Goal: Information Seeking & Learning: Learn about a topic

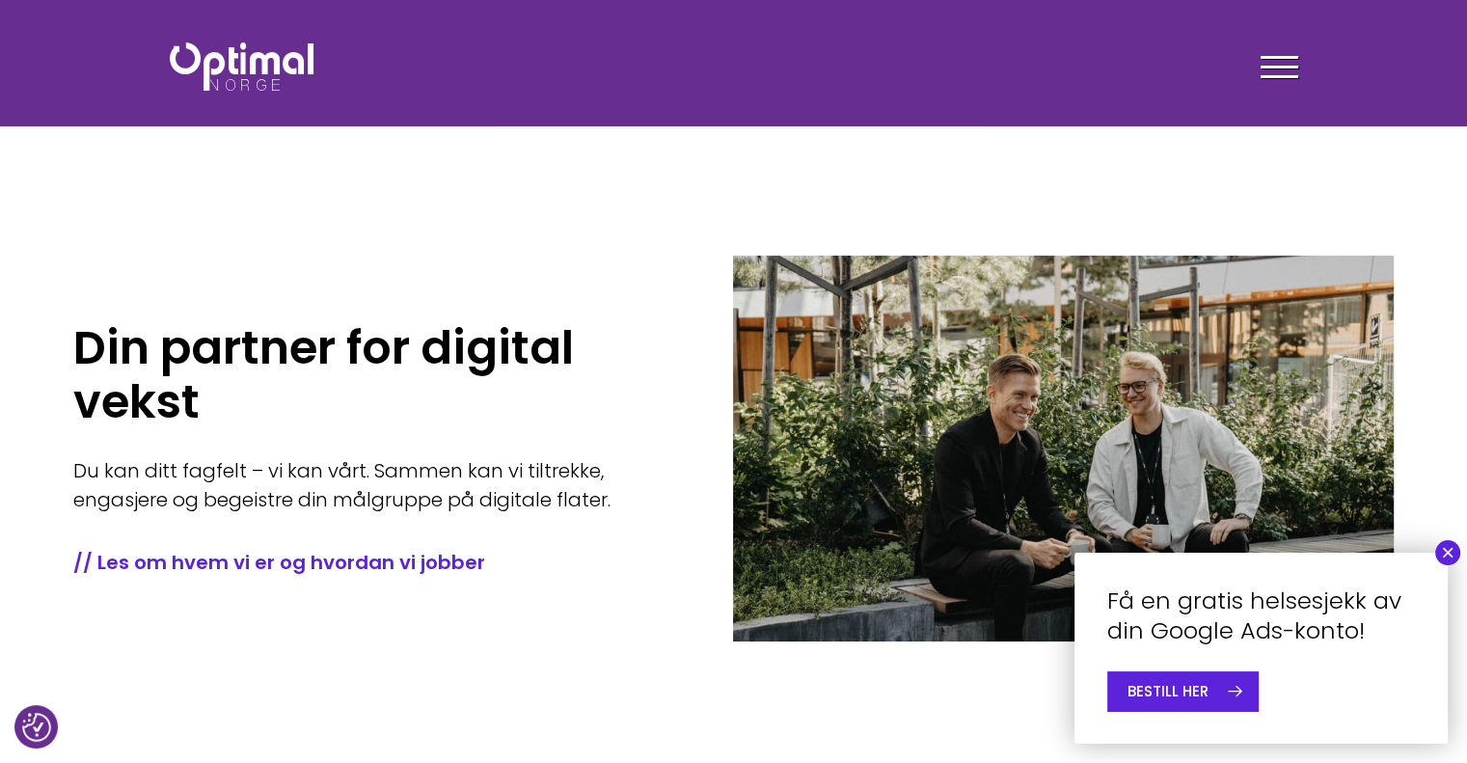
click at [1447, 559] on button "×" at bounding box center [1447, 552] width 25 height 25
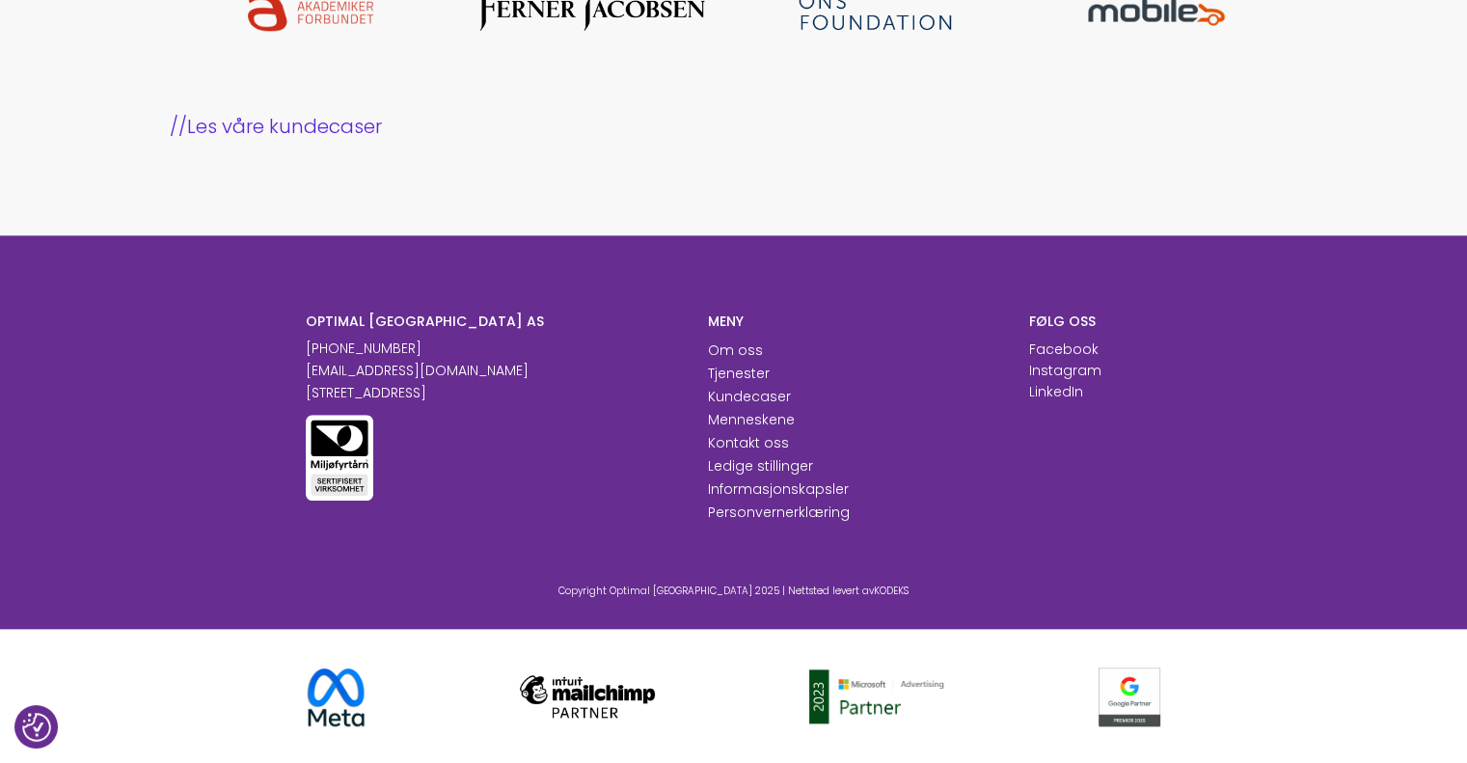
scroll to position [2063, 0]
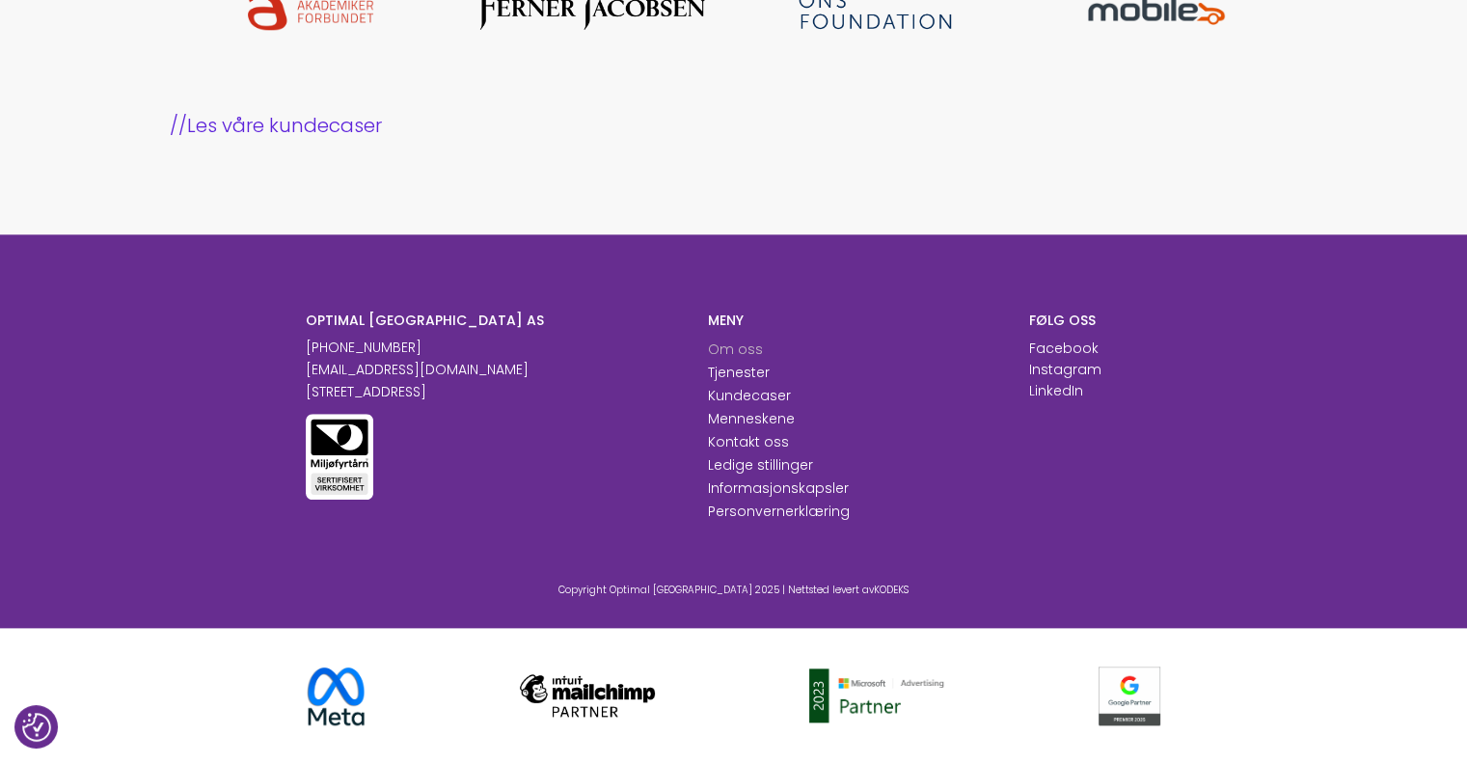
click at [731, 355] on link "Om oss" at bounding box center [735, 349] width 55 height 19
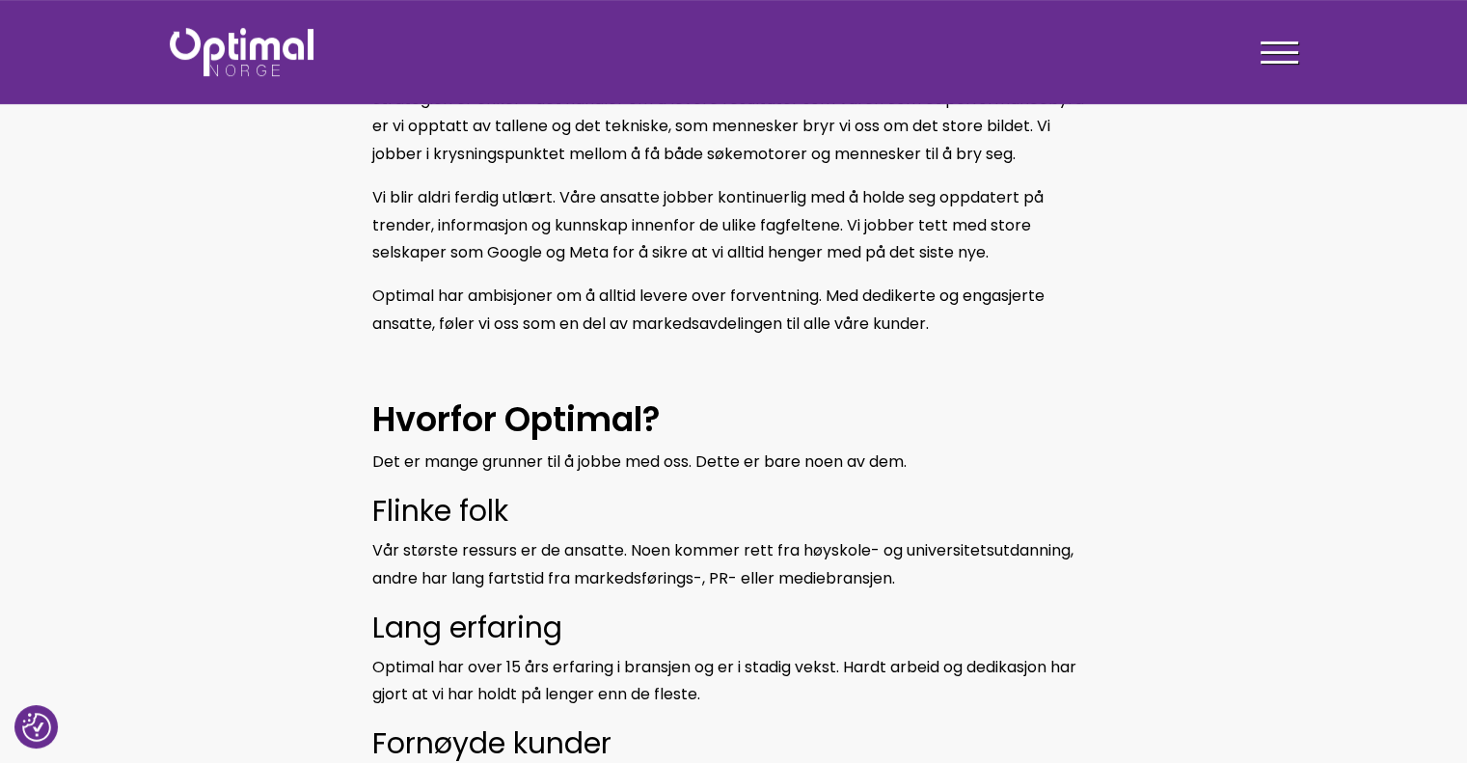
scroll to position [66, 0]
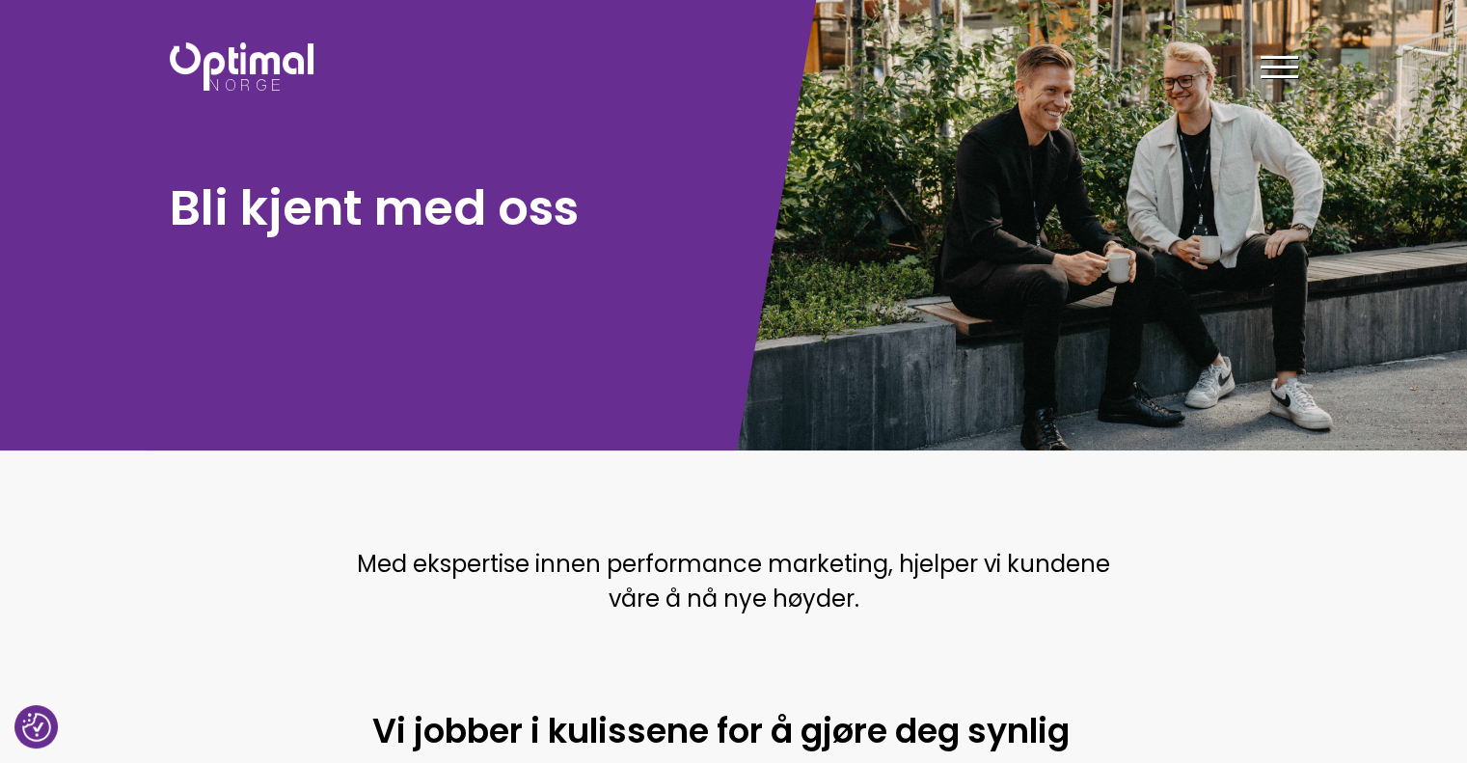
click at [403, 225] on h1 "Bli kjent med oss" at bounding box center [447, 208] width 555 height 63
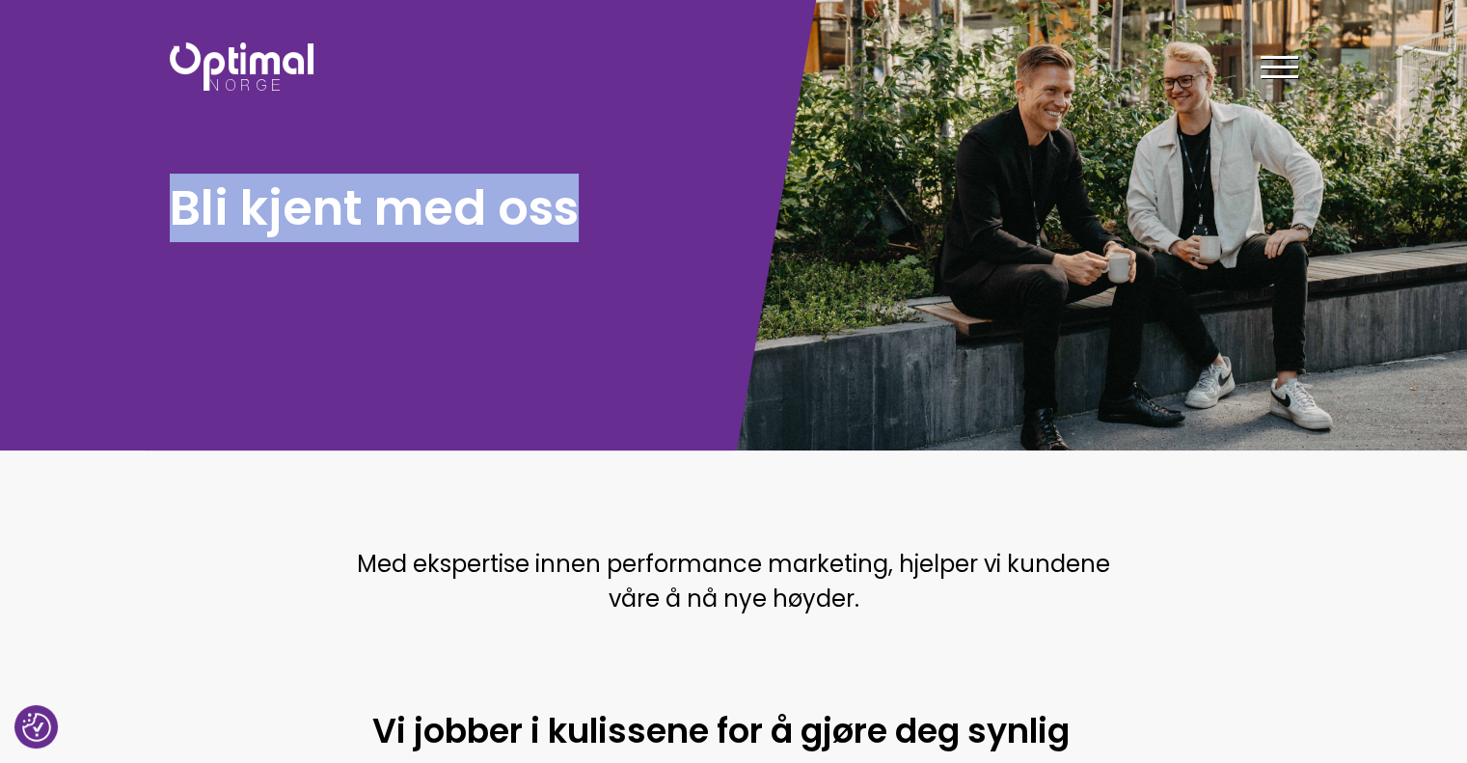
click at [403, 225] on h1 "Bli kjent med oss" at bounding box center [447, 208] width 555 height 63
click at [369, 177] on h1 "Bli kjent med oss" at bounding box center [447, 208] width 555 height 63
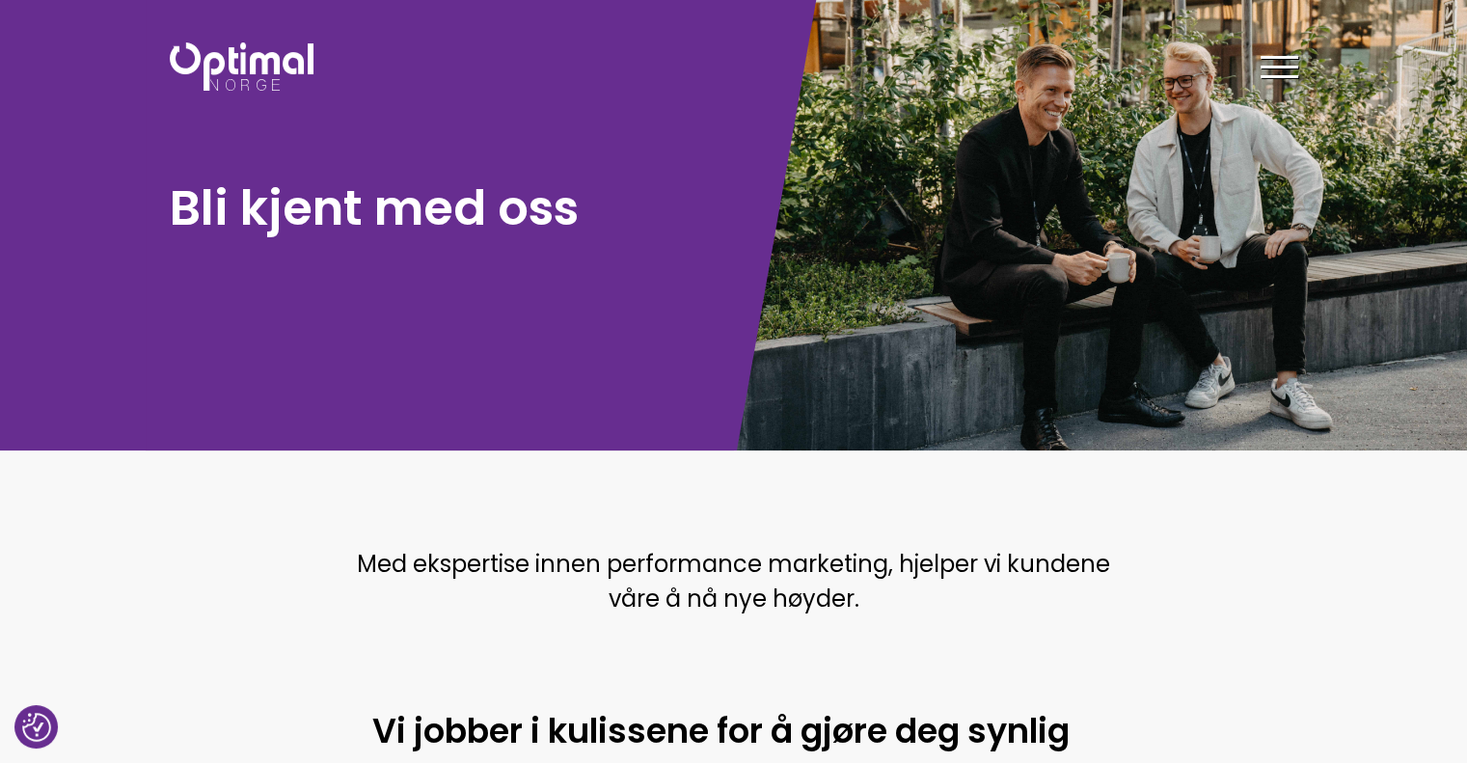
click at [255, 61] on img at bounding box center [242, 66] width 144 height 48
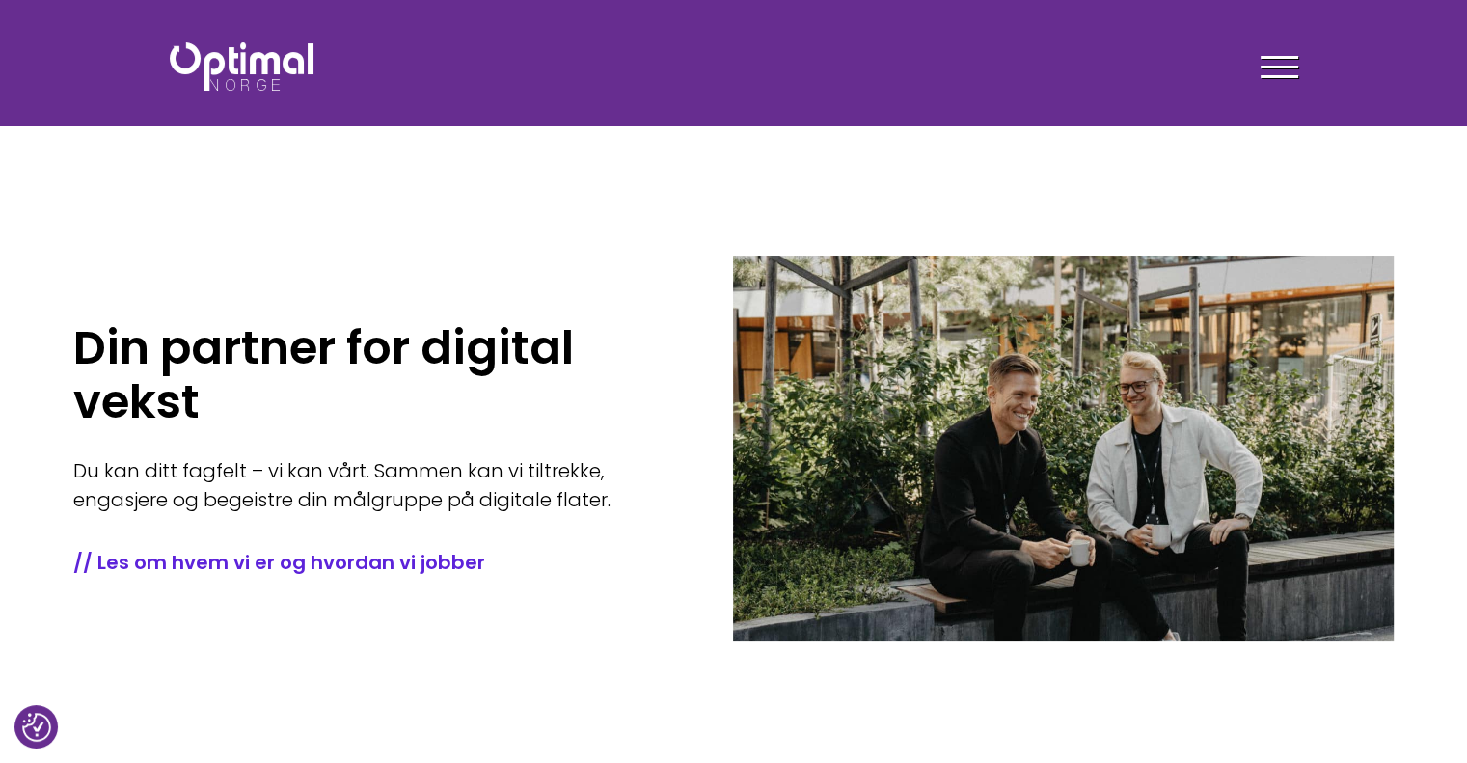
click at [1300, 63] on div "Tjenester Menneskene Om oss Kontakt oss Kundecaser Artikler Ledige stillinger F…" at bounding box center [1023, 67] width 579 height 56
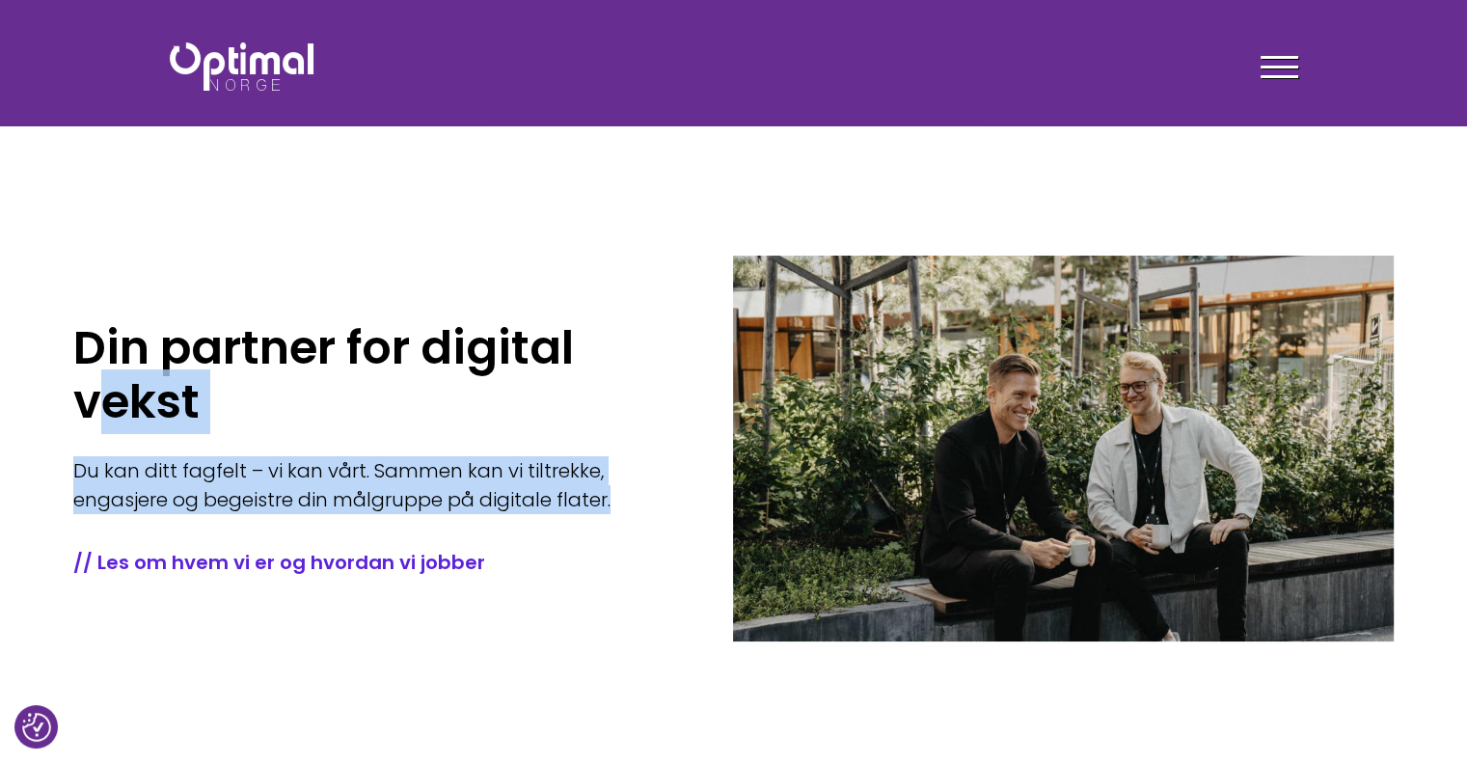
drag, startPoint x: 622, startPoint y: 499, endPoint x: 95, endPoint y: 432, distance: 531.9
click at [95, 432] on div "Din partner for digital vekst Du kan ditt fagfelt – vi kan vårt. Sammen kan vi …" at bounding box center [403, 448] width 660 height 255
click at [140, 400] on h1 "Din partner for digital vekst" at bounding box center [374, 375] width 602 height 108
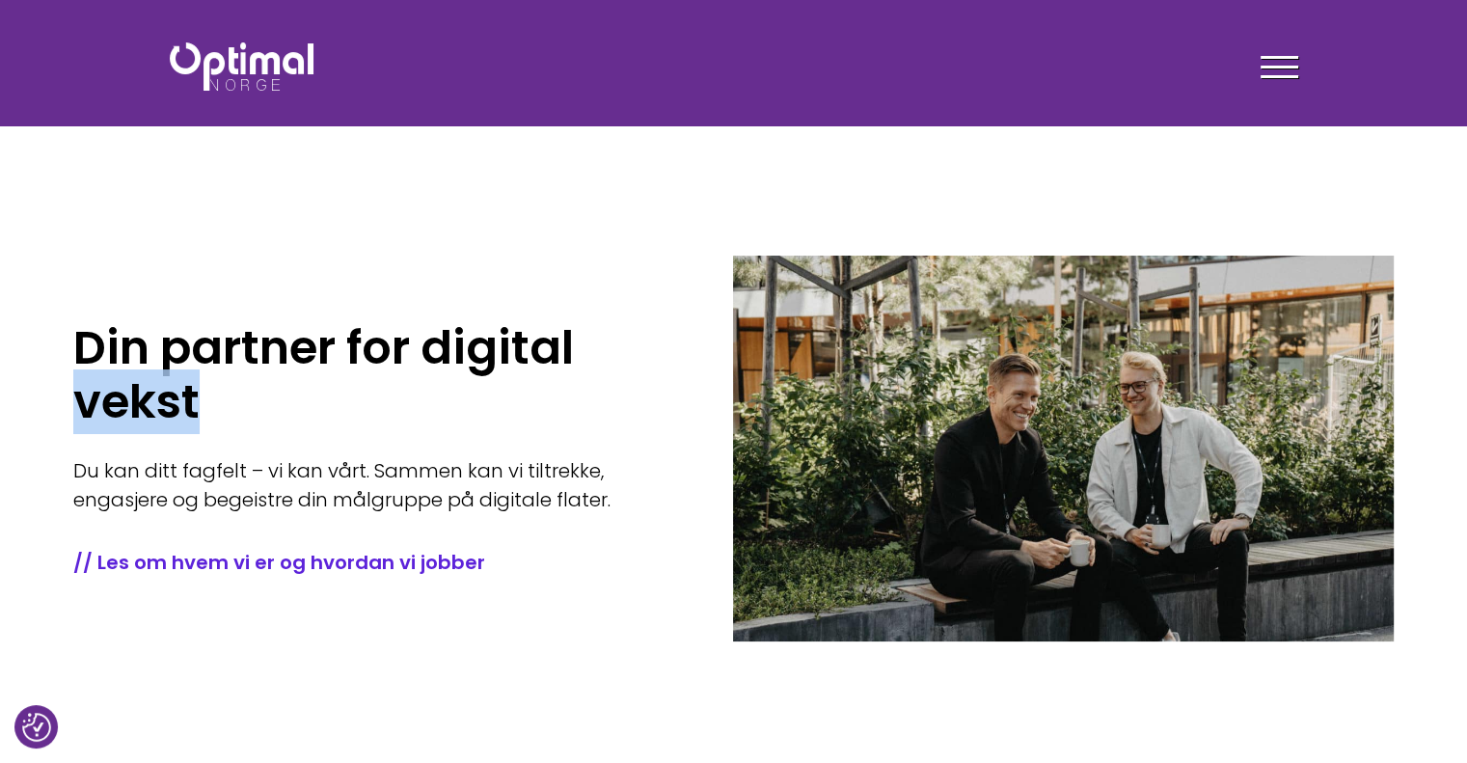
click at [140, 400] on h1 "Din partner for digital vekst" at bounding box center [374, 375] width 602 height 108
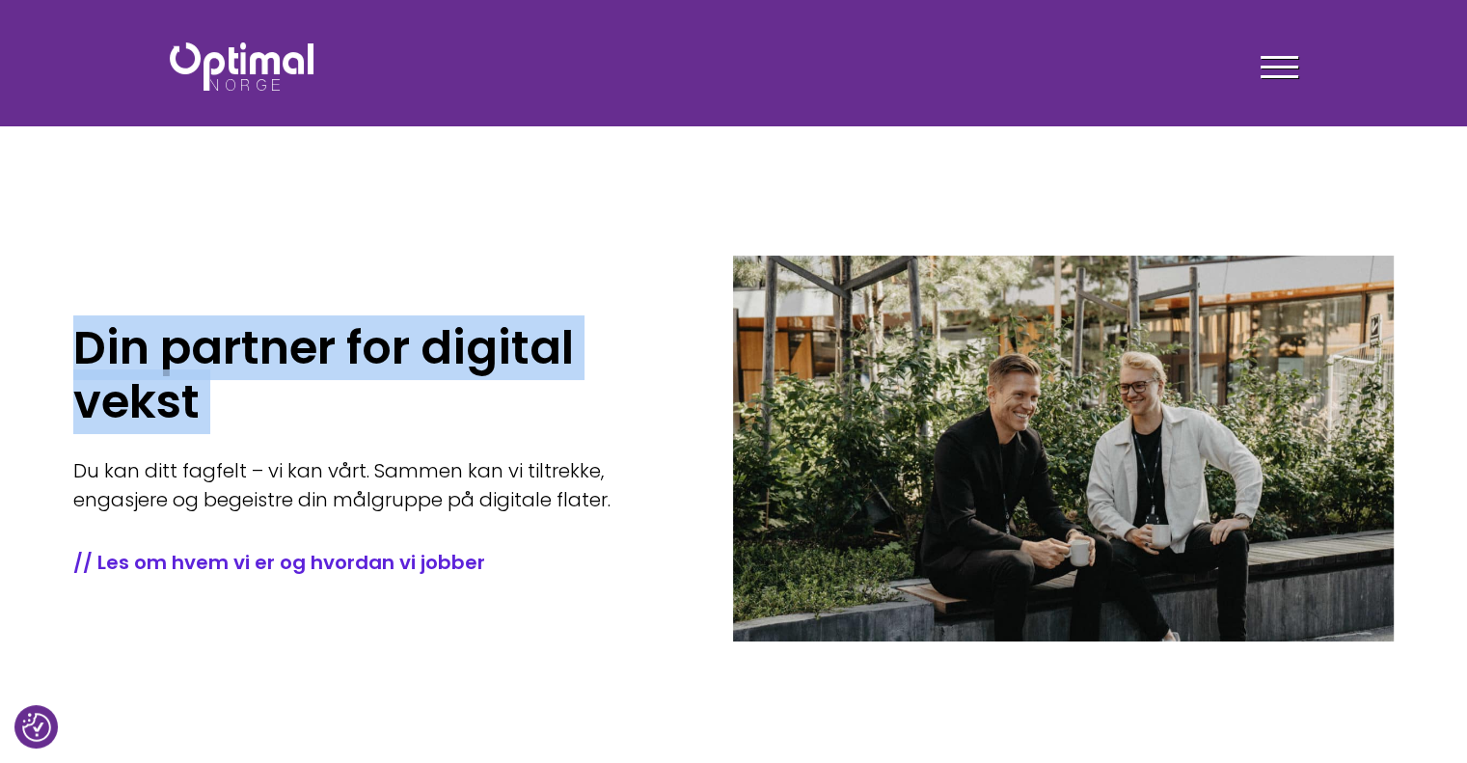
click at [140, 400] on h1 "Din partner for digital vekst" at bounding box center [374, 375] width 602 height 108
click at [143, 360] on h1 "Din partner for digital vekst" at bounding box center [374, 375] width 602 height 108
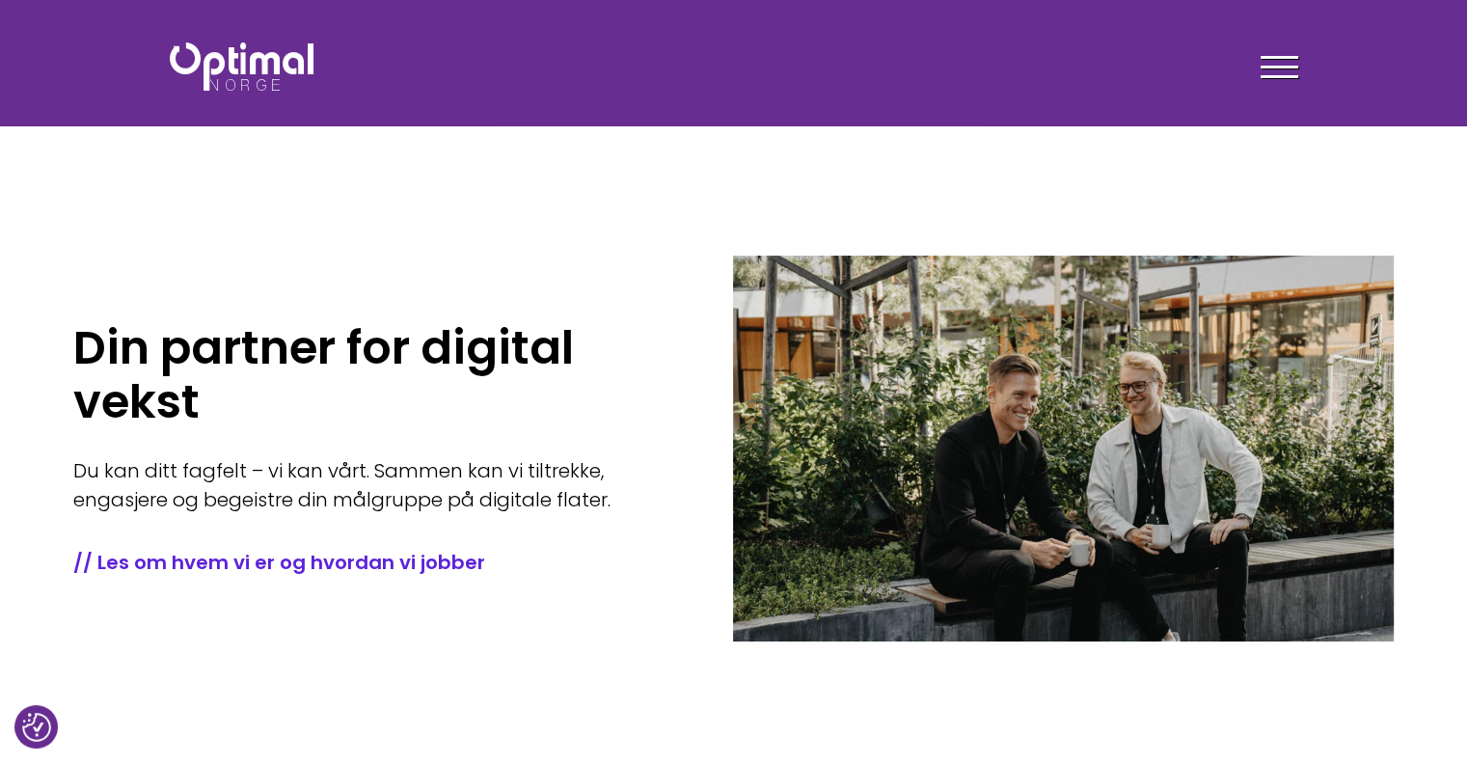
click at [143, 348] on h1 "Din partner for digital vekst" at bounding box center [374, 375] width 602 height 108
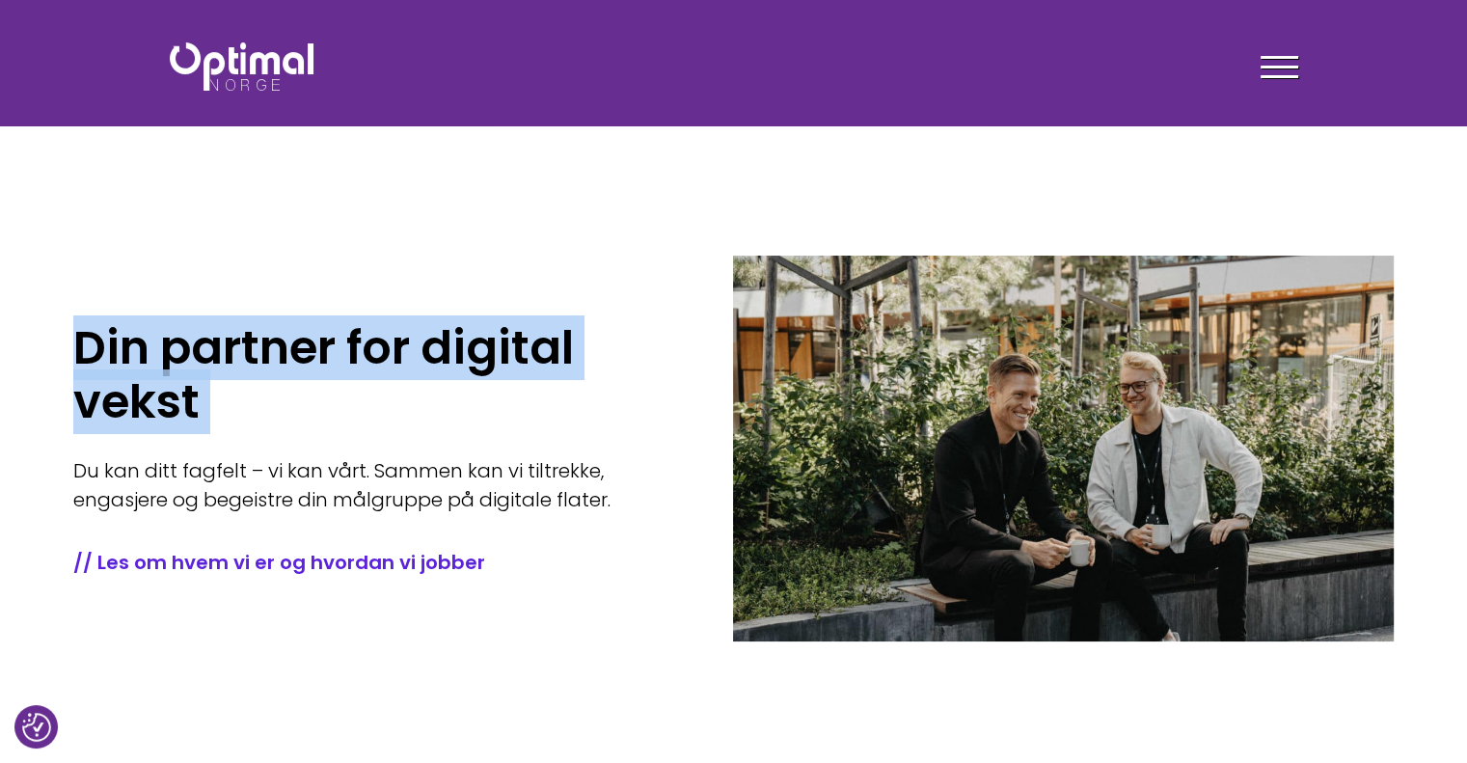
click at [143, 348] on h1 "Din partner for digital vekst" at bounding box center [374, 375] width 602 height 108
click at [141, 388] on h1 "Din partner for digital vekst" at bounding box center [374, 375] width 602 height 108
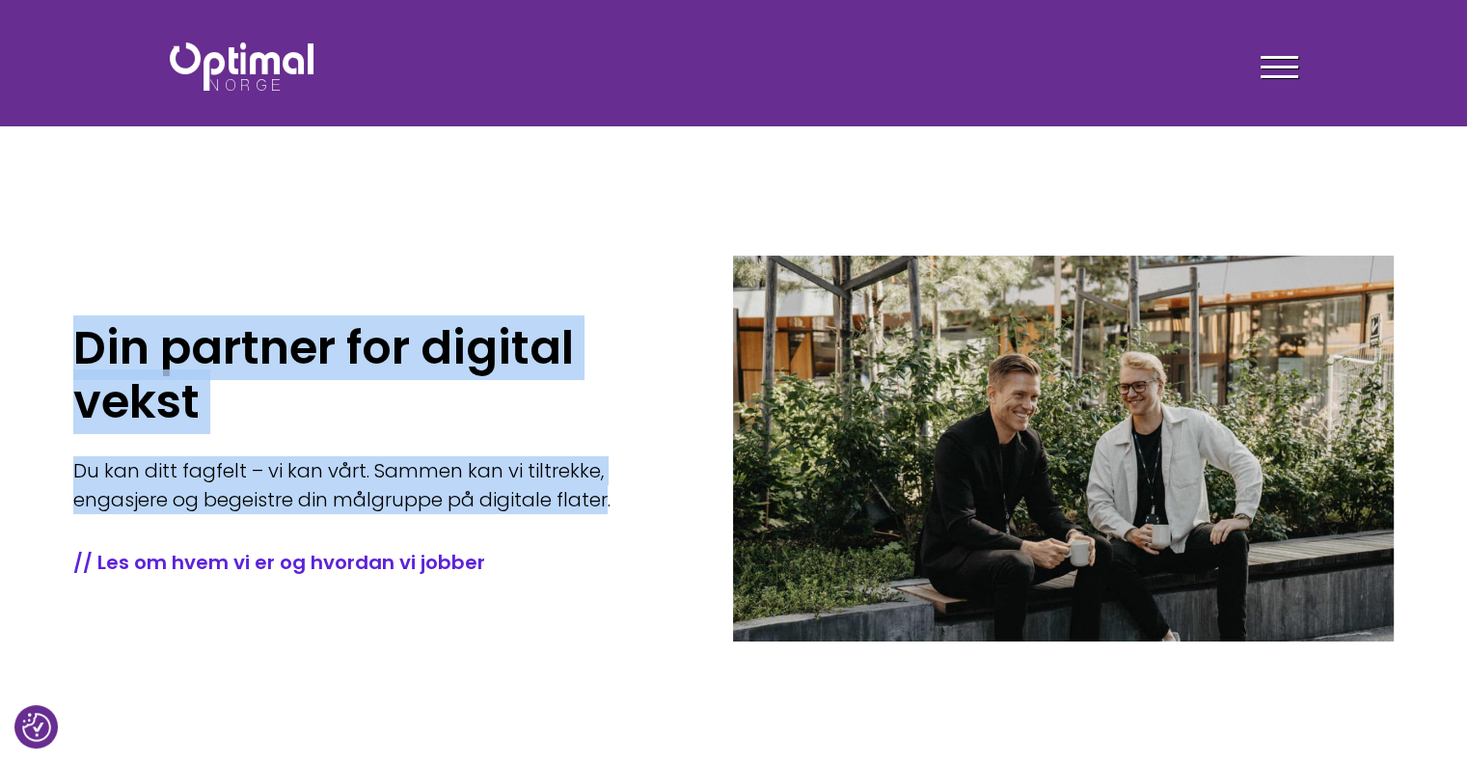
drag, startPoint x: 589, startPoint y: 501, endPoint x: 12, endPoint y: 316, distance: 606.5
click at [12, 316] on section "Din partner for digital vekst Du kan ditt fagfelt – vi kan vårt. Sammen kan vi …" at bounding box center [733, 386] width 1467 height 772
click at [179, 367] on h1 "Din partner for digital vekst" at bounding box center [374, 375] width 602 height 108
drag, startPoint x: 70, startPoint y: 340, endPoint x: 617, endPoint y: 507, distance: 572.2
click at [617, 507] on section "Din partner for digital vekst Du kan ditt fagfelt – vi kan vårt. Sammen kan vi …" at bounding box center [733, 386] width 1467 height 772
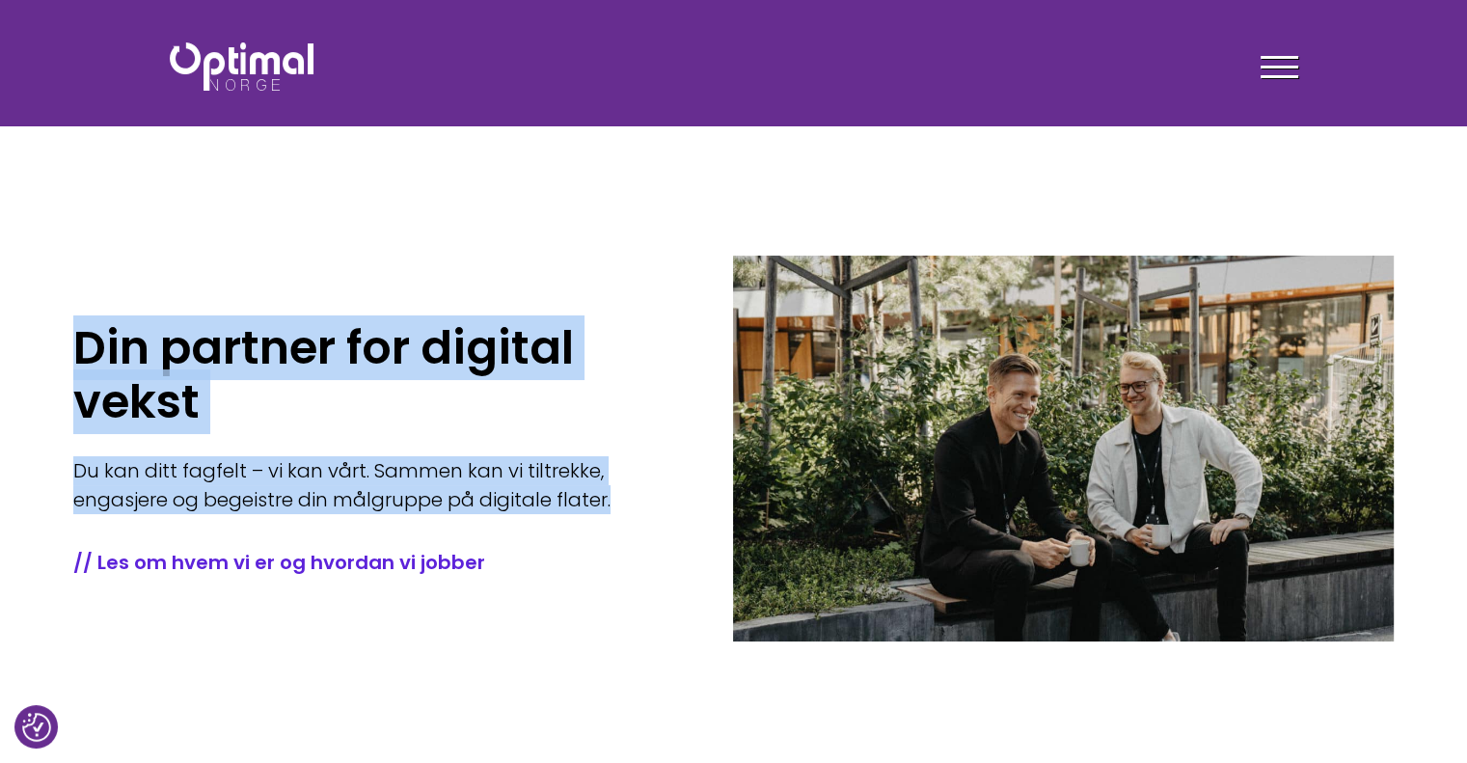
click at [616, 497] on p "Du kan ditt fagfelt – vi kan vårt. Sammen kan vi tiltrekke, engasjere og begeis…" at bounding box center [374, 485] width 602 height 58
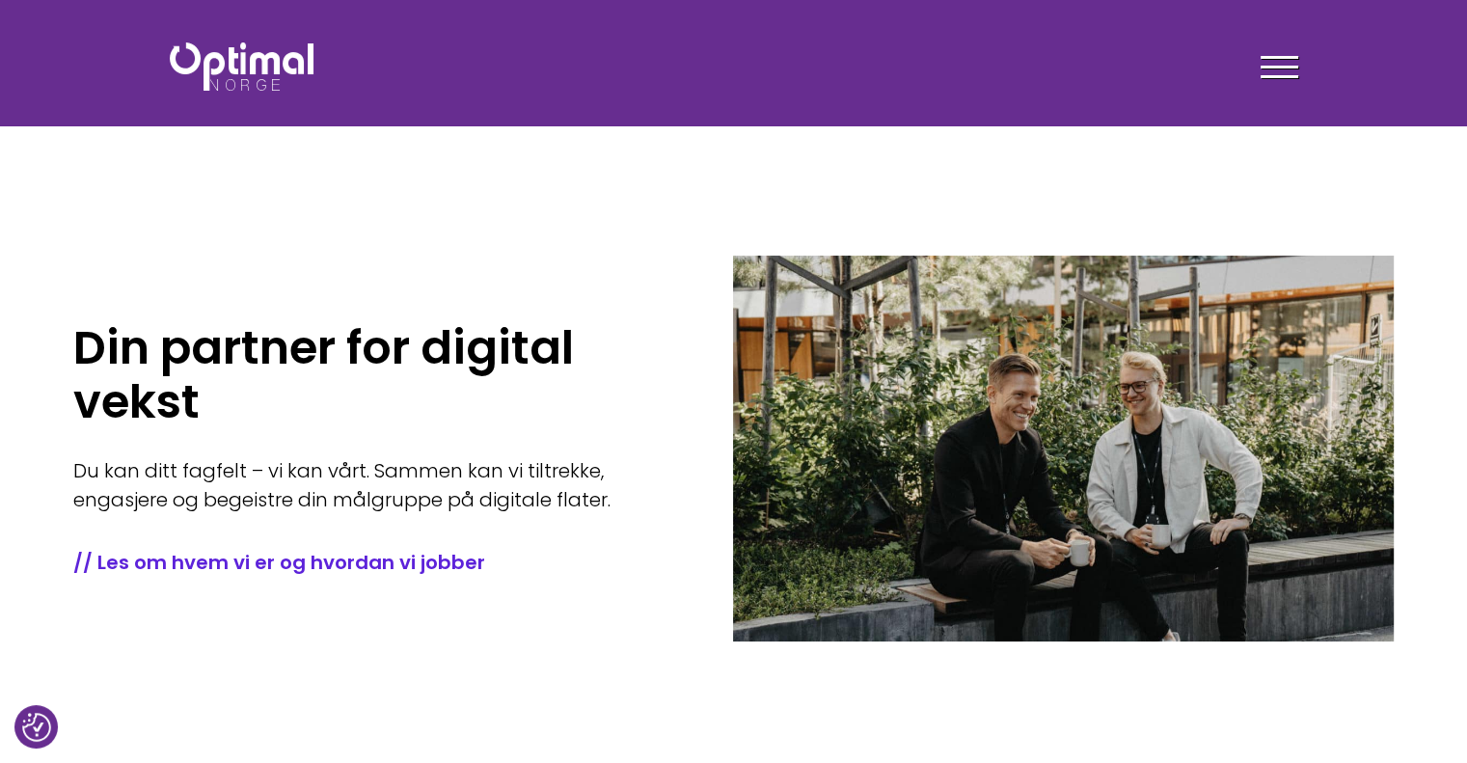
click at [571, 468] on p "Du kan ditt fagfelt – vi kan vårt. Sammen kan vi tiltrekke, engasjere og begeis…" at bounding box center [374, 485] width 602 height 58
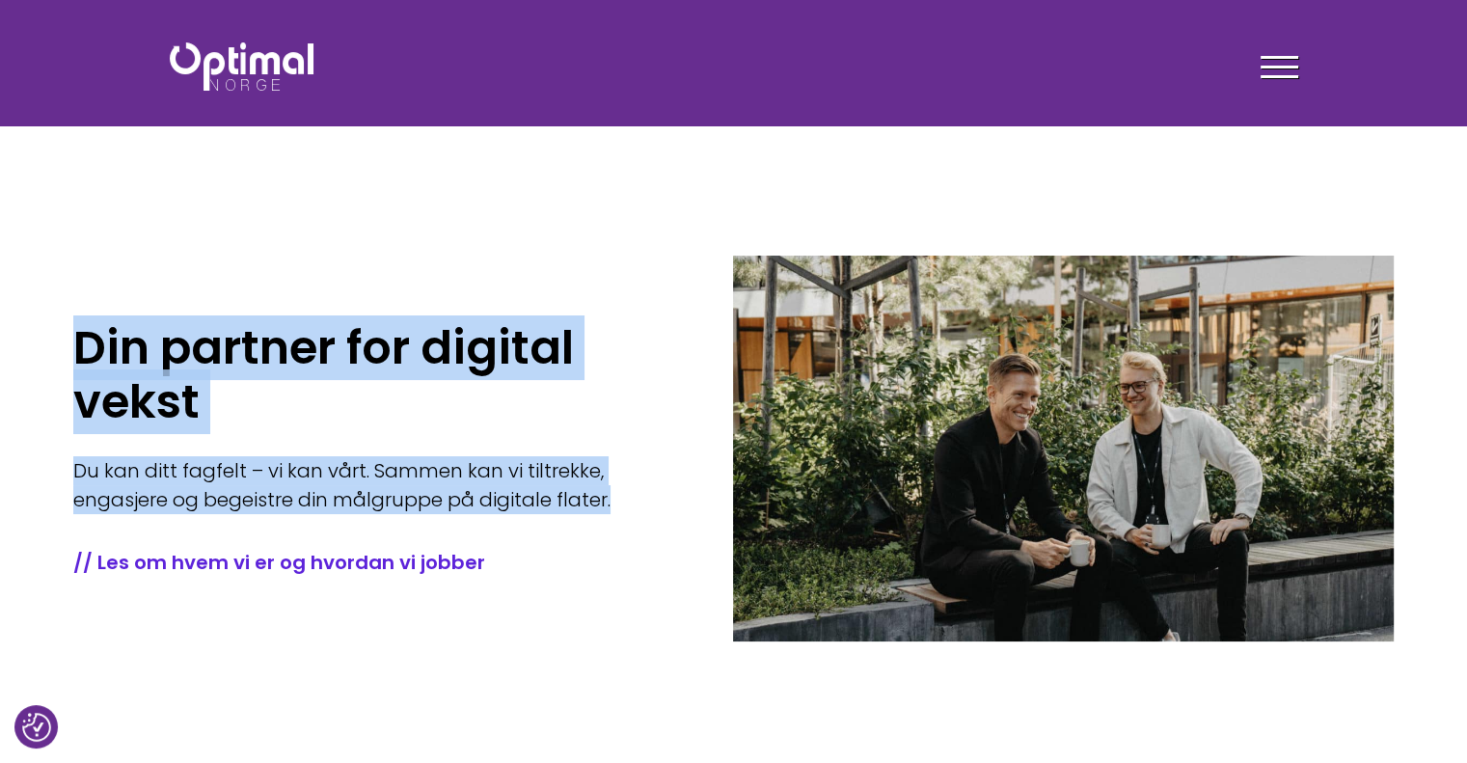
drag, startPoint x: 618, startPoint y: 502, endPoint x: 0, endPoint y: 310, distance: 647.5
click at [0, 310] on section "Din partner for digital vekst Du kan ditt fagfelt – vi kan vårt. Sammen kan vi …" at bounding box center [733, 386] width 1467 height 772
click at [179, 389] on h1 "Din partner for digital vekst" at bounding box center [374, 375] width 602 height 108
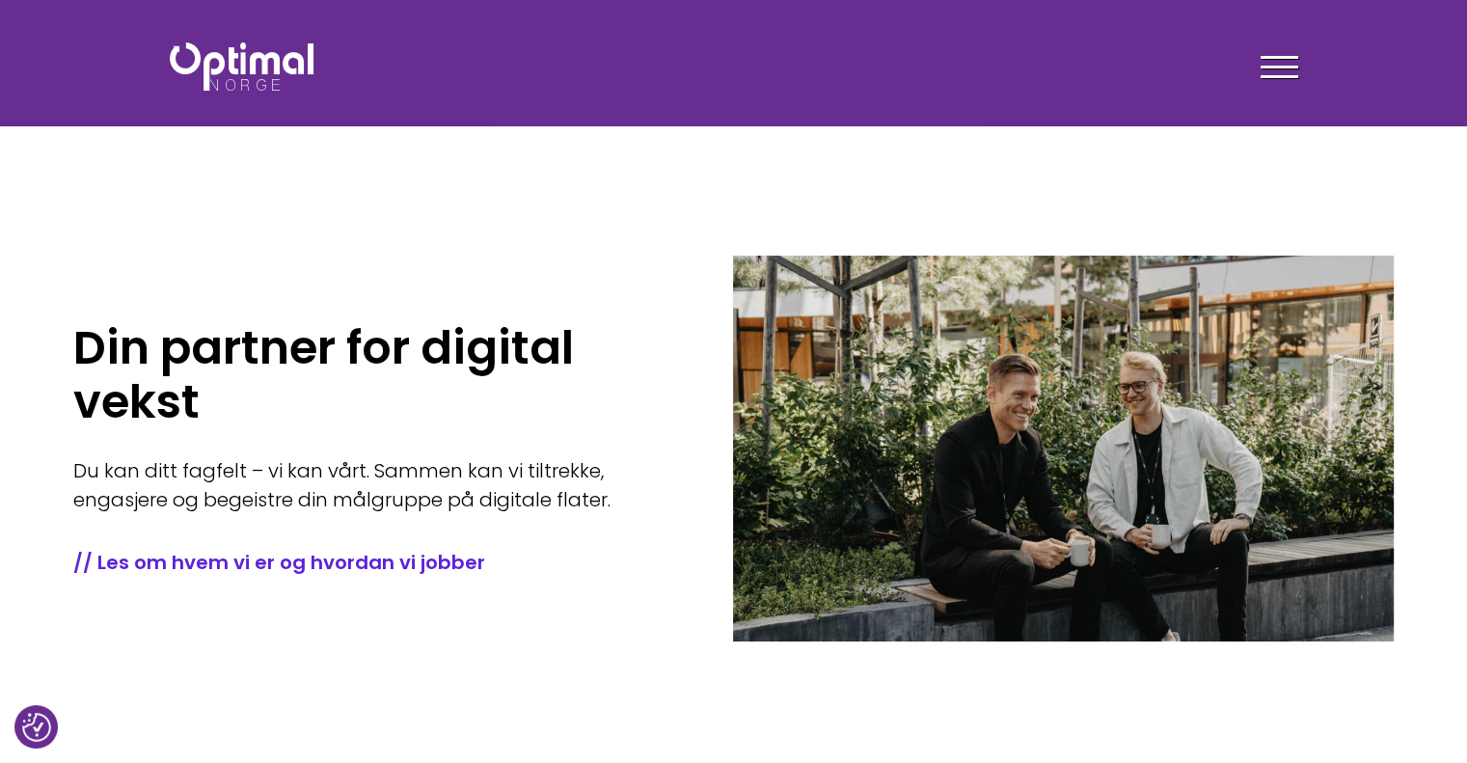
click at [318, 477] on p "Du kan ditt fagfelt – vi kan vårt. Sammen kan vi tiltrekke, engasjere og begeis…" at bounding box center [374, 485] width 602 height 58
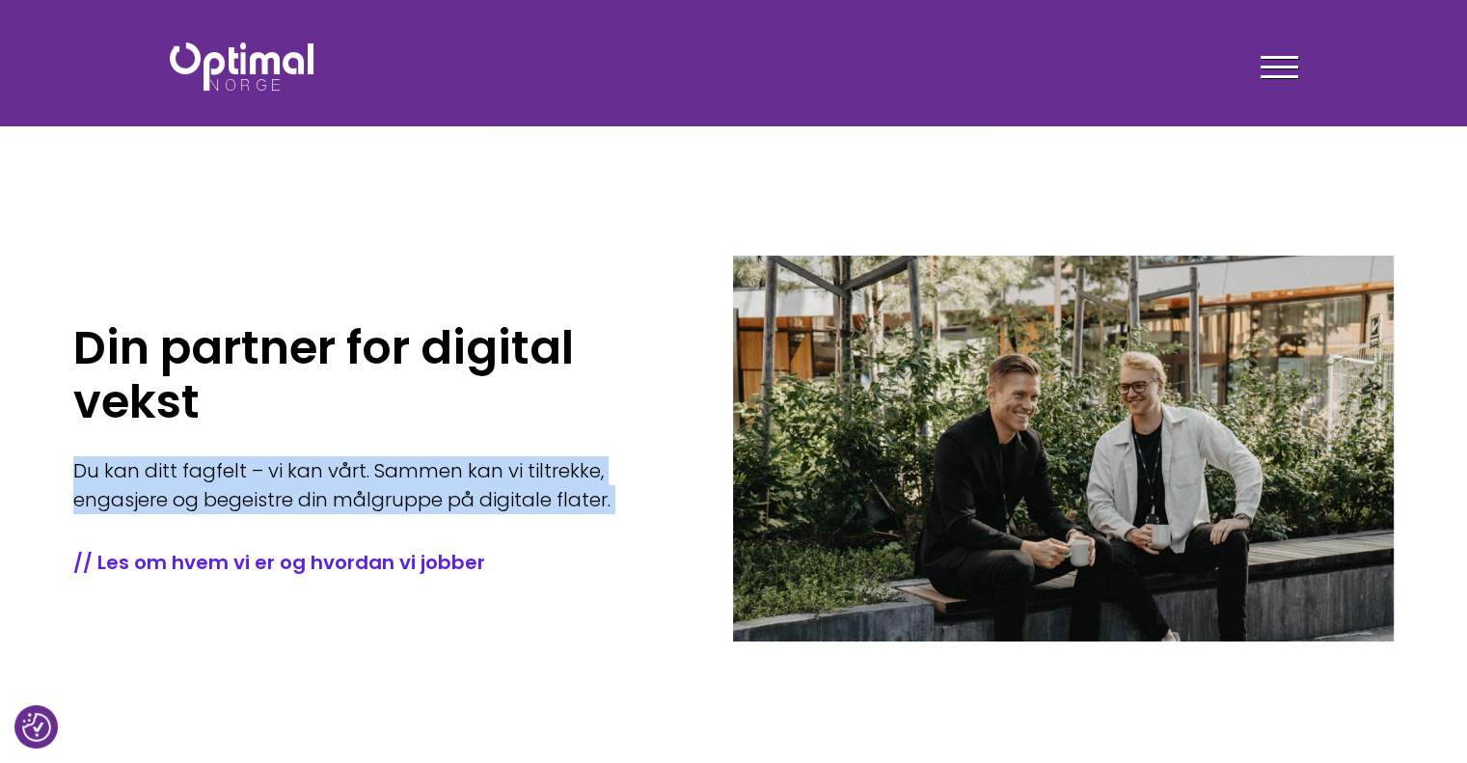
click at [318, 477] on p "Du kan ditt fagfelt – vi kan vårt. Sammen kan vi tiltrekke, engasjere og begeis…" at bounding box center [374, 485] width 602 height 58
click at [316, 458] on p "Du kan ditt fagfelt – vi kan vårt. Sammen kan vi tiltrekke, engasjere og begeis…" at bounding box center [374, 485] width 602 height 58
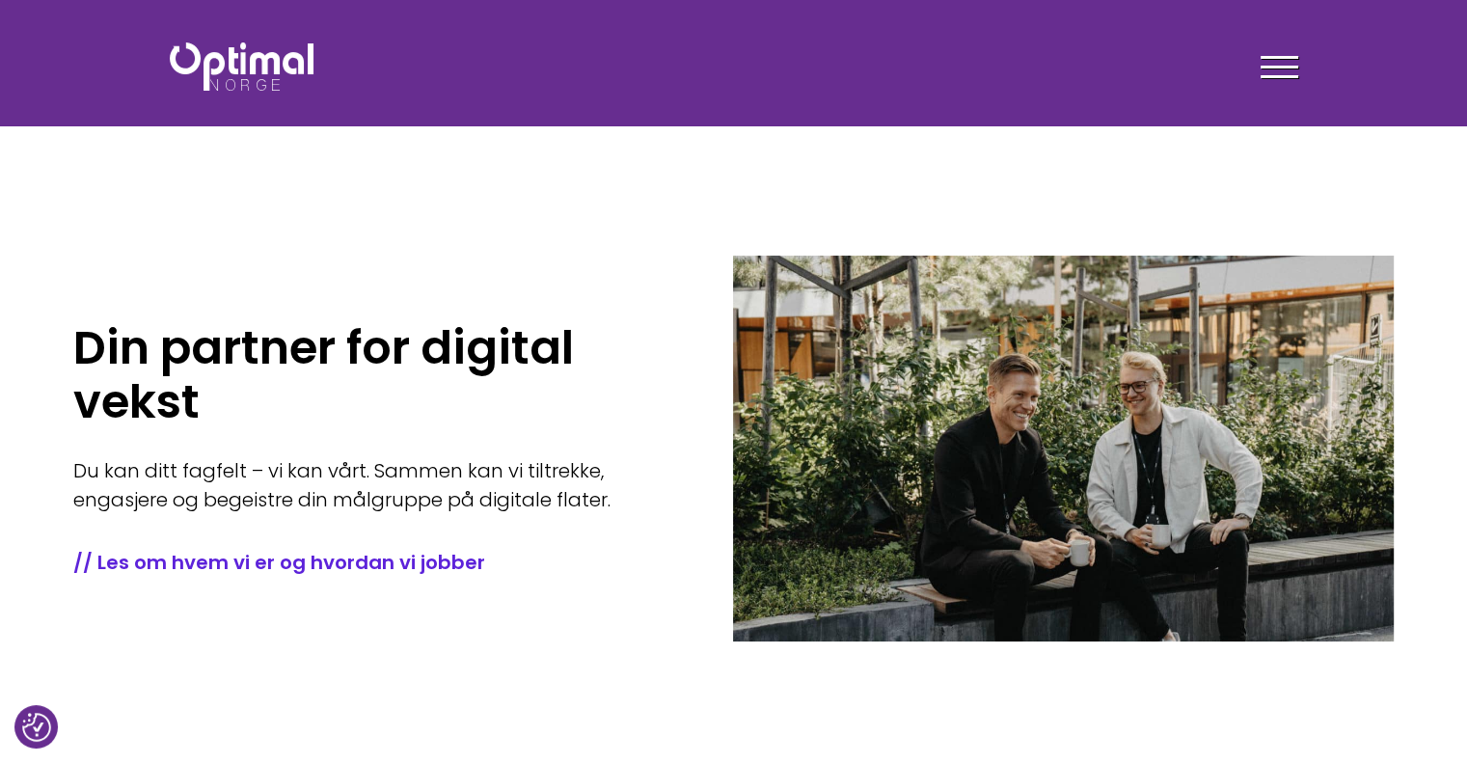
click at [316, 466] on p "Du kan ditt fagfelt – vi kan vårt. Sammen kan vi tiltrekke, engasjere og begeis…" at bounding box center [374, 485] width 602 height 58
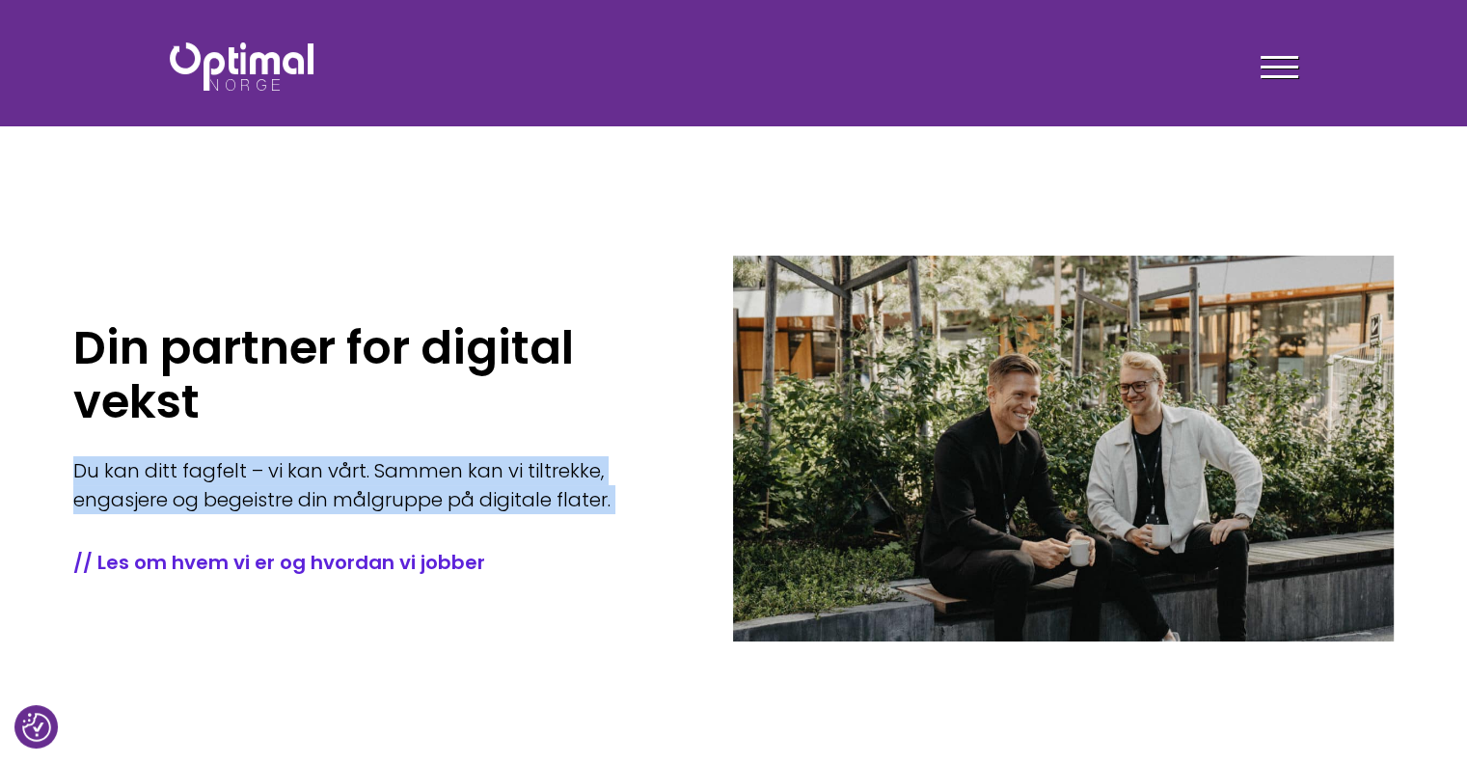
click at [316, 466] on p "Du kan ditt fagfelt – vi kan vårt. Sammen kan vi tiltrekke, engasjere og begeis…" at bounding box center [374, 485] width 602 height 58
click at [380, 484] on p "Du kan ditt fagfelt – vi kan vårt. Sammen kan vi tiltrekke, engasjere og begeis…" at bounding box center [374, 485] width 602 height 58
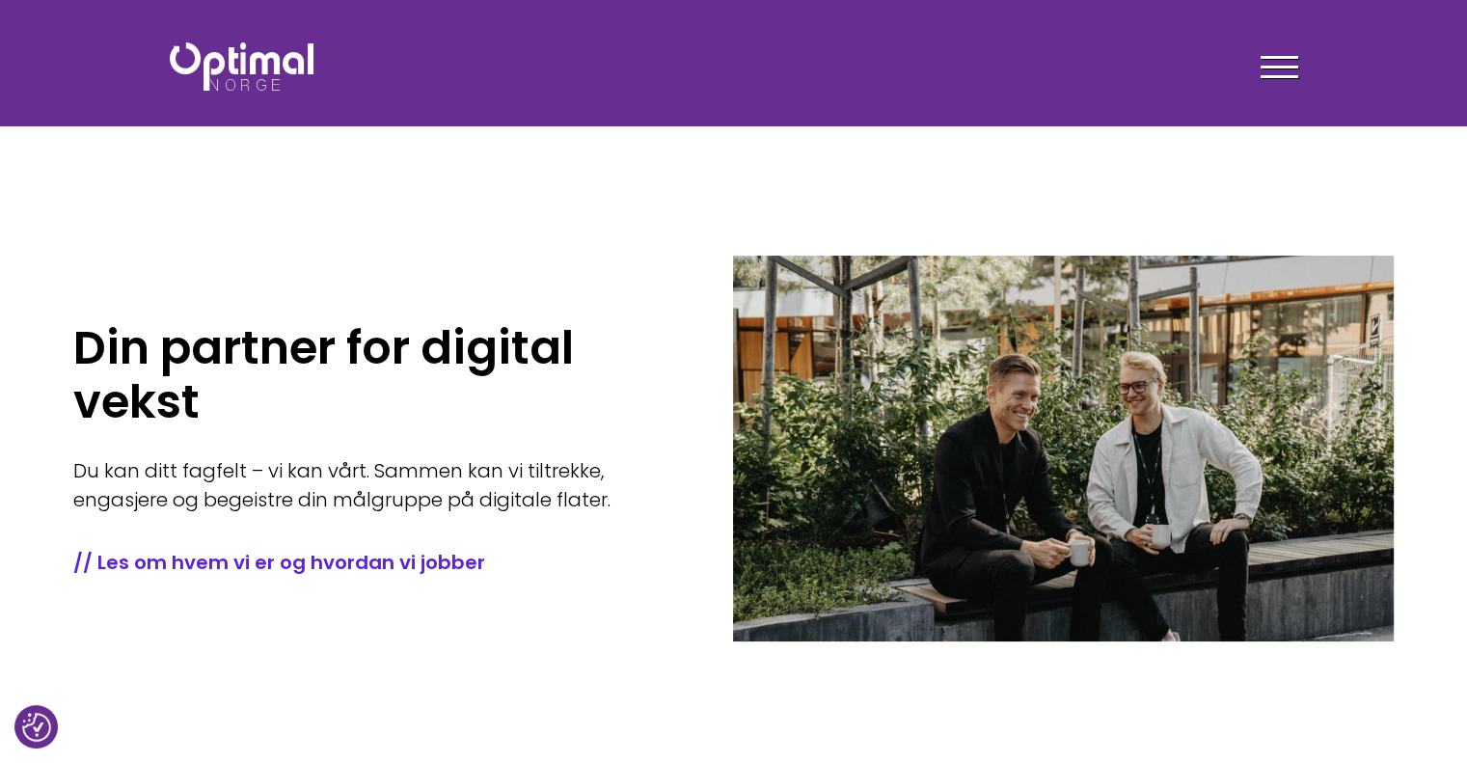
click at [388, 500] on p "Du kan ditt fagfelt – vi kan vårt. Sammen kan vi tiltrekke, engasjere og begeis…" at bounding box center [374, 485] width 602 height 58
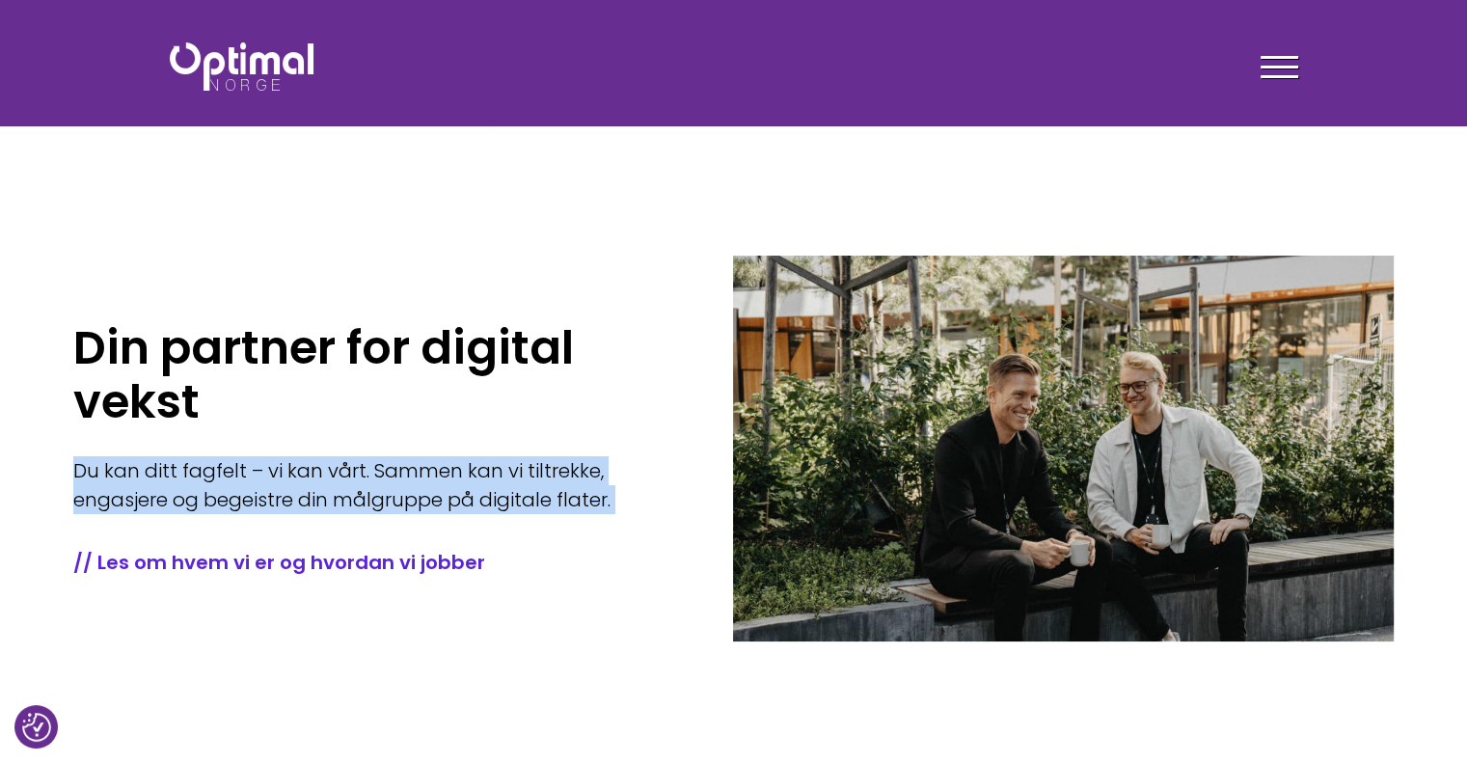
click at [388, 500] on p "Du kan ditt fagfelt – vi kan vårt. Sammen kan vi tiltrekke, engasjere og begeis…" at bounding box center [374, 485] width 602 height 58
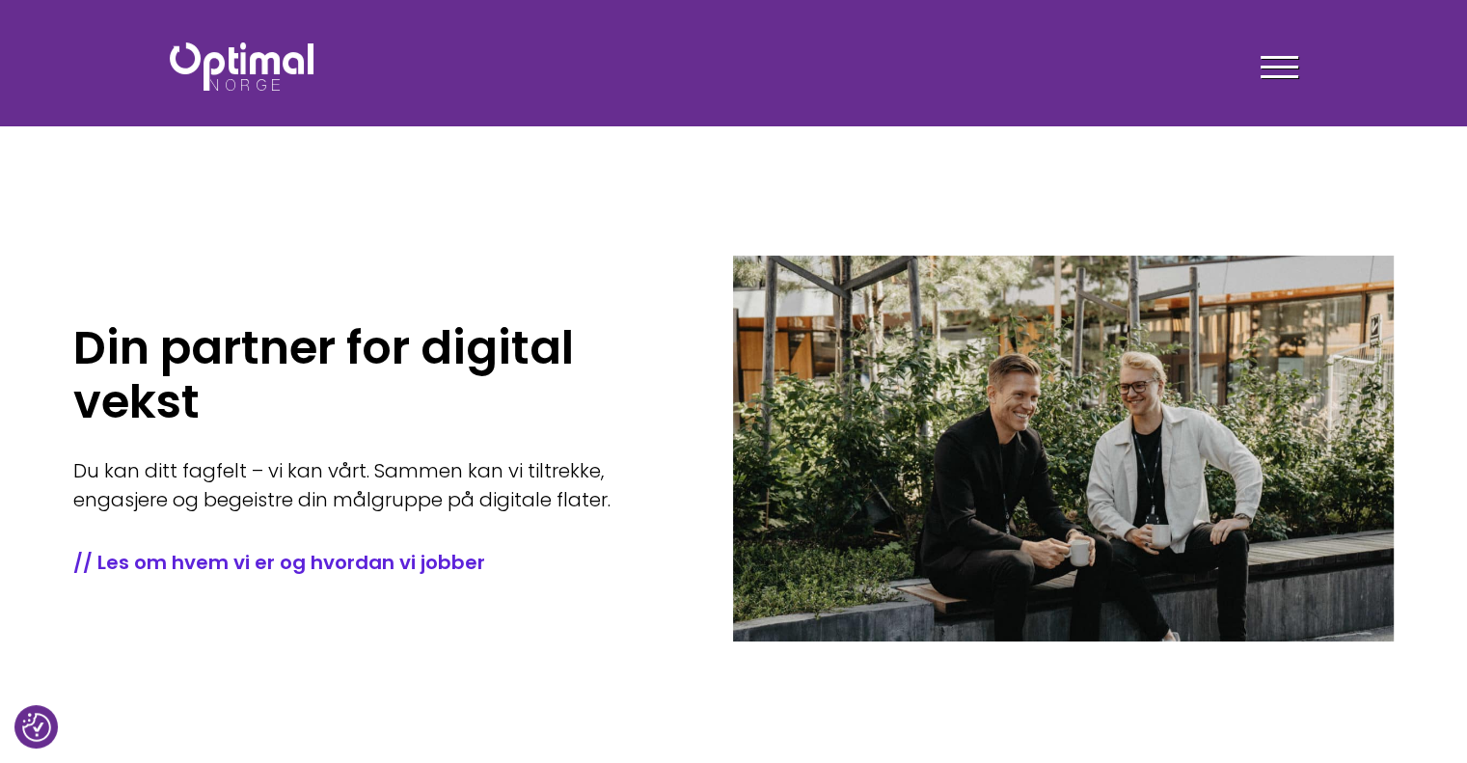
click at [243, 350] on h1 "Din partner for digital vekst" at bounding box center [374, 375] width 602 height 108
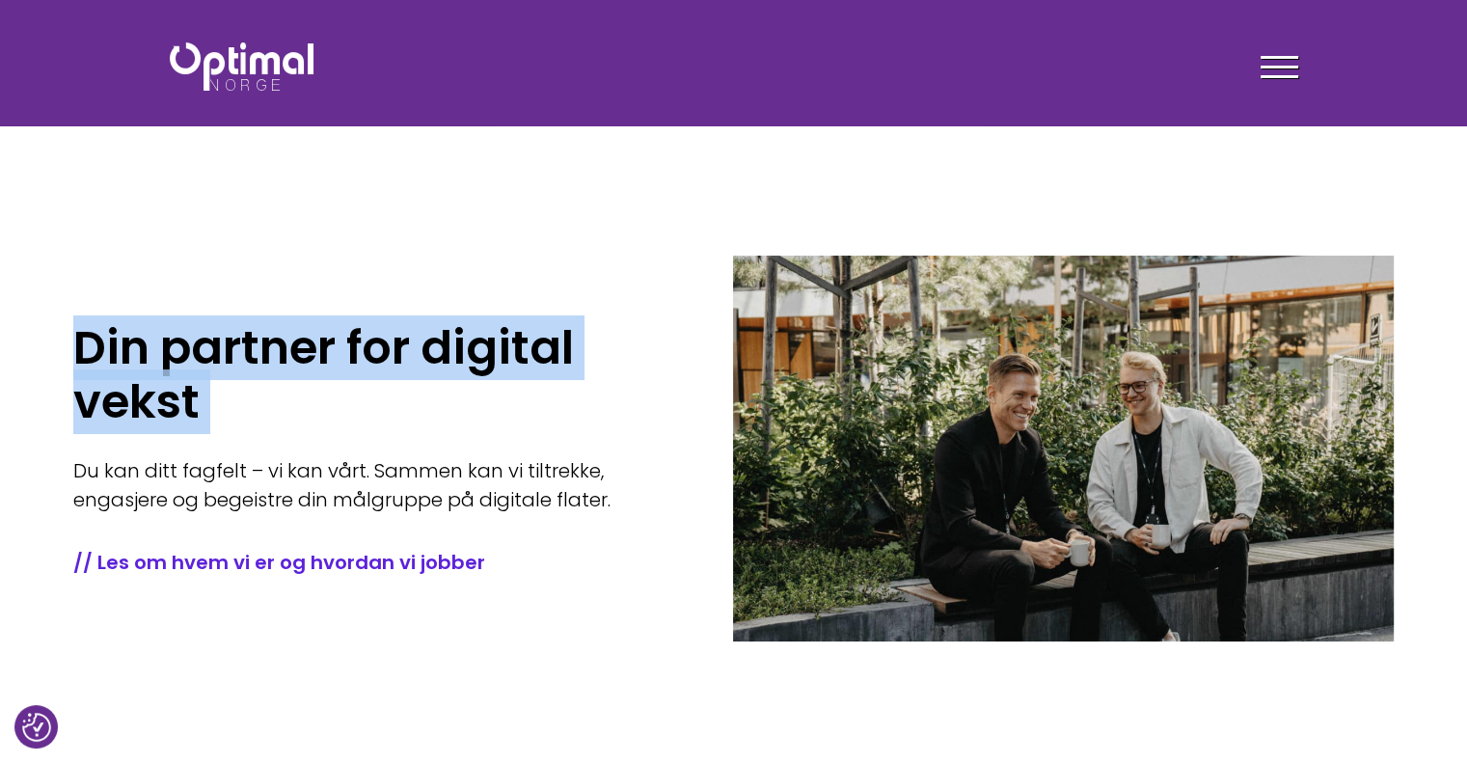
click at [243, 350] on h1 "Din partner for digital vekst" at bounding box center [374, 375] width 602 height 108
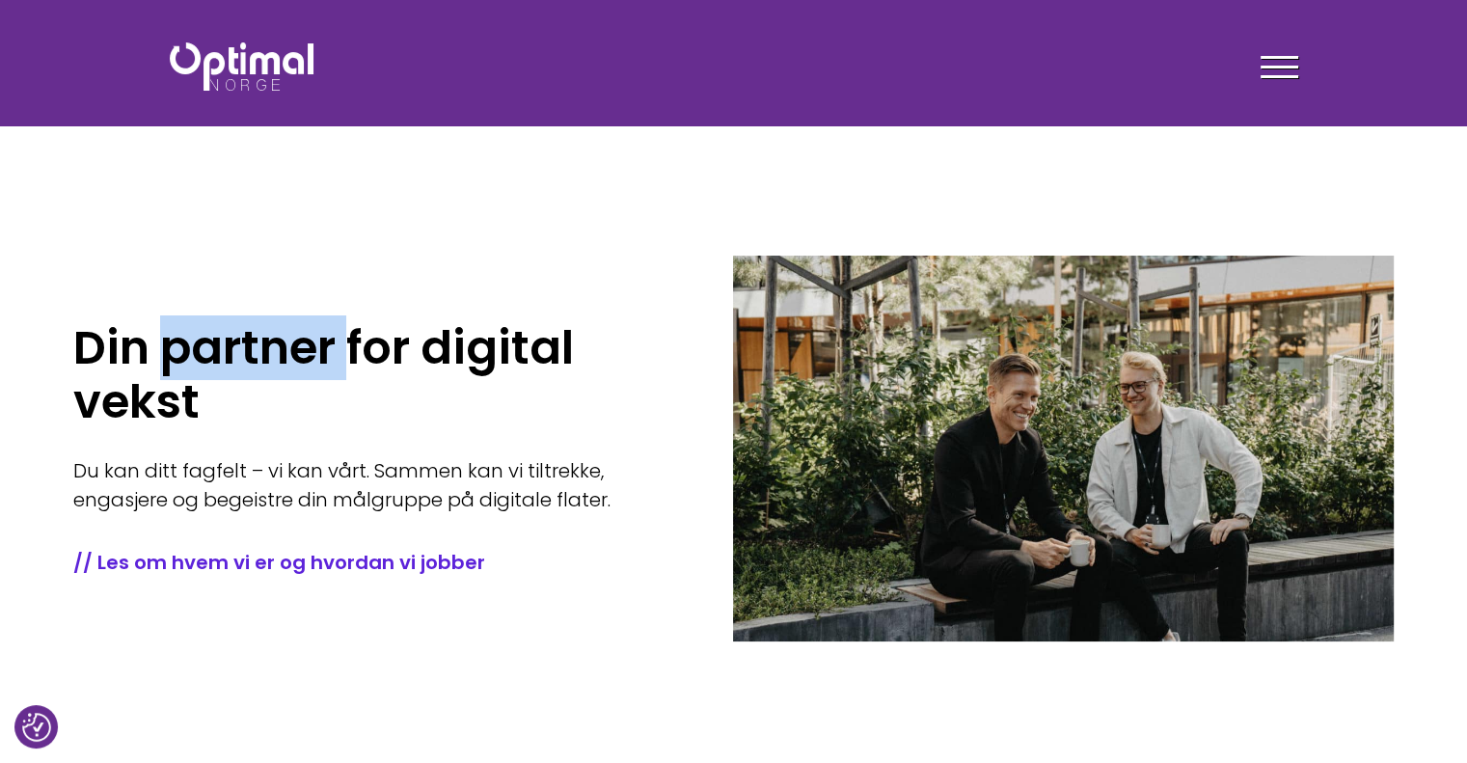
click at [243, 350] on h1 "Din partner for digital vekst" at bounding box center [374, 375] width 602 height 108
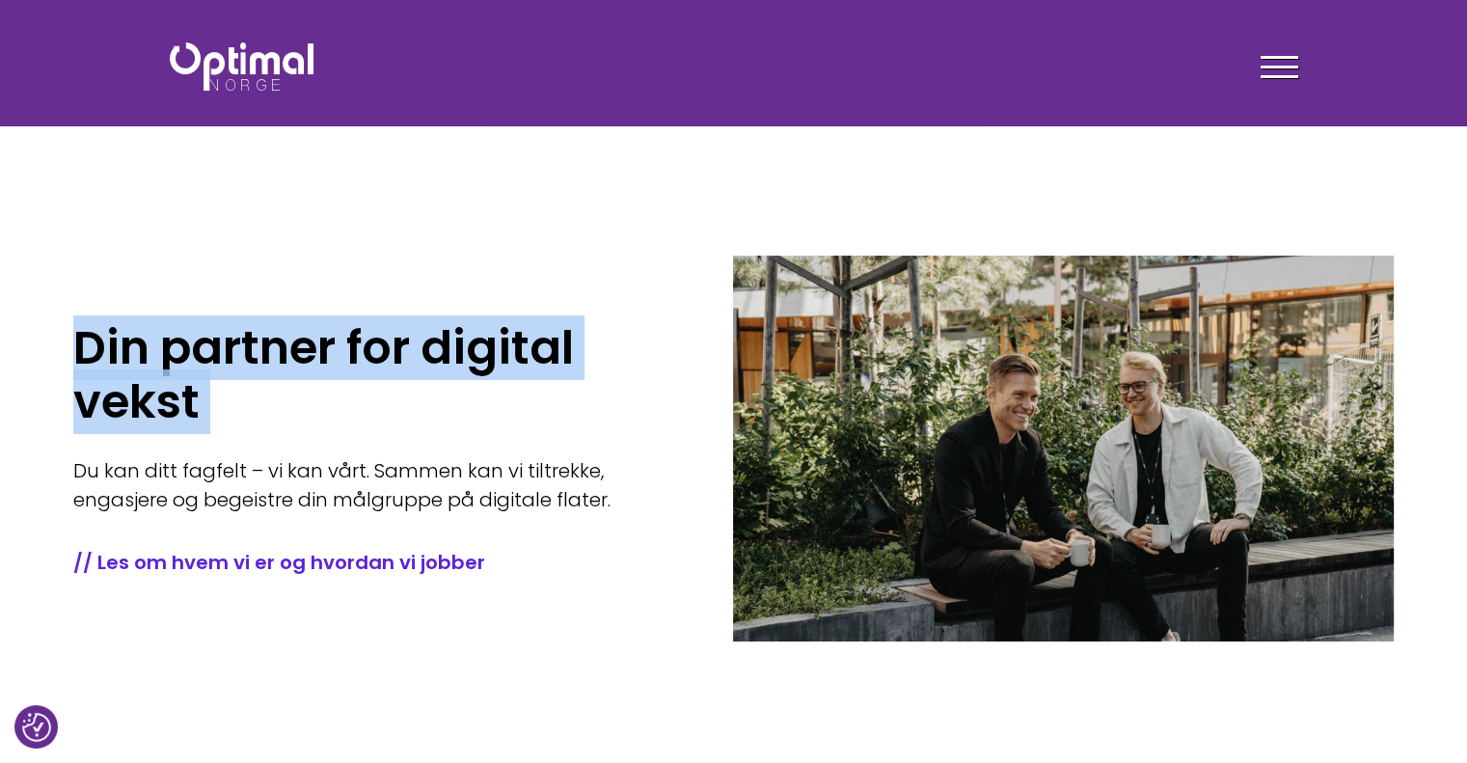
click at [243, 350] on h1 "Din partner for digital vekst" at bounding box center [374, 375] width 602 height 108
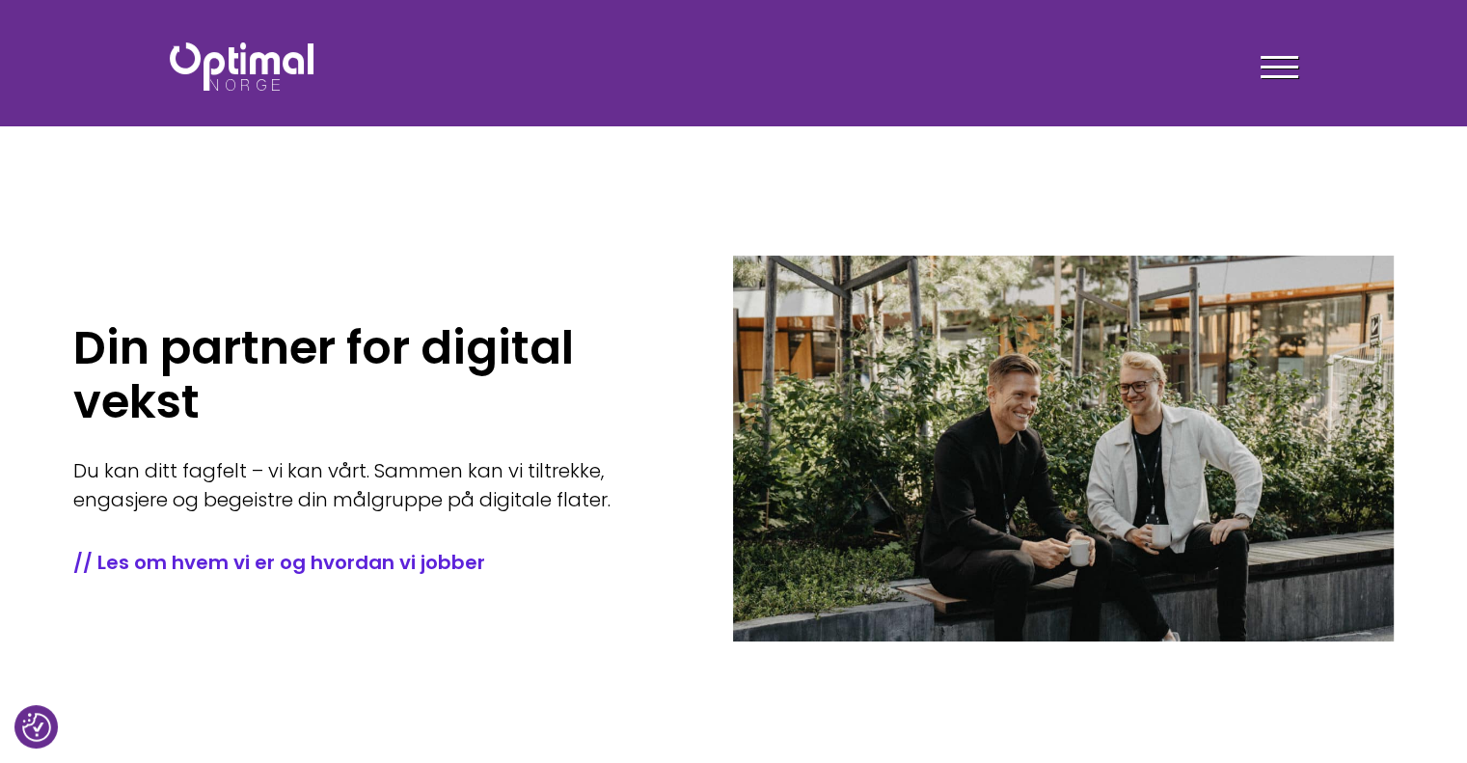
click at [243, 350] on h1 "Din partner for digital vekst" at bounding box center [374, 375] width 602 height 108
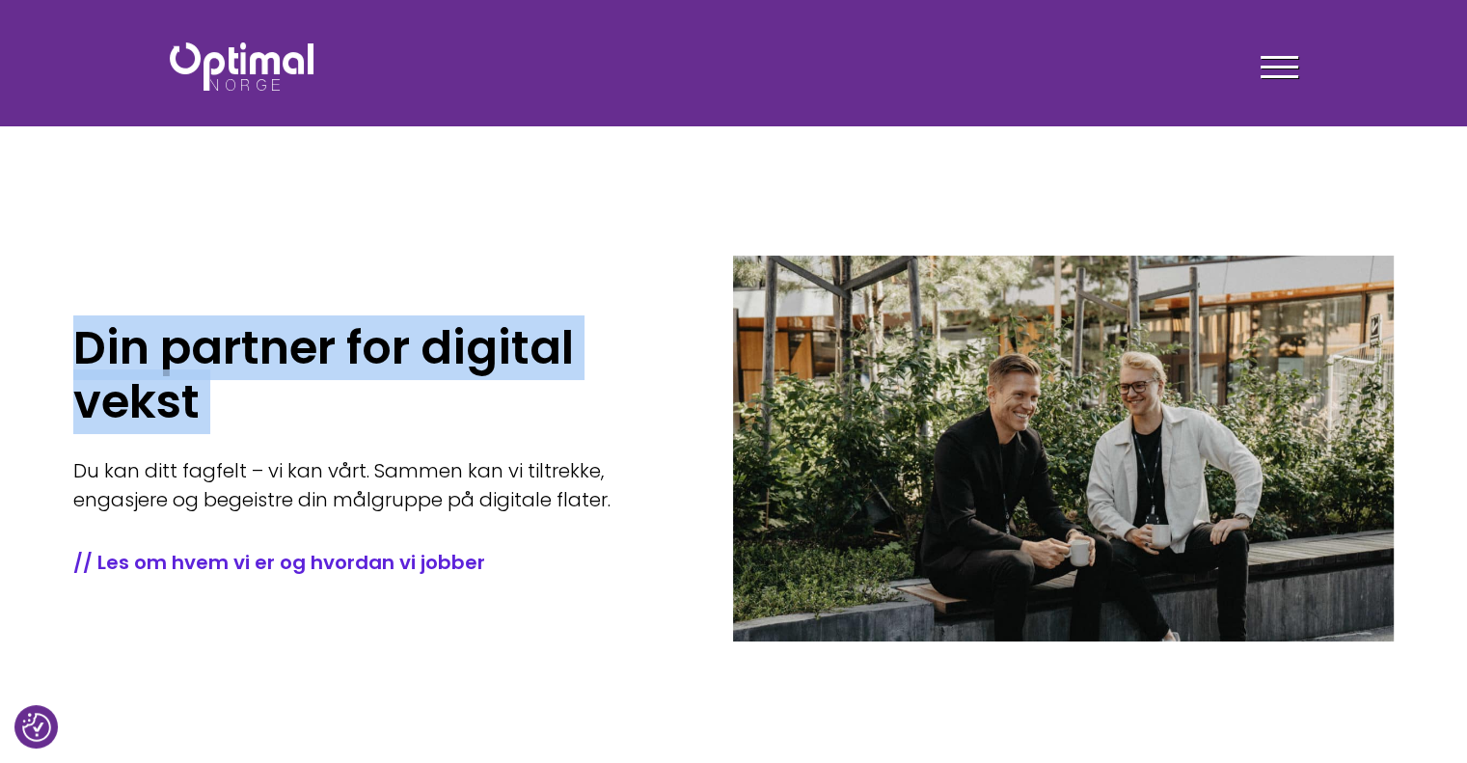
click at [243, 350] on h1 "Din partner for digital vekst" at bounding box center [374, 375] width 602 height 108
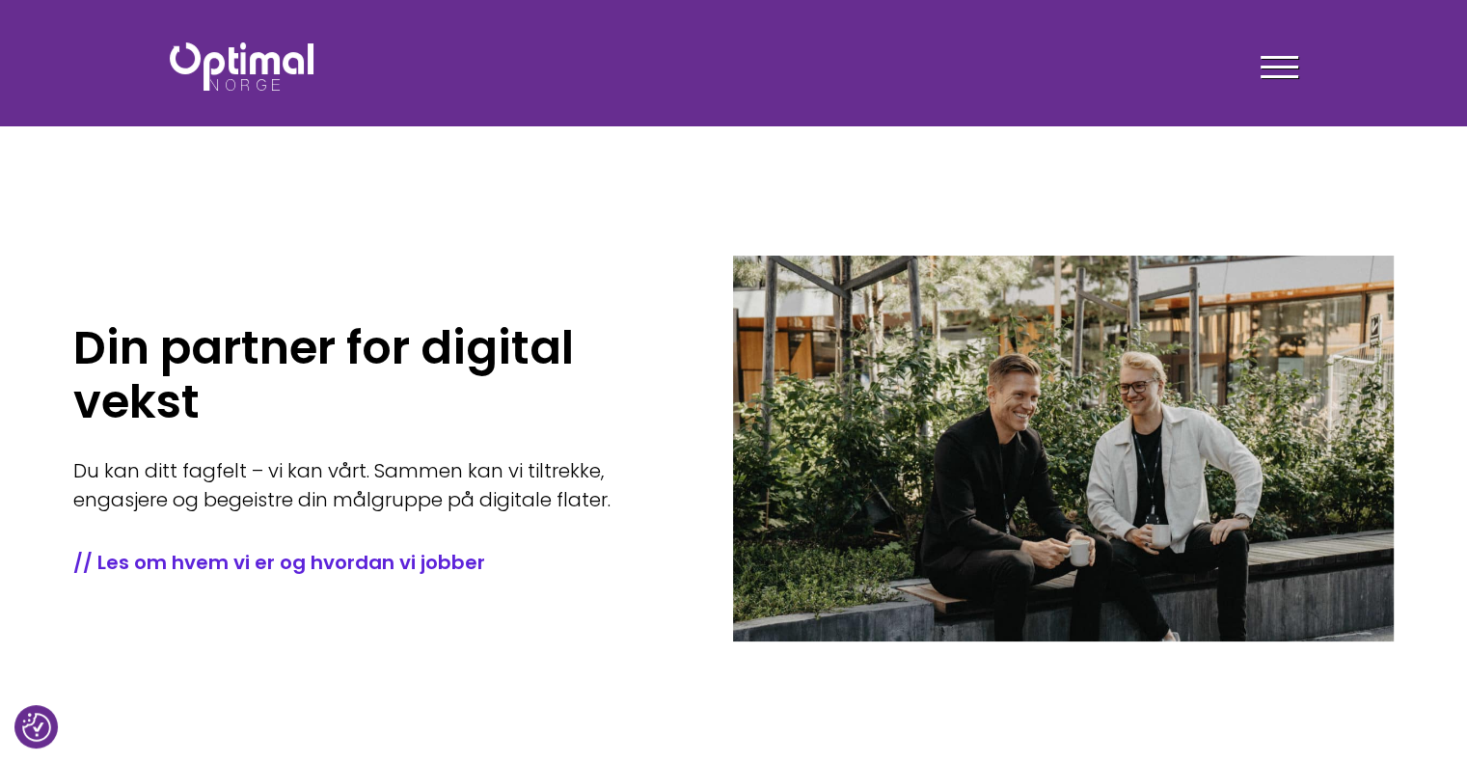
click at [372, 381] on h1 "Din partner for digital vekst" at bounding box center [374, 375] width 602 height 108
click at [347, 341] on h1 "Din partner for digital vekst" at bounding box center [374, 375] width 602 height 108
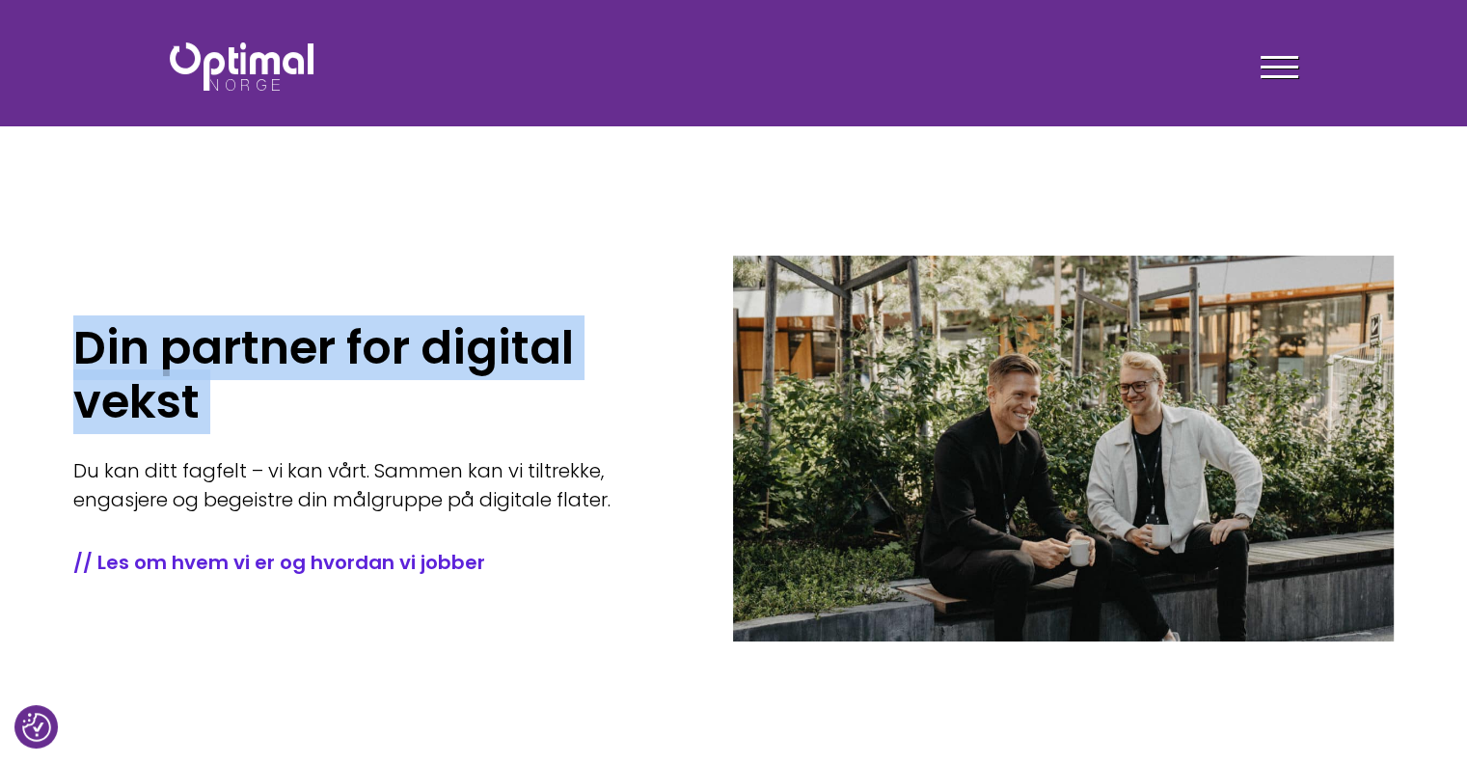
click at [347, 341] on h1 "Din partner for digital vekst" at bounding box center [374, 375] width 602 height 108
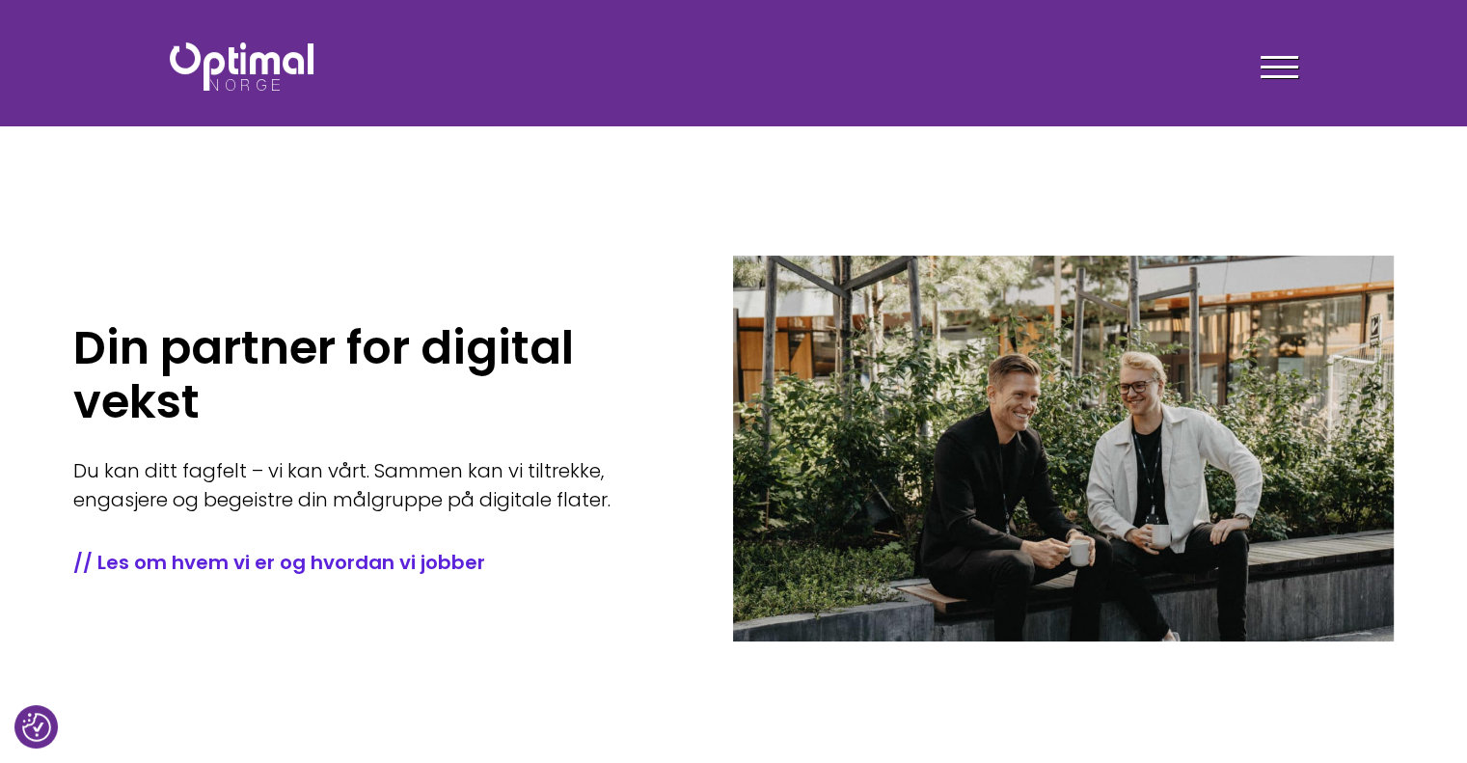
click at [380, 472] on p "Du kan ditt fagfelt – vi kan vårt. Sammen kan vi tiltrekke, engasjere og begeis…" at bounding box center [374, 485] width 602 height 58
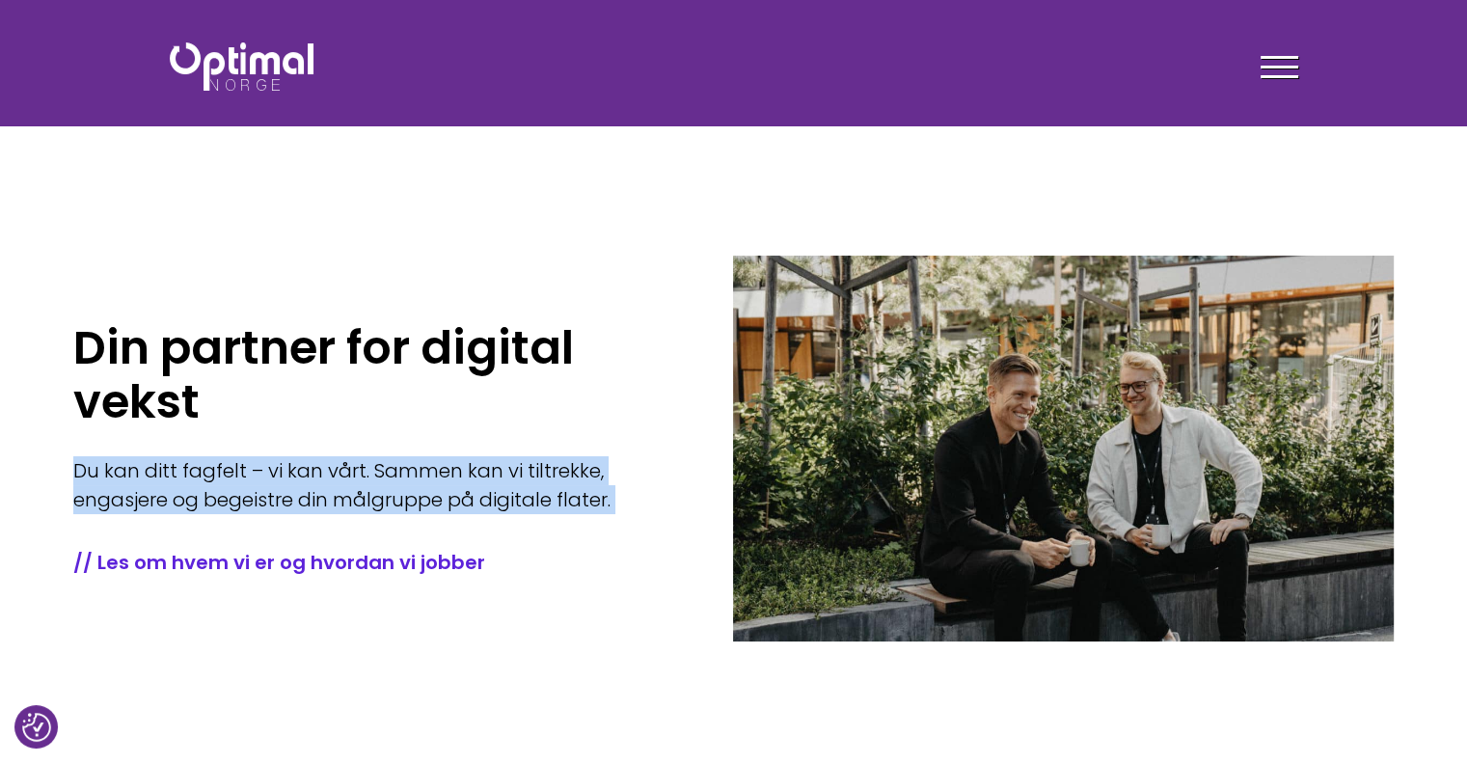
click at [380, 472] on p "Du kan ditt fagfelt – vi kan vårt. Sammen kan vi tiltrekke, engasjere og begeis…" at bounding box center [374, 485] width 602 height 58
click at [309, 466] on p "Du kan ditt fagfelt – vi kan vårt. Sammen kan vi tiltrekke, engasjere og begeis…" at bounding box center [374, 485] width 602 height 58
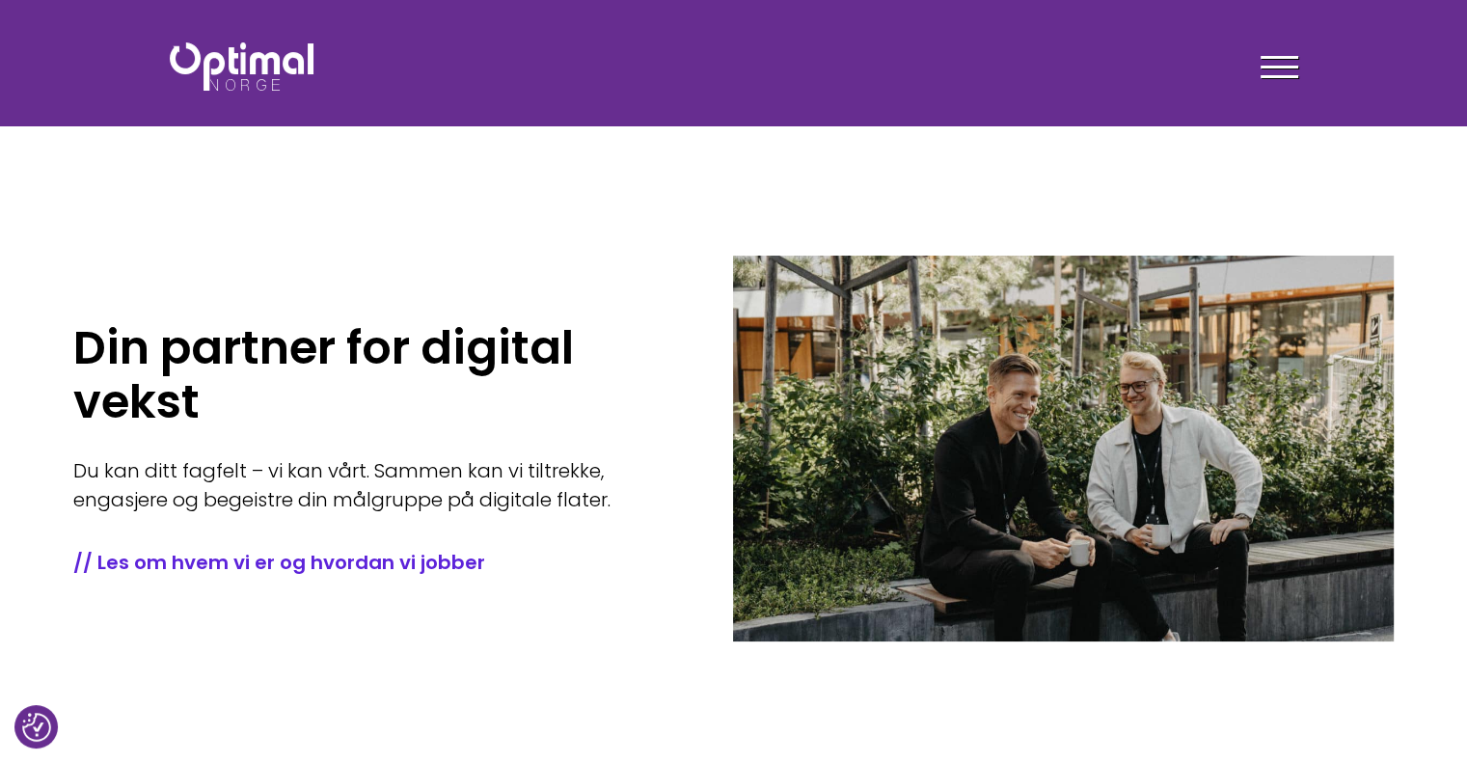
click at [112, 359] on h1 "Din partner for digital vekst" at bounding box center [374, 375] width 602 height 108
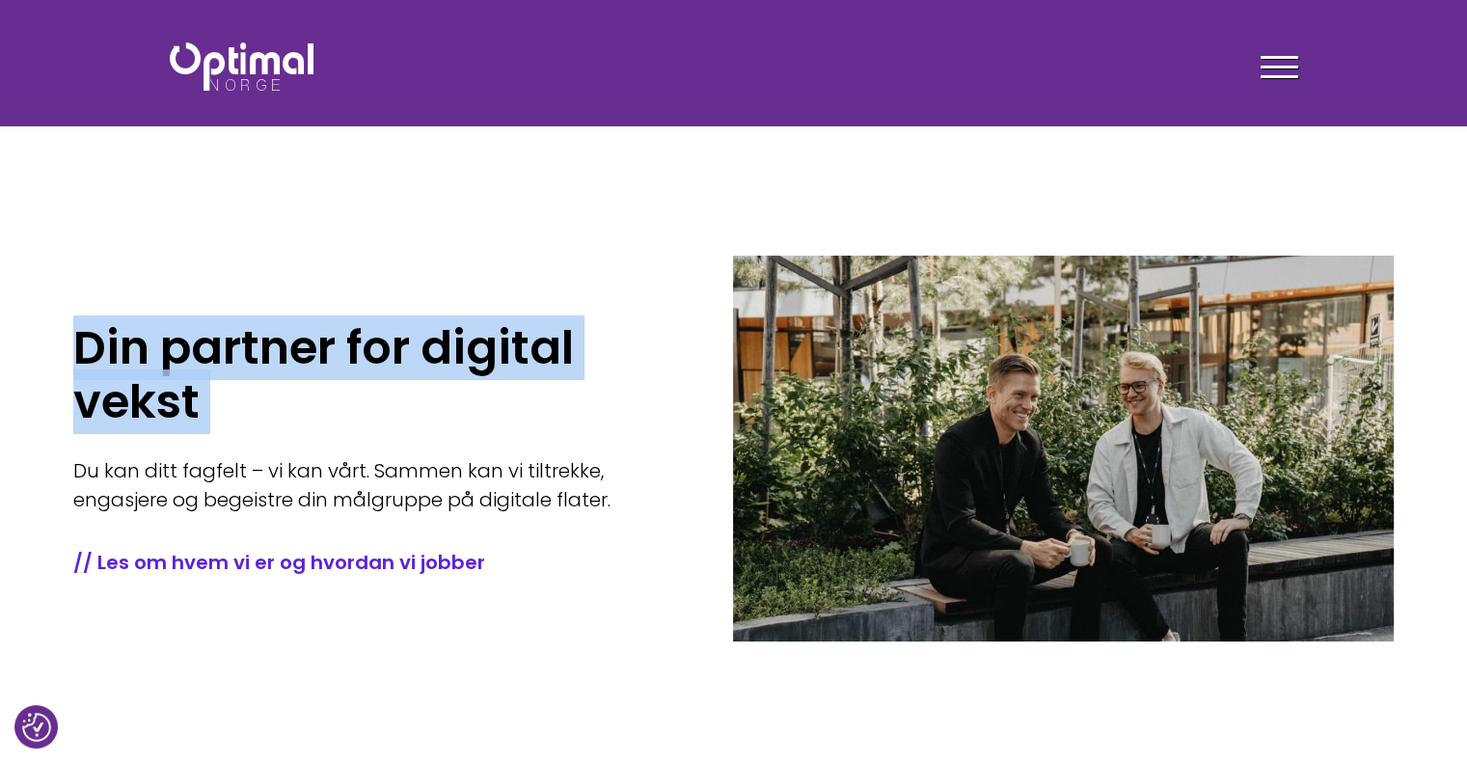
click at [112, 359] on h1 "Din partner for digital vekst" at bounding box center [374, 375] width 602 height 108
click at [167, 400] on h1 "Din partner for digital vekst" at bounding box center [374, 375] width 602 height 108
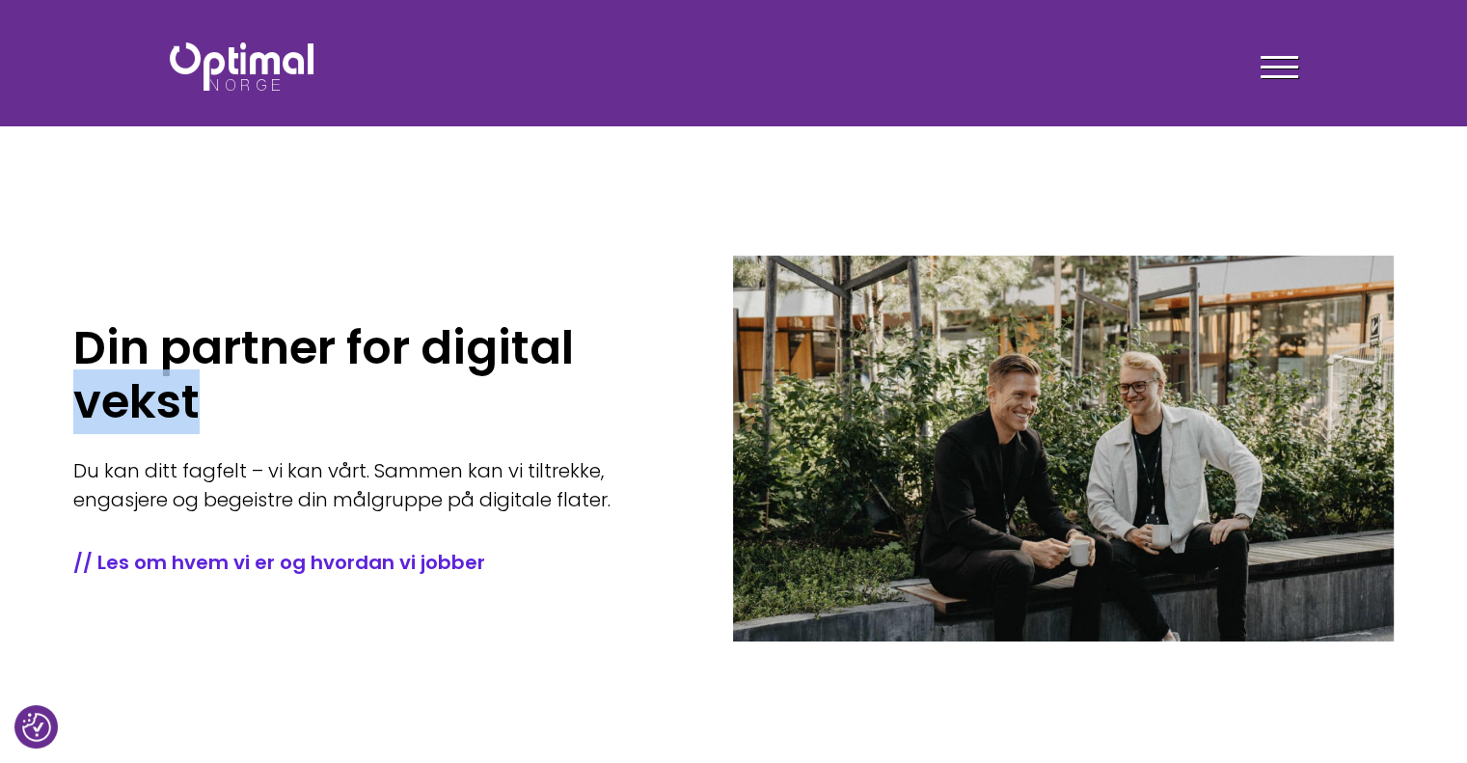
click at [167, 400] on h1 "Din partner for digital vekst" at bounding box center [374, 375] width 602 height 108
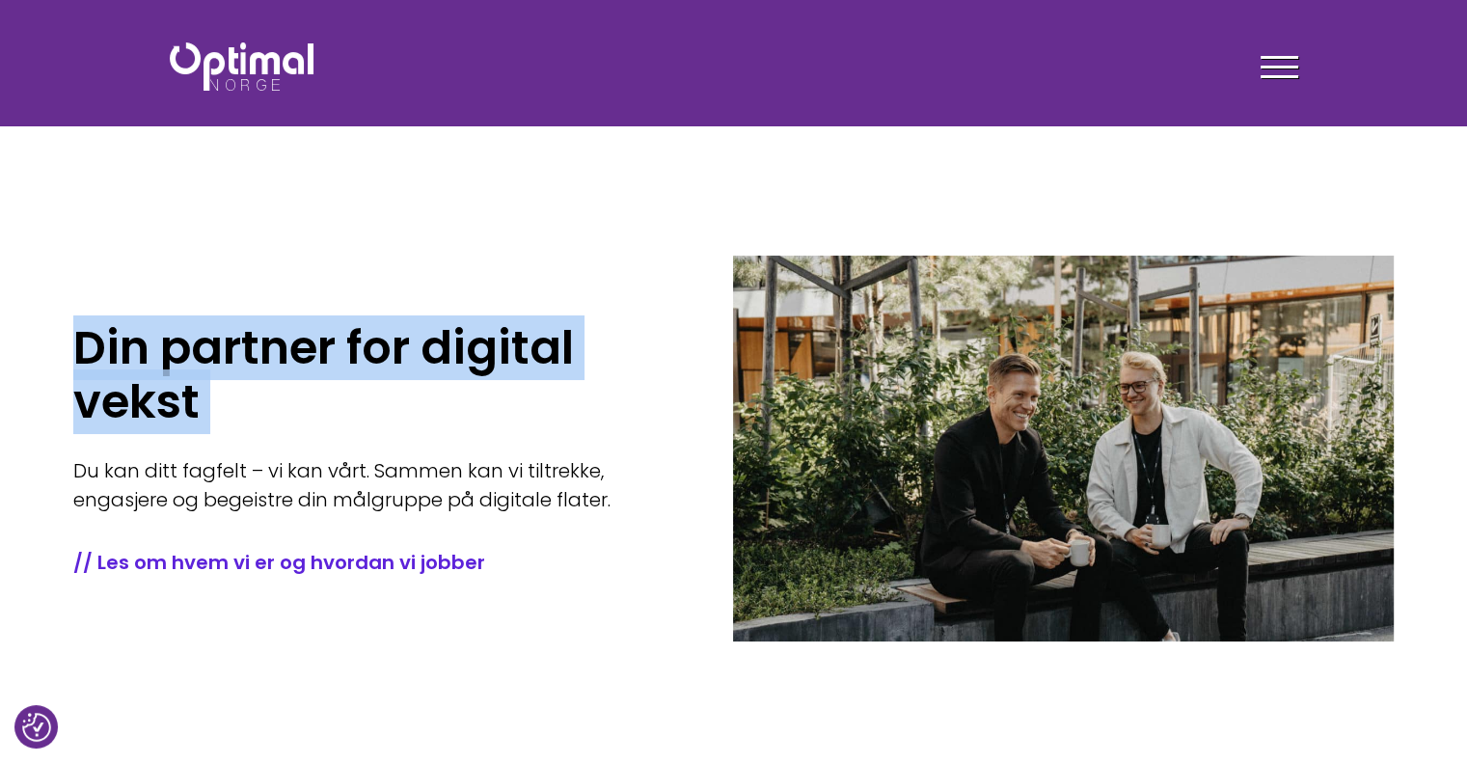
click at [167, 400] on h1 "Din partner for digital vekst" at bounding box center [374, 375] width 602 height 108
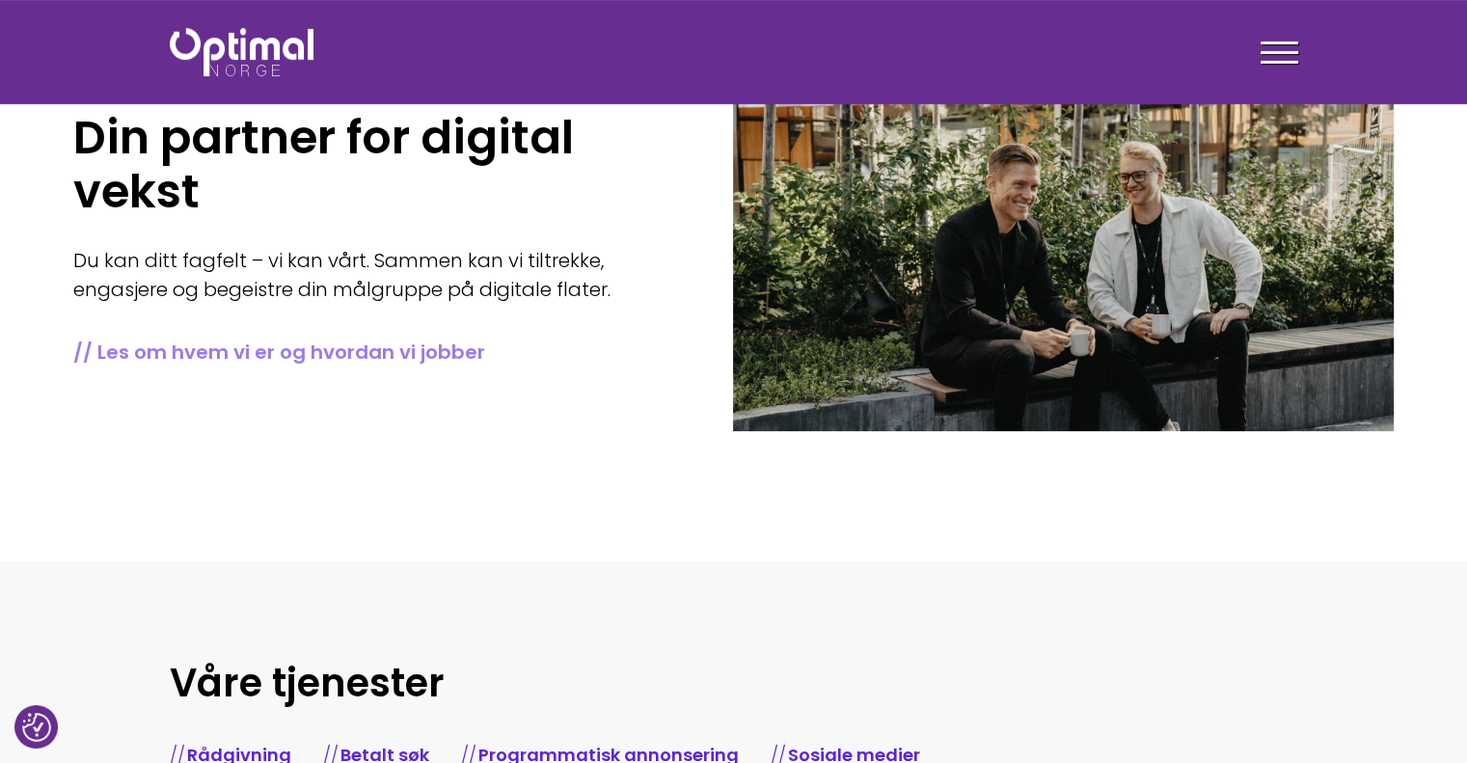
scroll to position [207, 0]
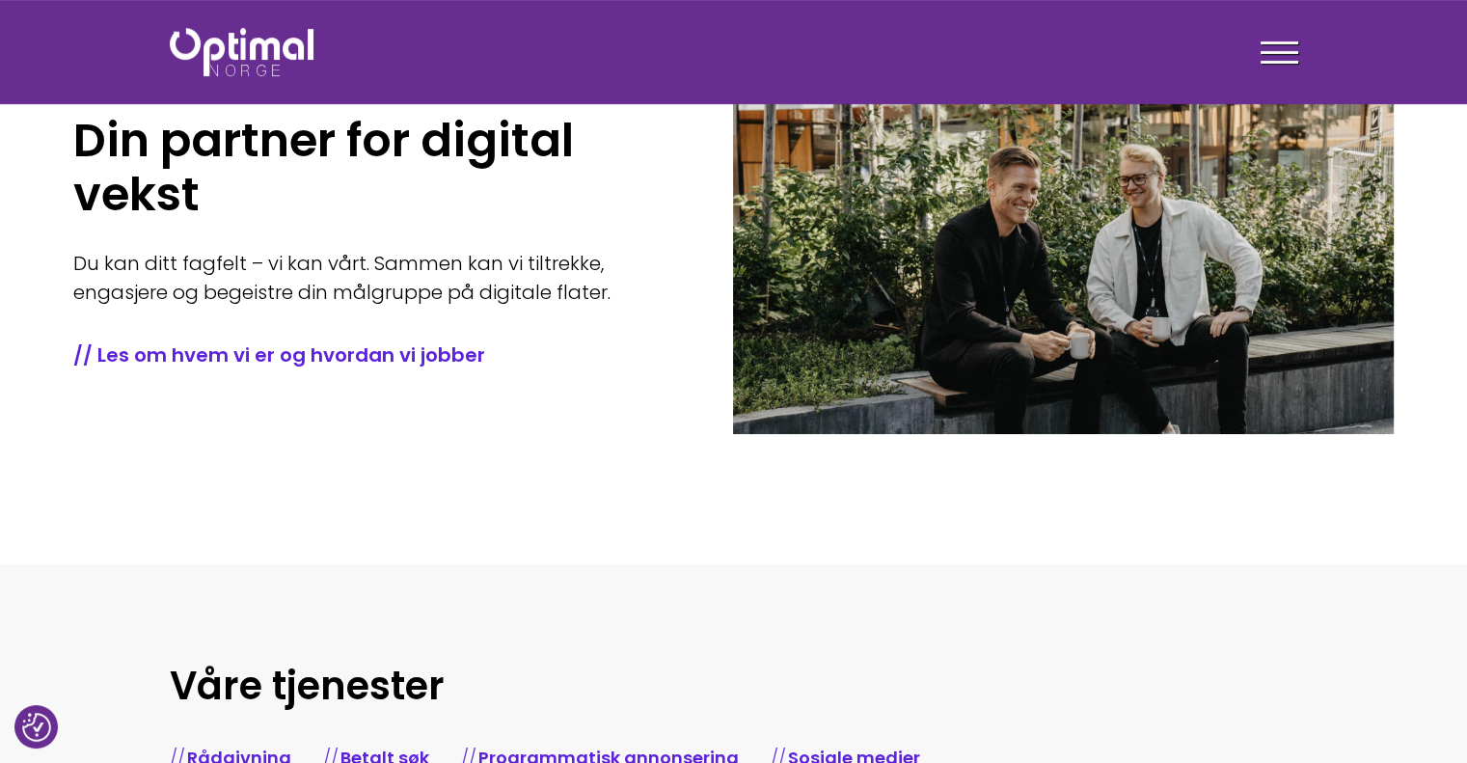
click at [198, 262] on p "Du kan ditt fagfelt – vi kan vårt. Sammen kan vi tiltrekke, engasjere og begeis…" at bounding box center [374, 278] width 602 height 58
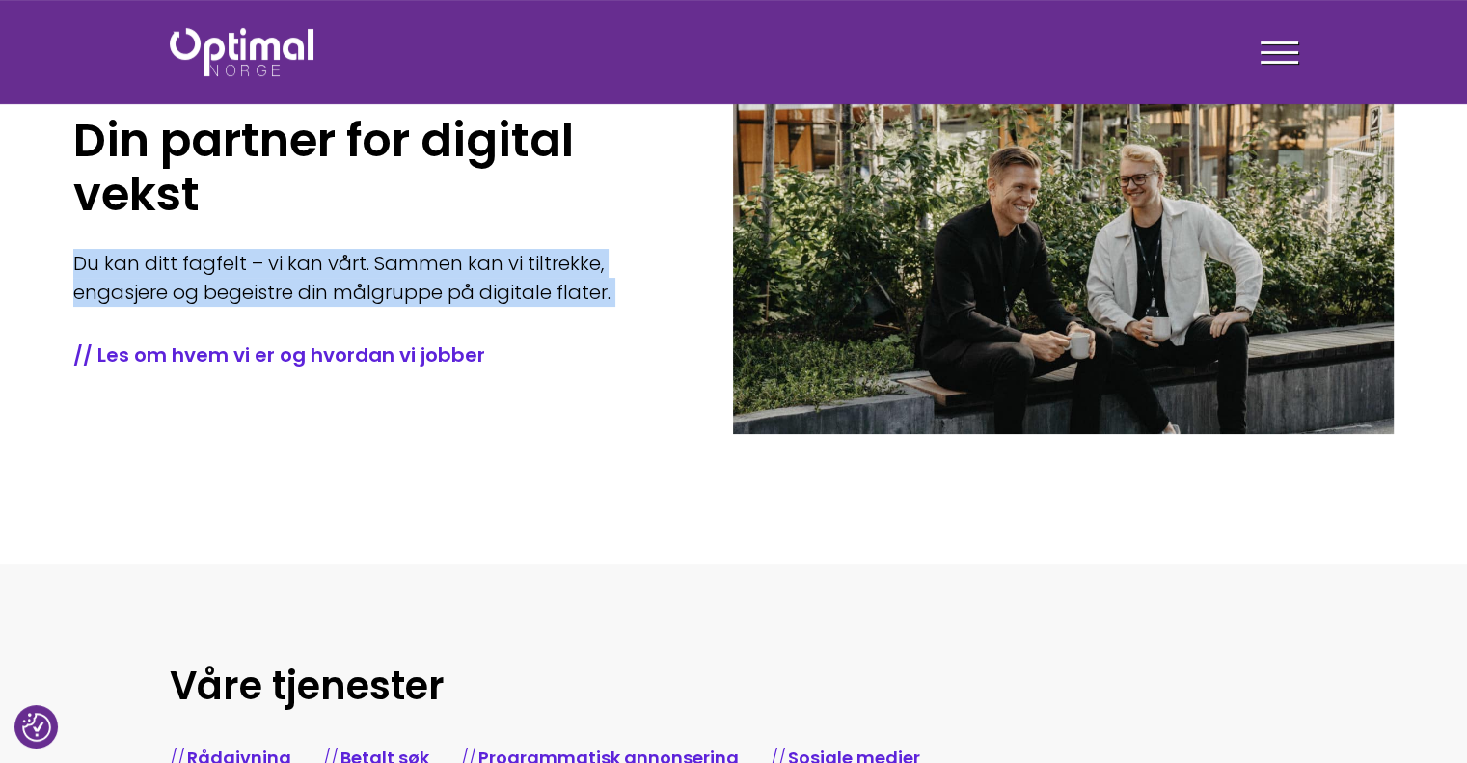
click at [198, 262] on p "Du kan ditt fagfelt – vi kan vårt. Sammen kan vi tiltrekke, engasjere og begeis…" at bounding box center [374, 278] width 602 height 58
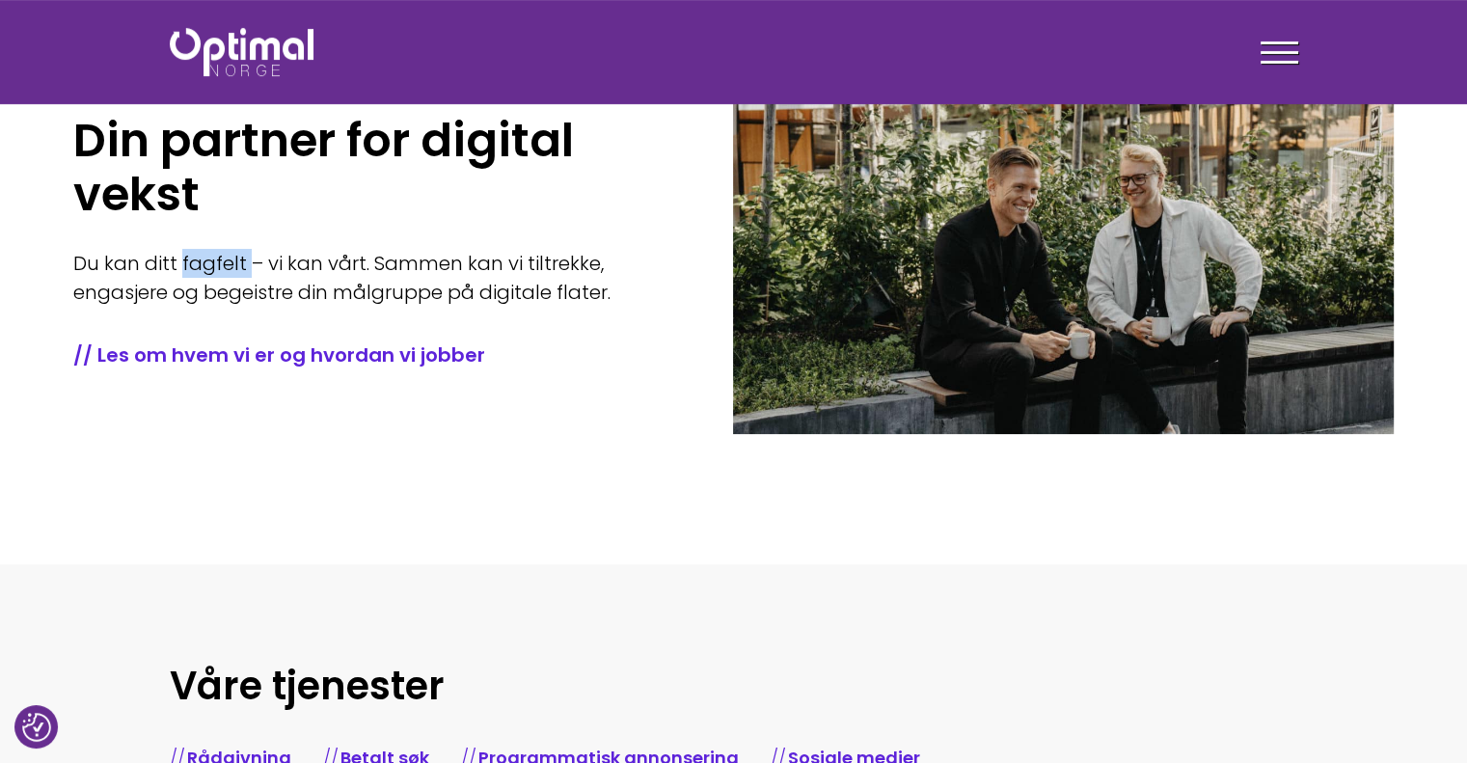
click at [198, 262] on p "Du kan ditt fagfelt – vi kan vårt. Sammen kan vi tiltrekke, engasjere og begeis…" at bounding box center [374, 278] width 602 height 58
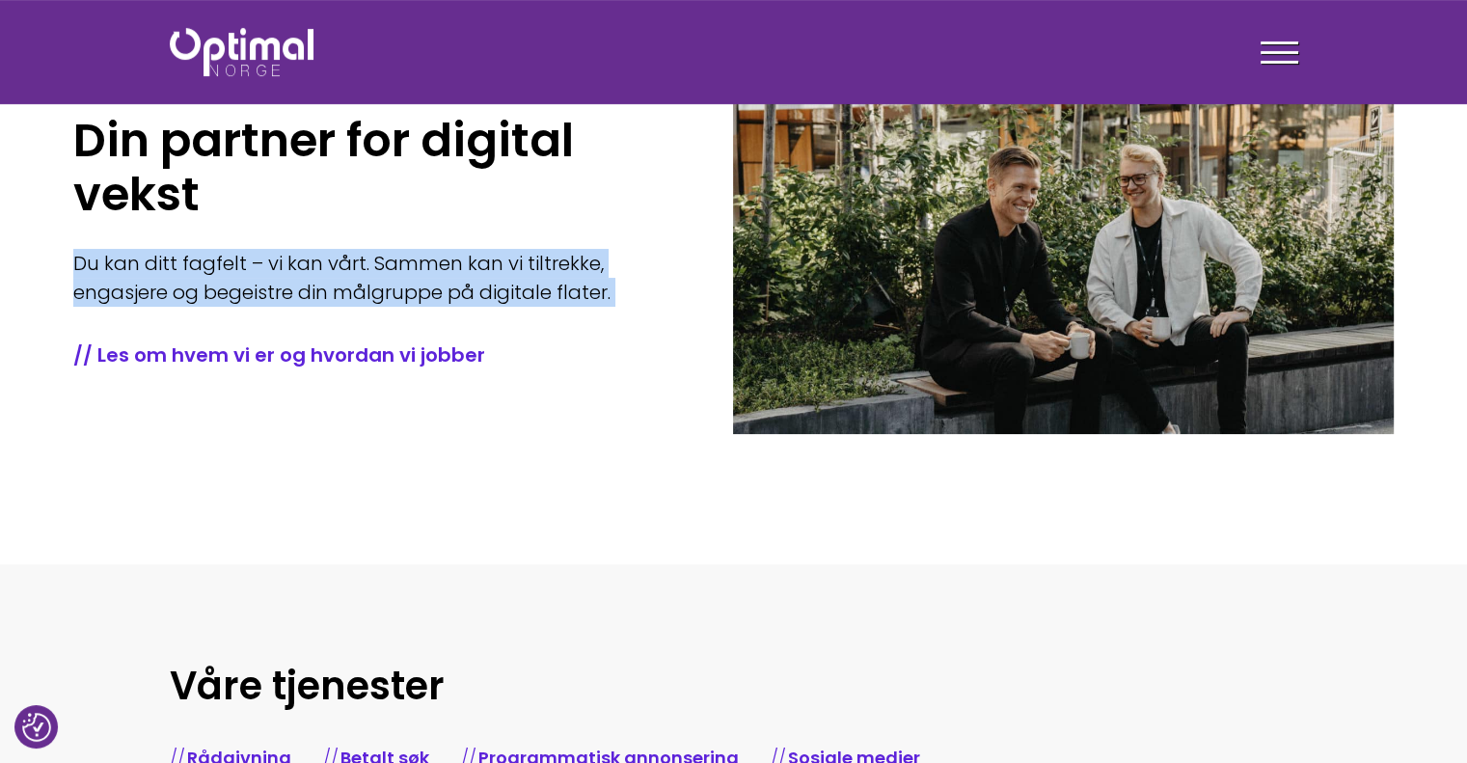
click at [198, 262] on p "Du kan ditt fagfelt – vi kan vårt. Sammen kan vi tiltrekke, engasjere og begeis…" at bounding box center [374, 278] width 602 height 58
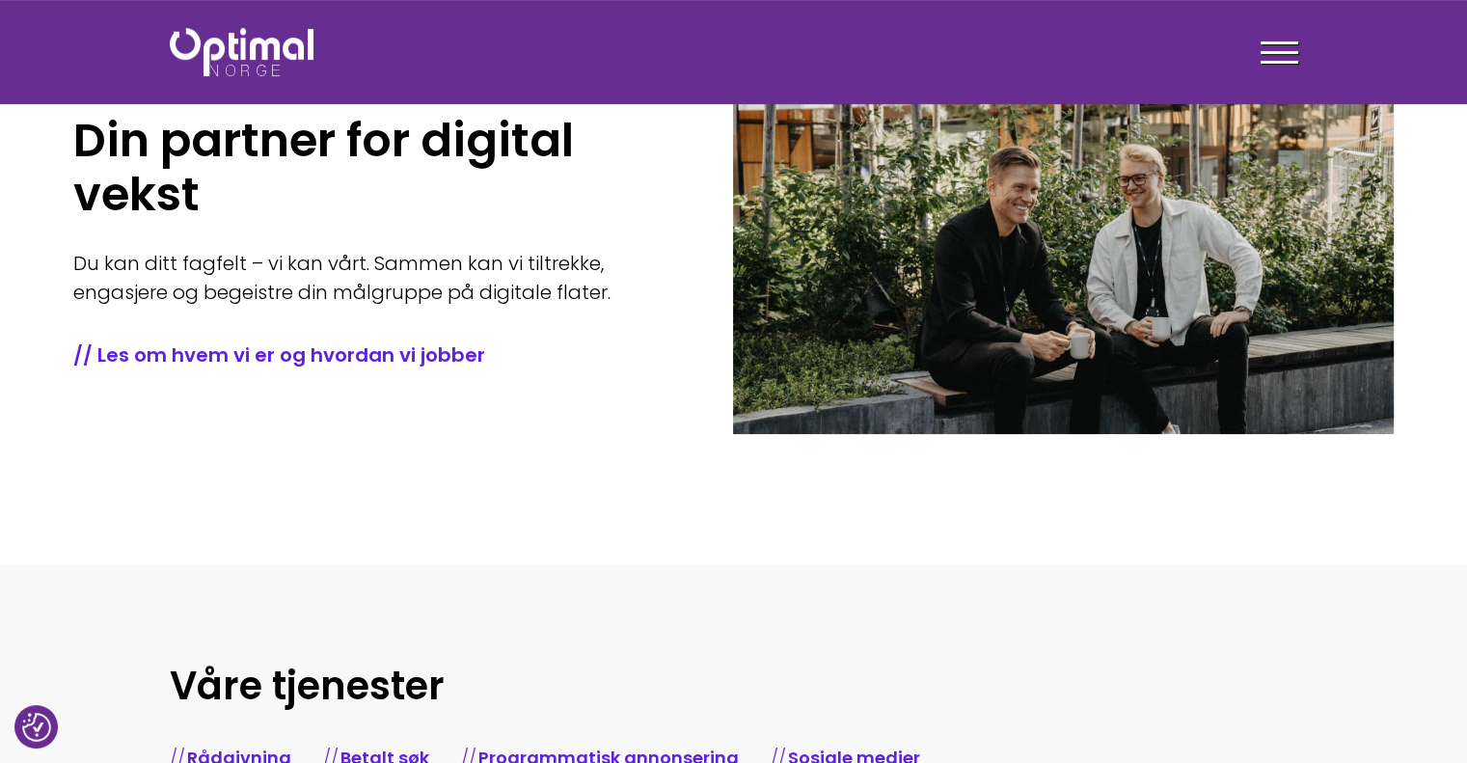
click at [147, 176] on h1 "Din partner for digital vekst" at bounding box center [374, 168] width 602 height 108
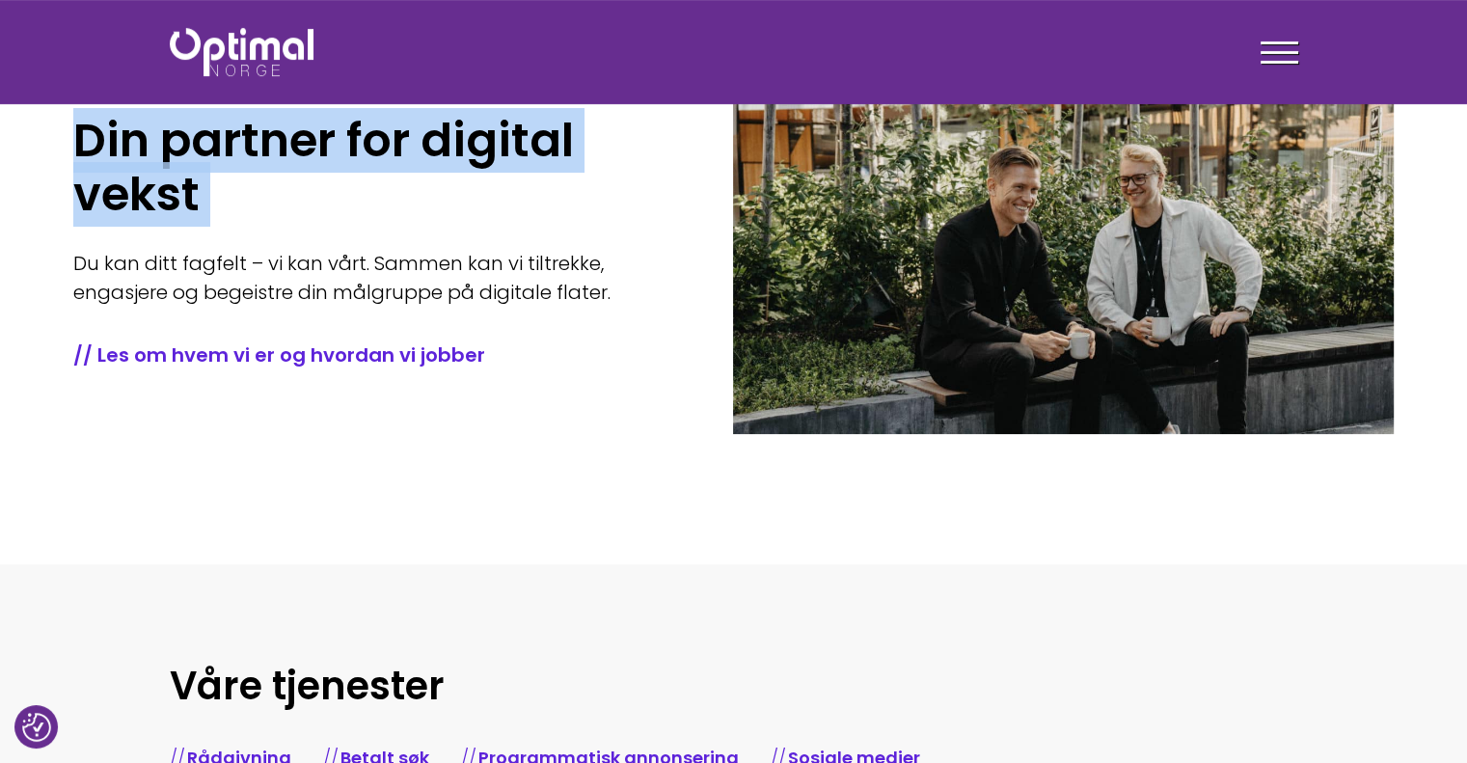
click at [147, 176] on h1 "Din partner for digital vekst" at bounding box center [374, 168] width 602 height 108
click at [138, 149] on h1 "Din partner for digital vekst" at bounding box center [374, 168] width 602 height 108
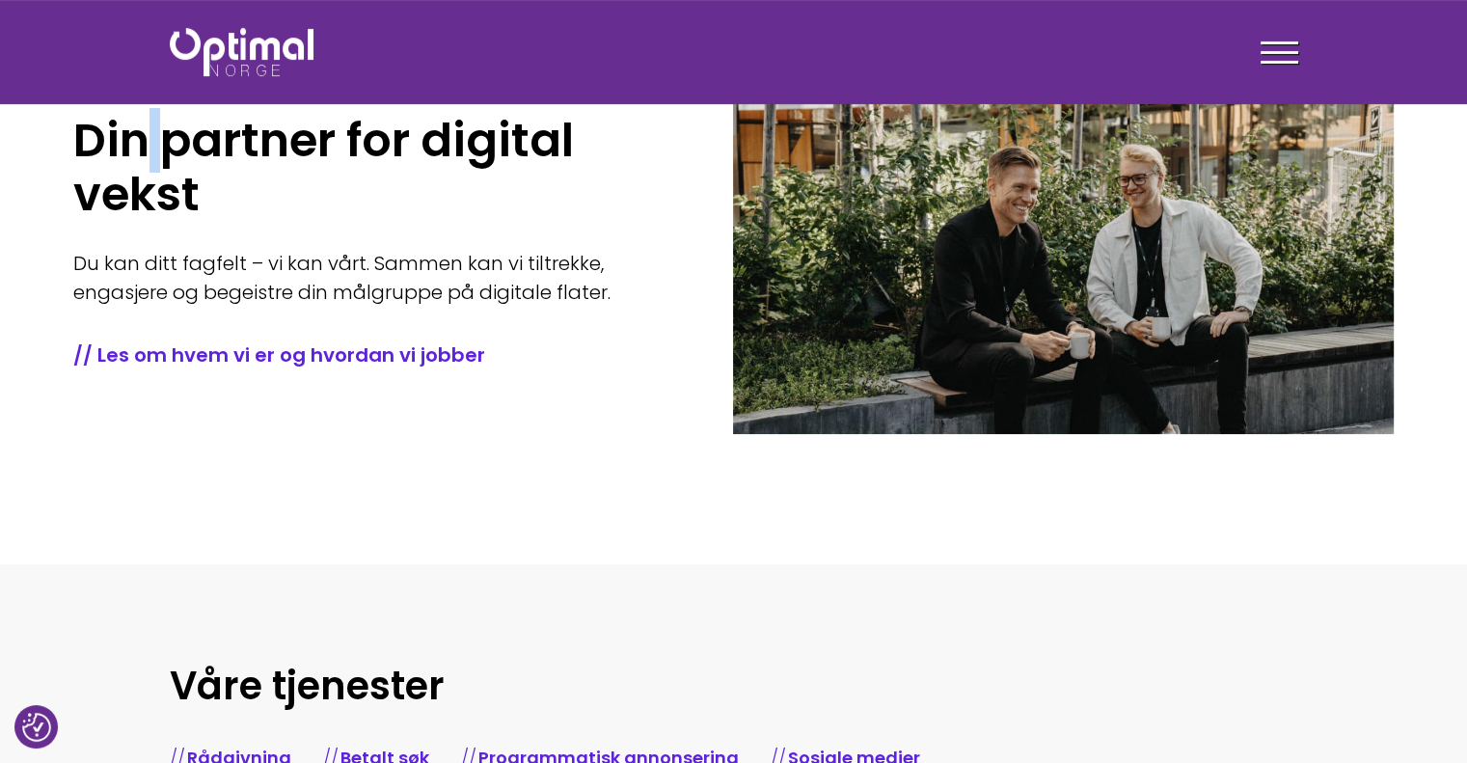
click at [138, 149] on h1 "Din partner for digital vekst" at bounding box center [374, 168] width 602 height 108
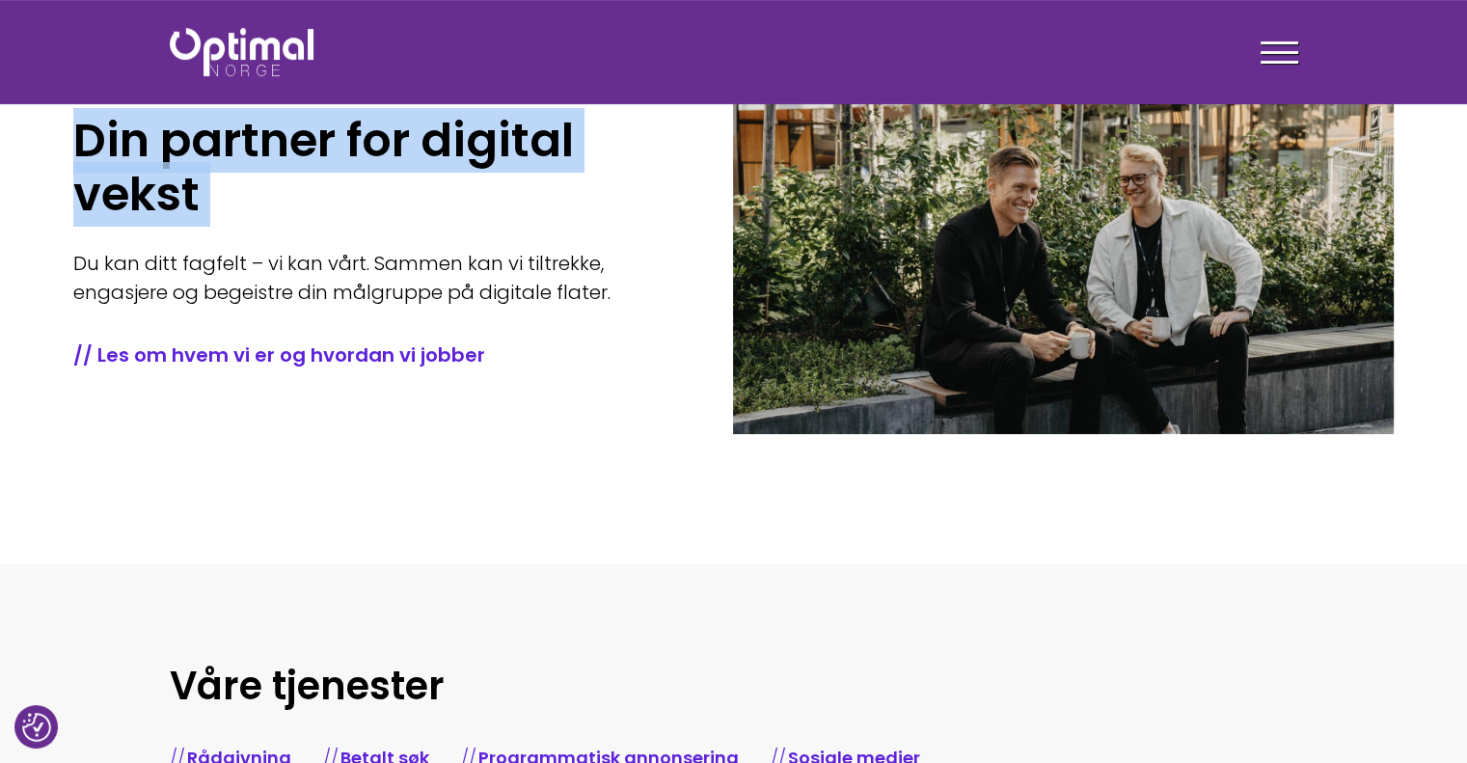
click at [139, 150] on h1 "Din partner for digital vekst" at bounding box center [374, 168] width 602 height 108
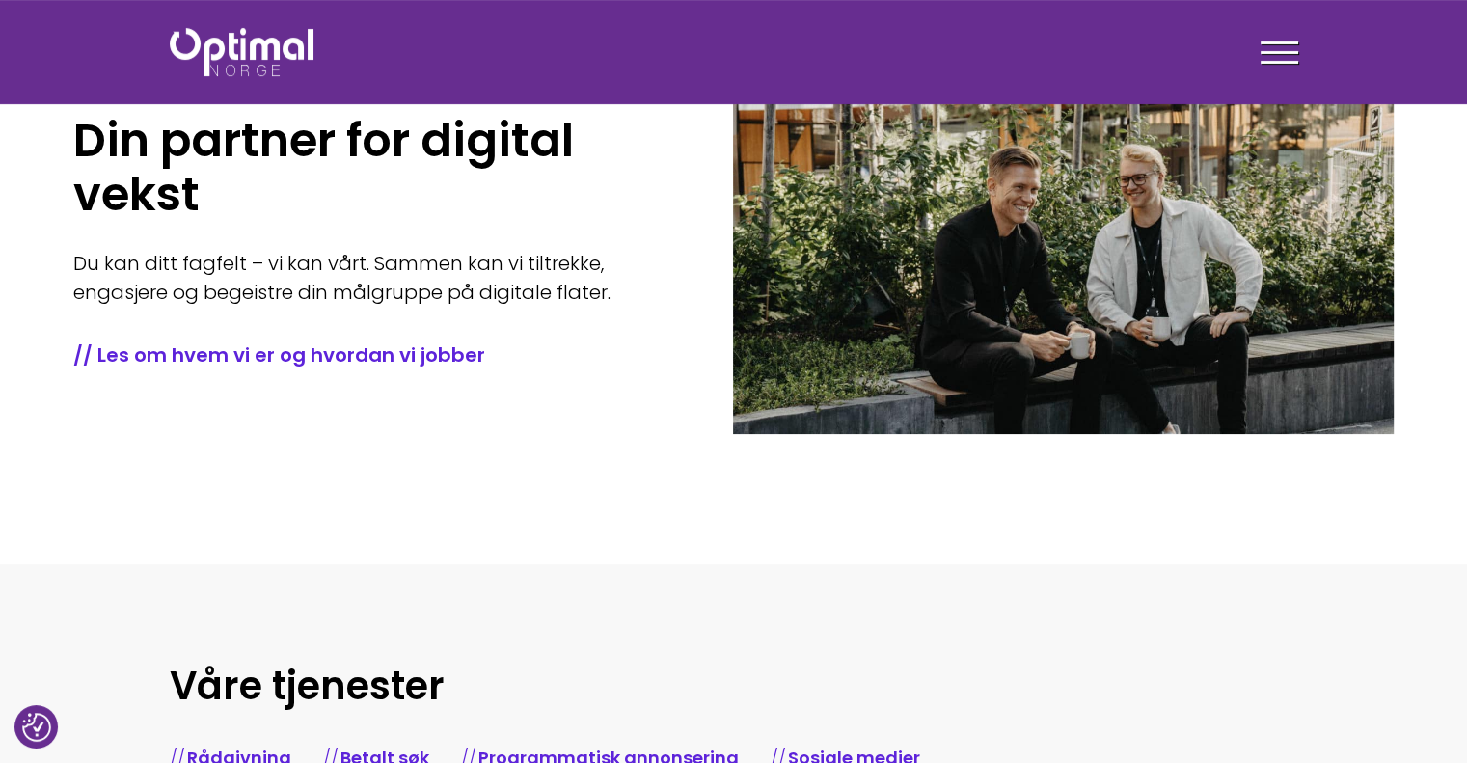
click at [1254, 38] on div "Tjenester Menneskene Om oss Kontakt oss Kundecaser Artikler Ledige stillinger F…" at bounding box center [1024, 52] width 550 height 56
click at [1267, 53] on span at bounding box center [1280, 52] width 38 height 3
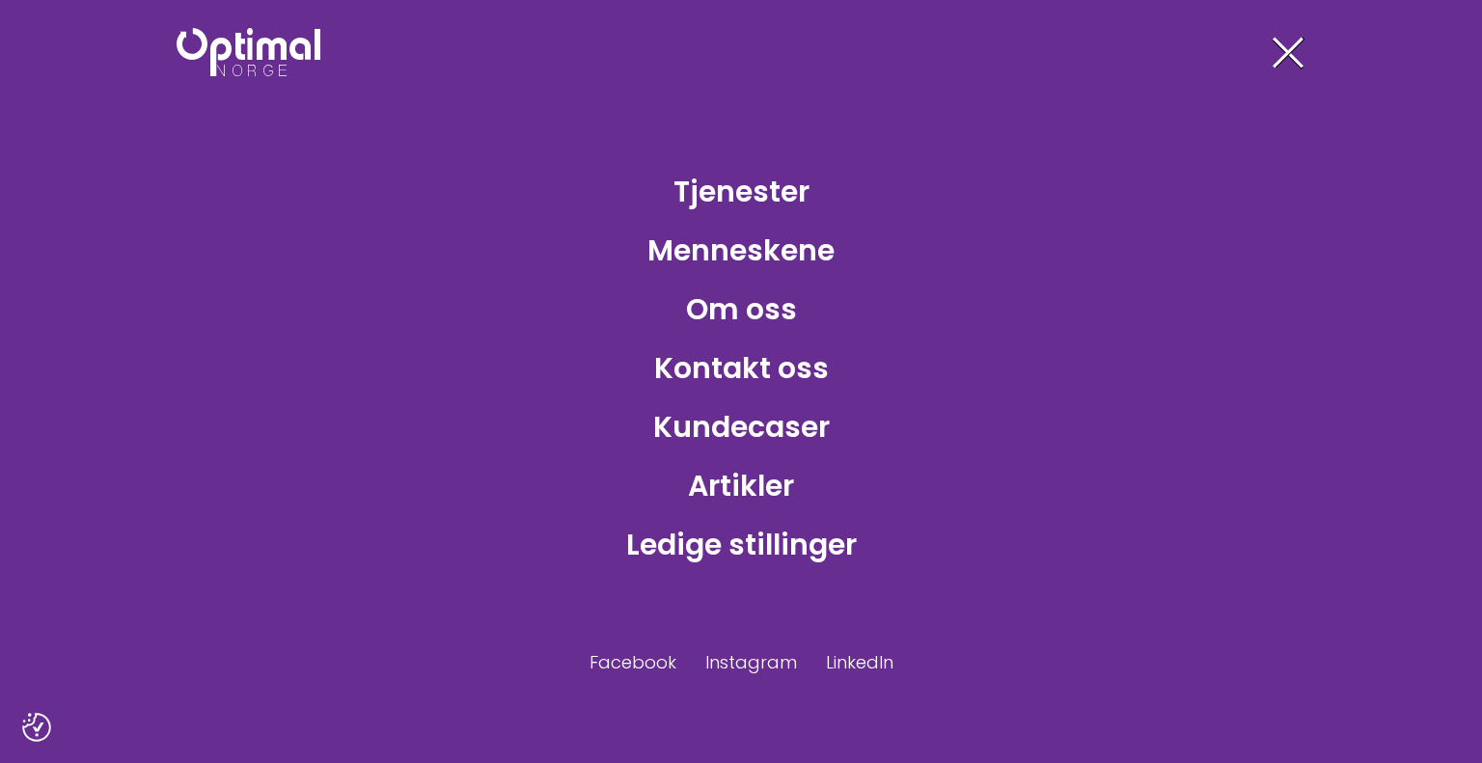
click at [1285, 44] on div at bounding box center [1287, 56] width 38 height 48
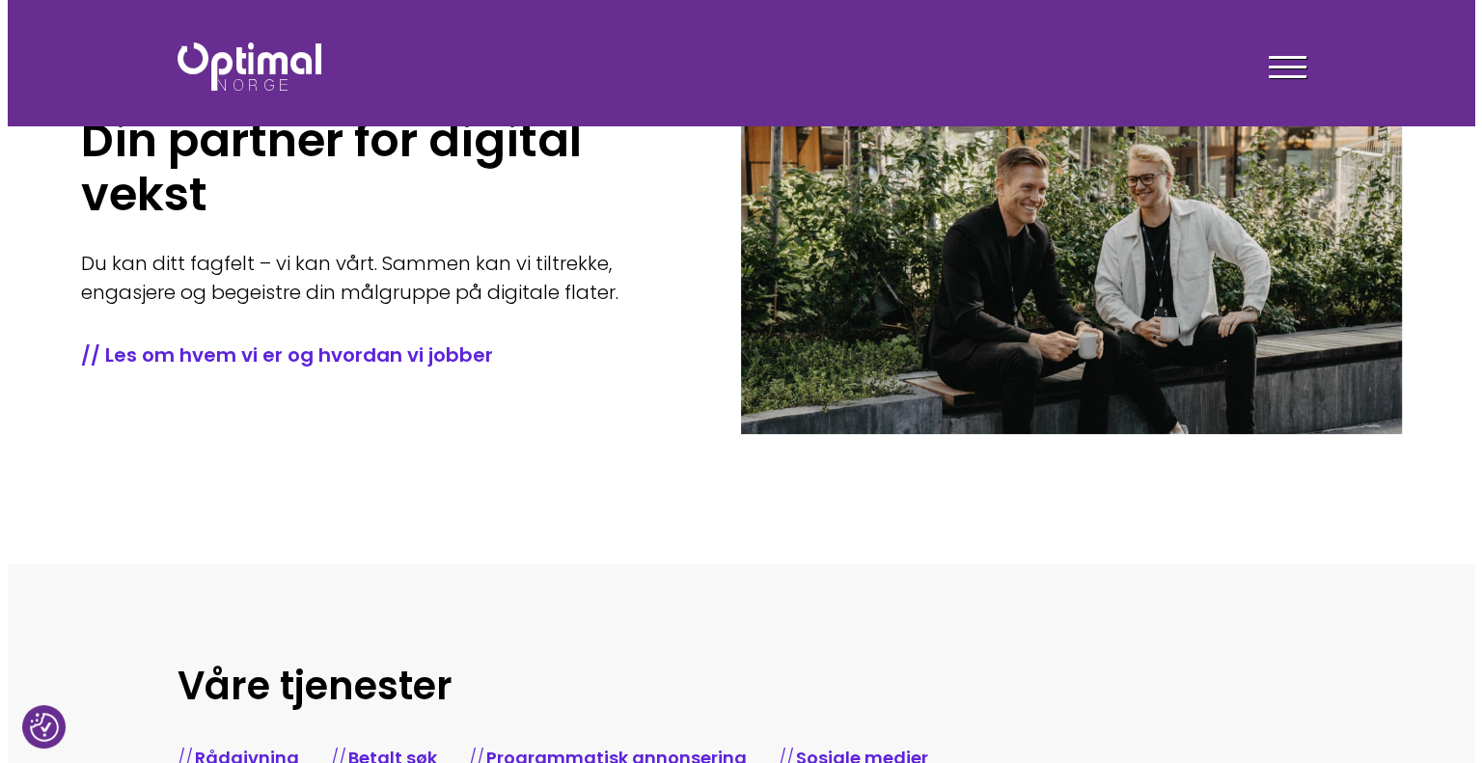
scroll to position [0, 0]
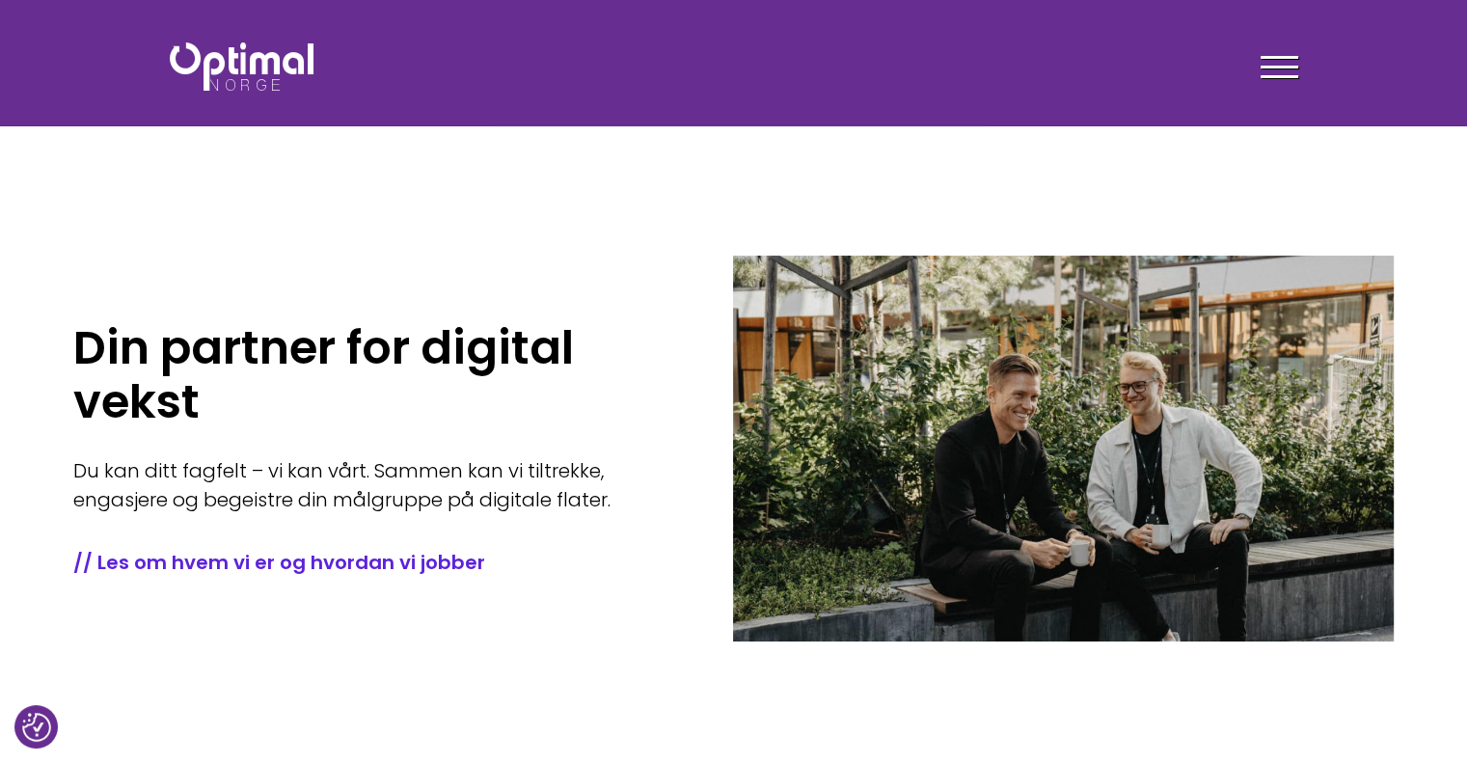
click at [1273, 61] on div at bounding box center [1280, 70] width 38 height 48
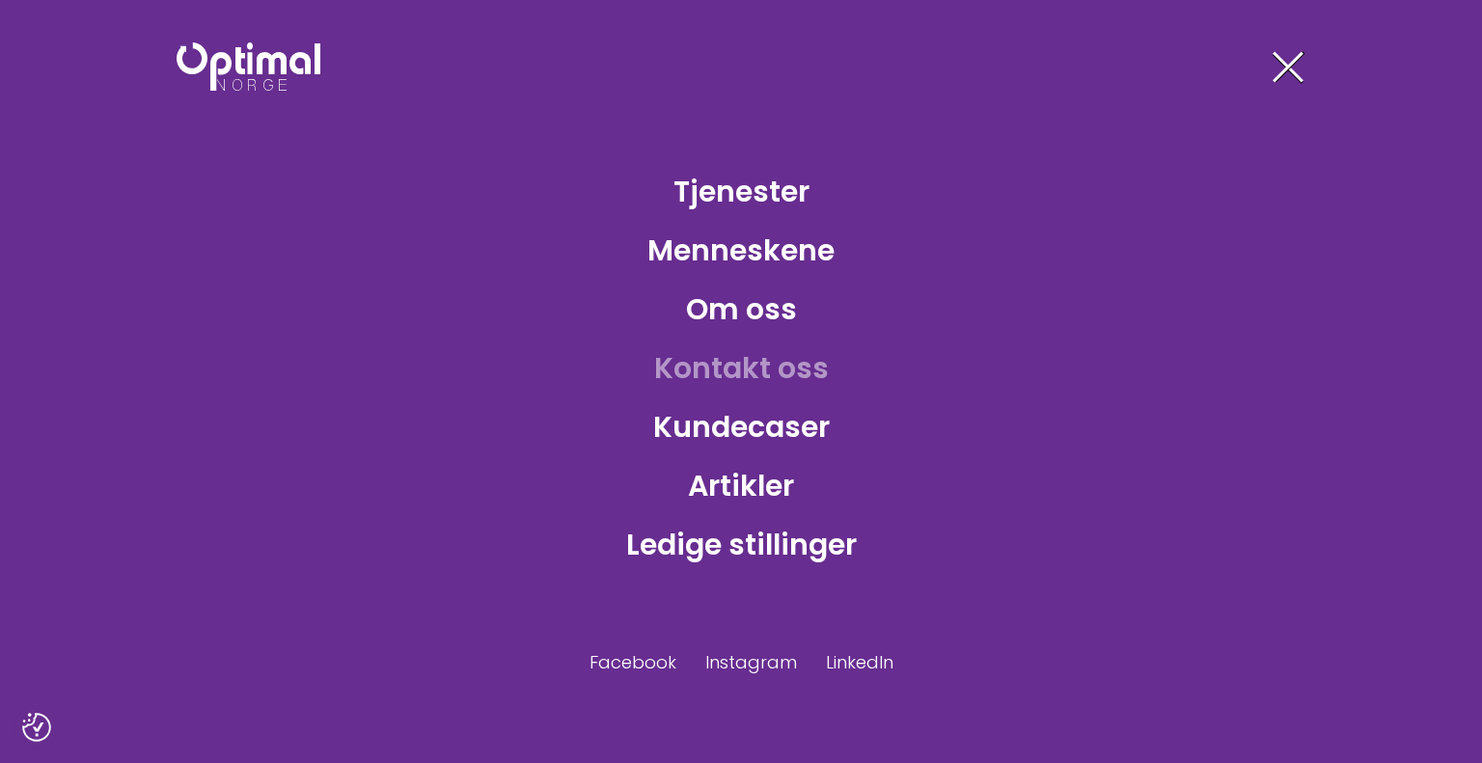
click at [741, 371] on link "Kontakt oss" at bounding box center [741, 368] width 205 height 63
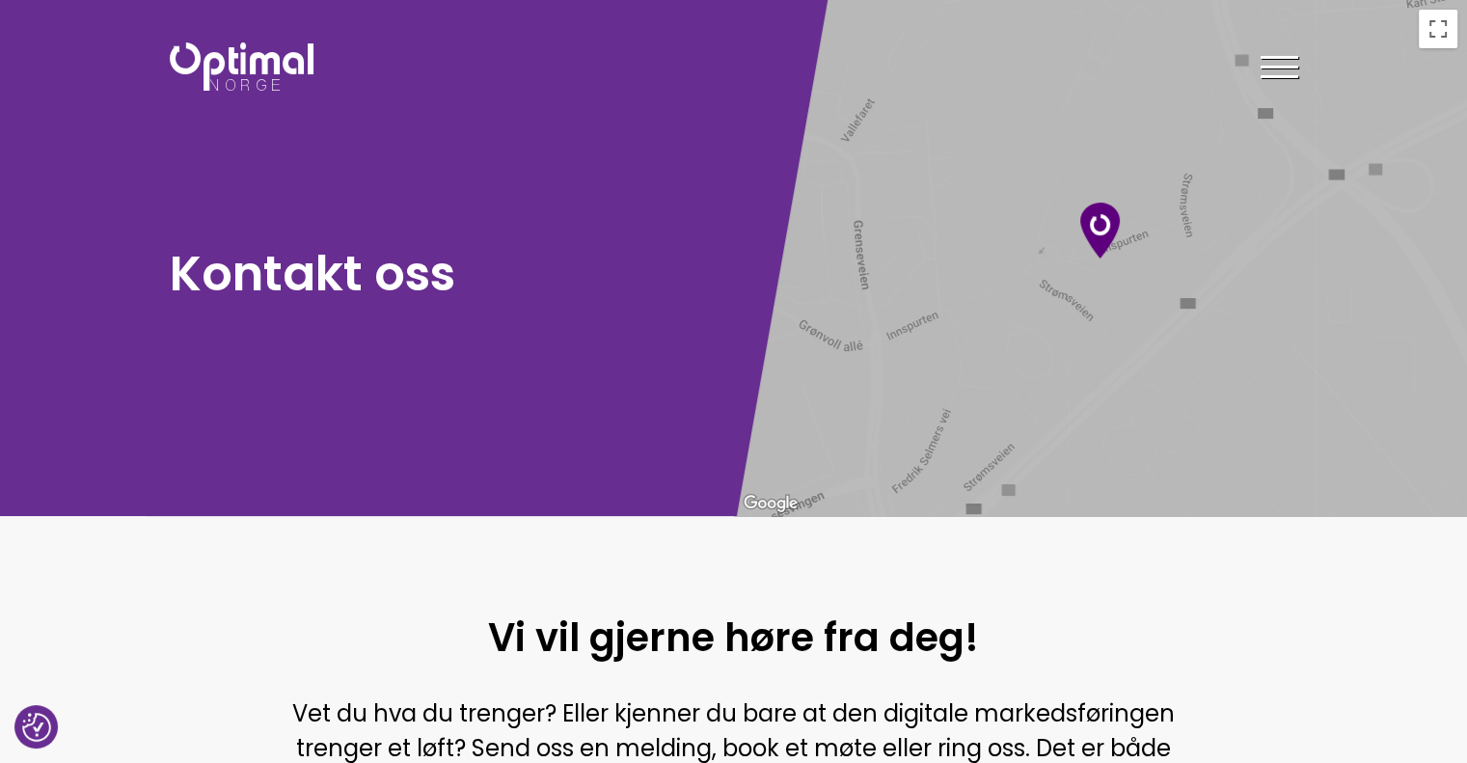
click at [280, 57] on img at bounding box center [242, 66] width 144 height 48
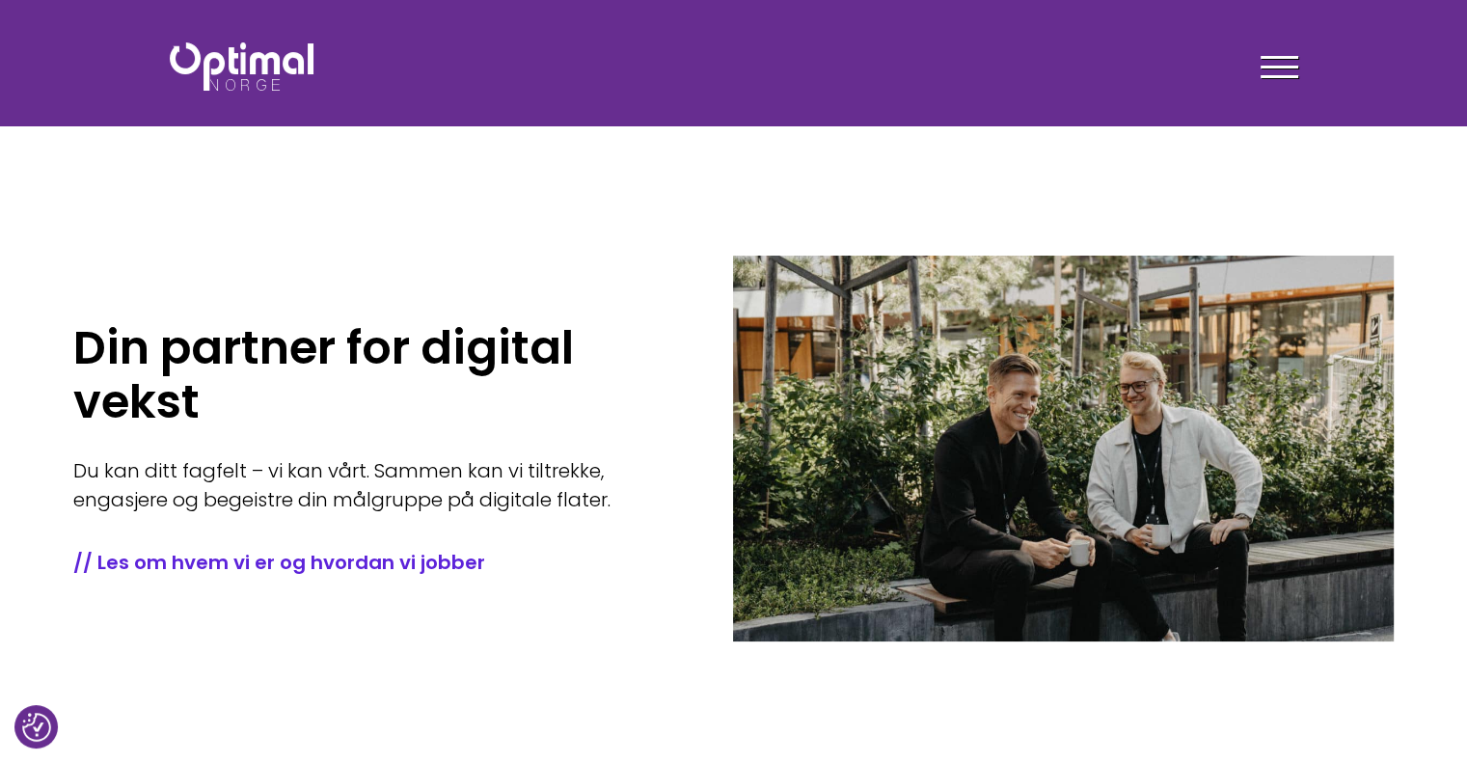
click at [254, 39] on div "Tjenester Menneskene Om oss Kontakt oss Kundecaser Artikler Ledige stillinger F…" at bounding box center [734, 67] width 1158 height 56
click at [252, 62] on img at bounding box center [242, 66] width 144 height 48
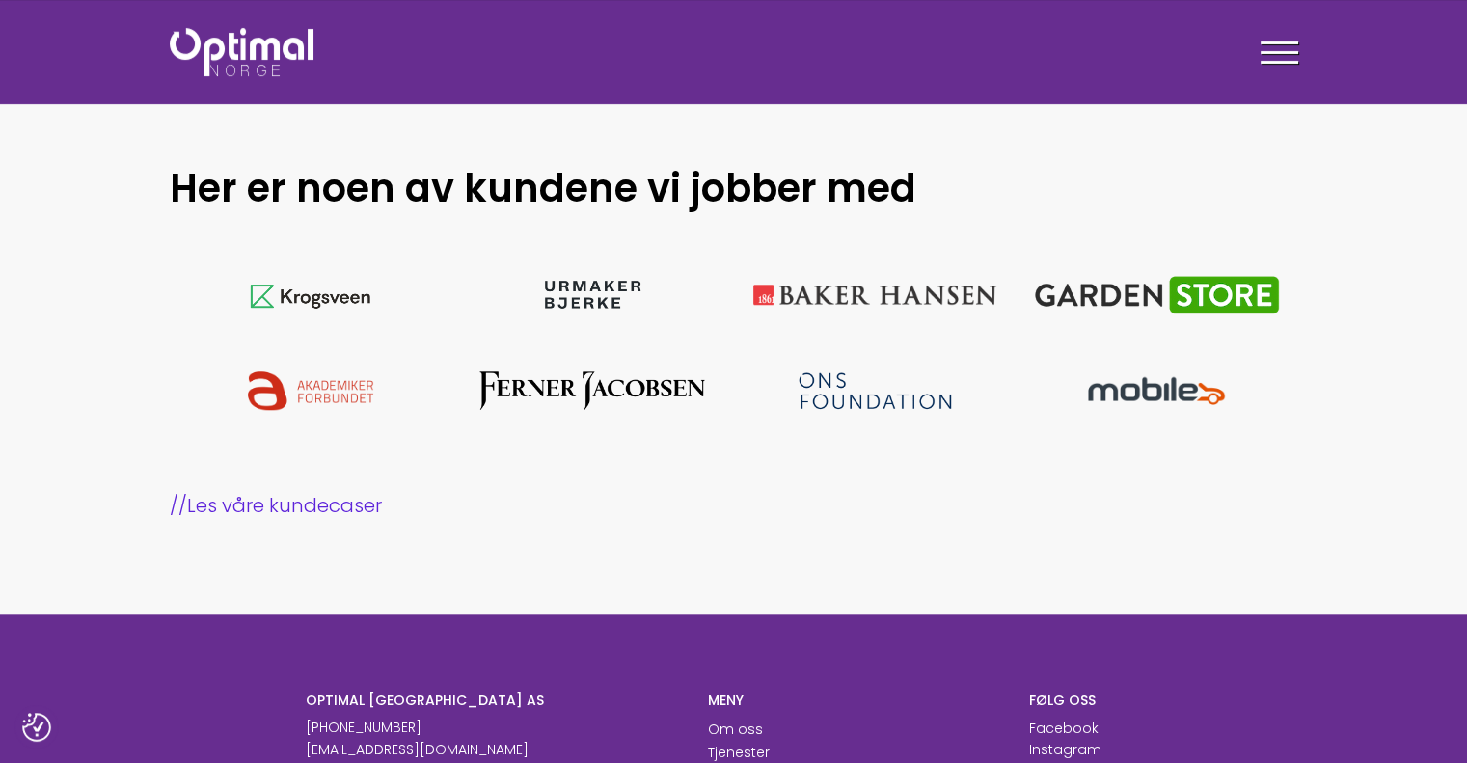
scroll to position [1640, 0]
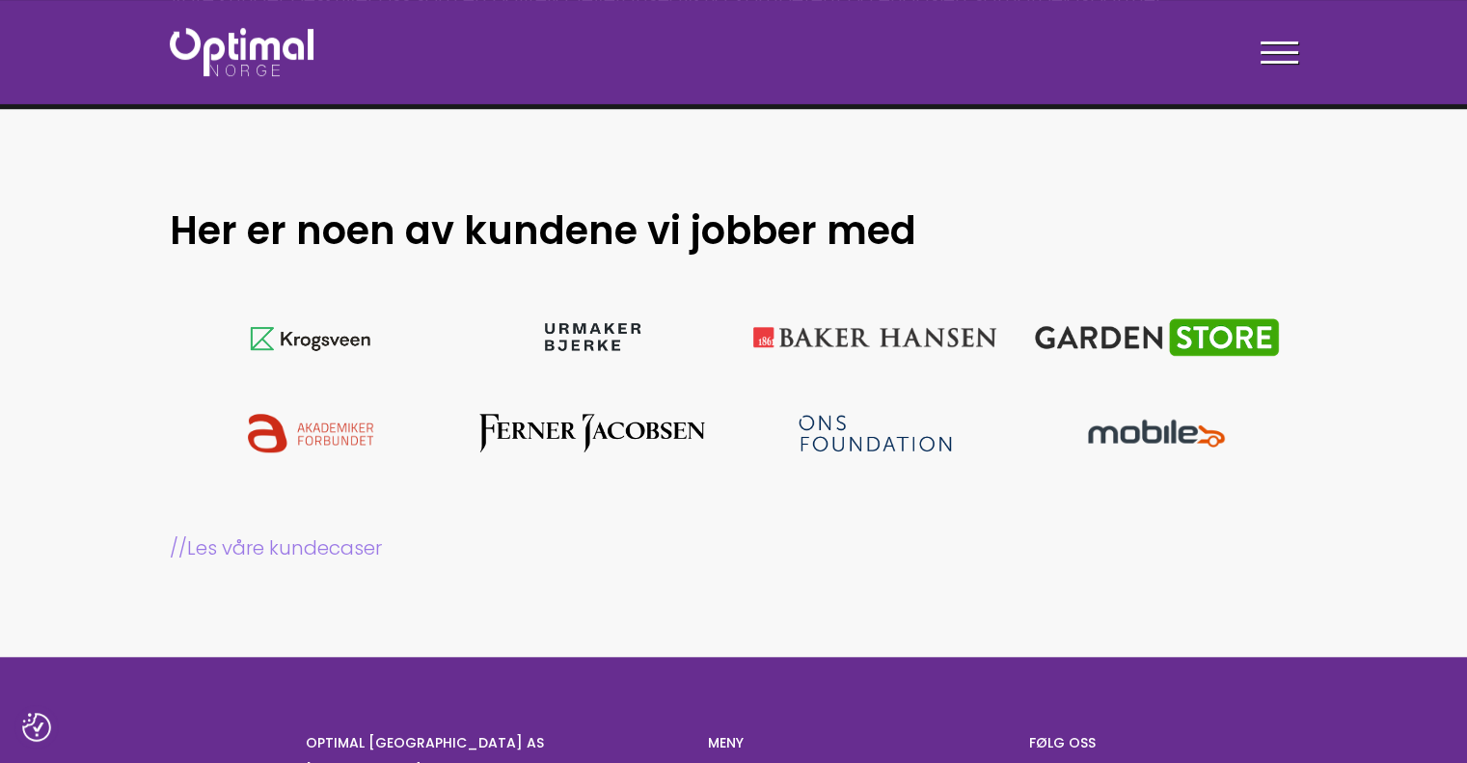
click at [336, 542] on link "// Les våre kundecaser" at bounding box center [734, 547] width 1129 height 27
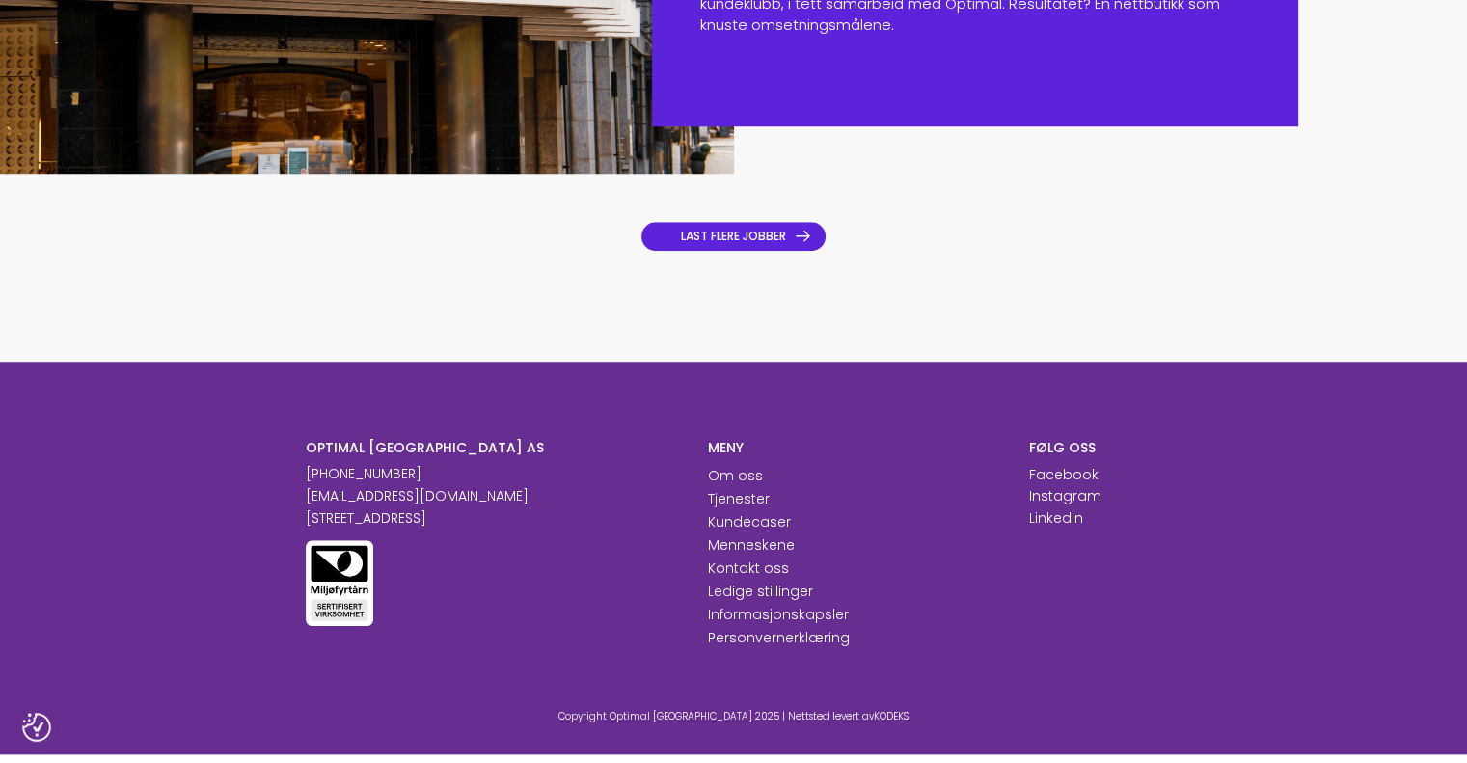
scroll to position [1447, 0]
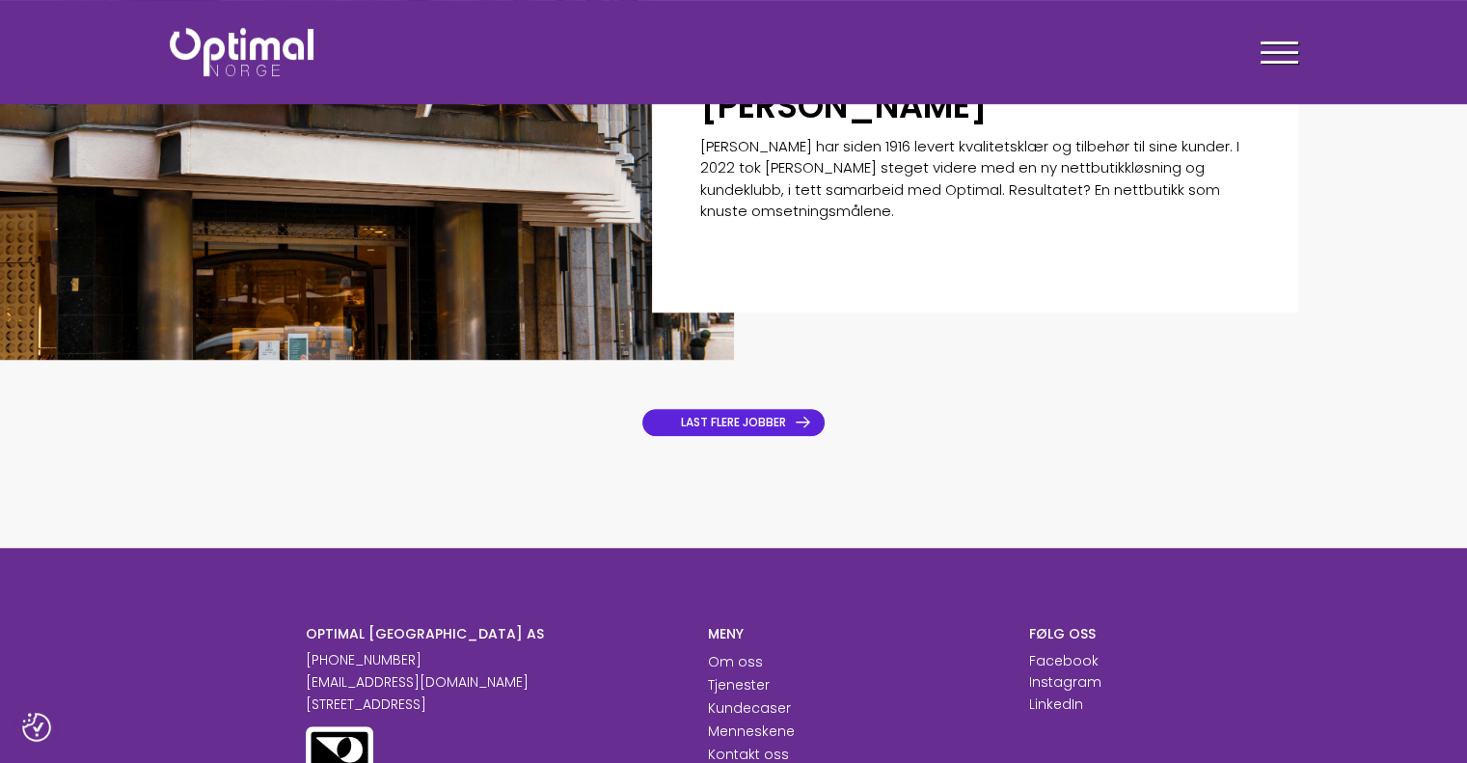
click at [735, 420] on link "LAST FLERE JOBBER" at bounding box center [734, 422] width 184 height 29
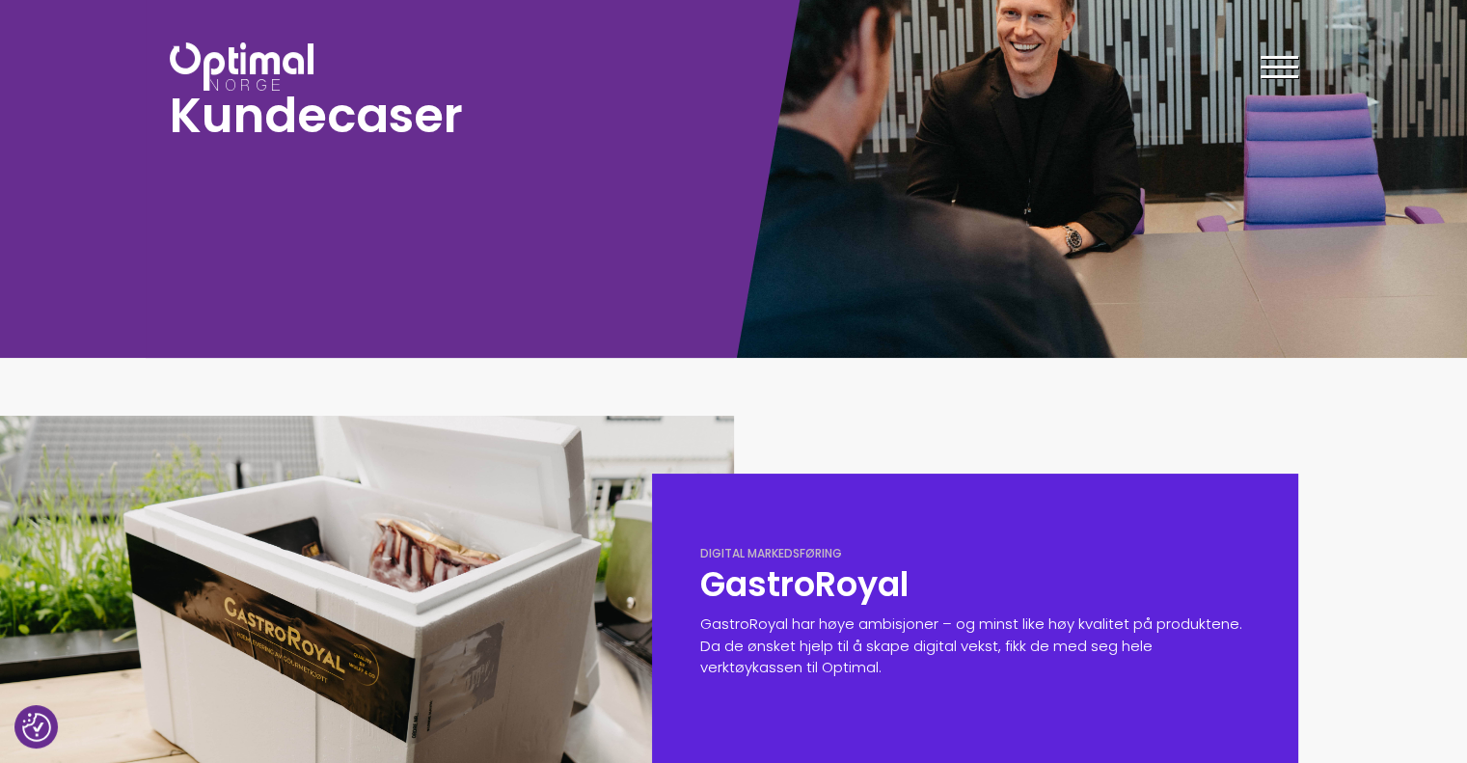
scroll to position [0, 0]
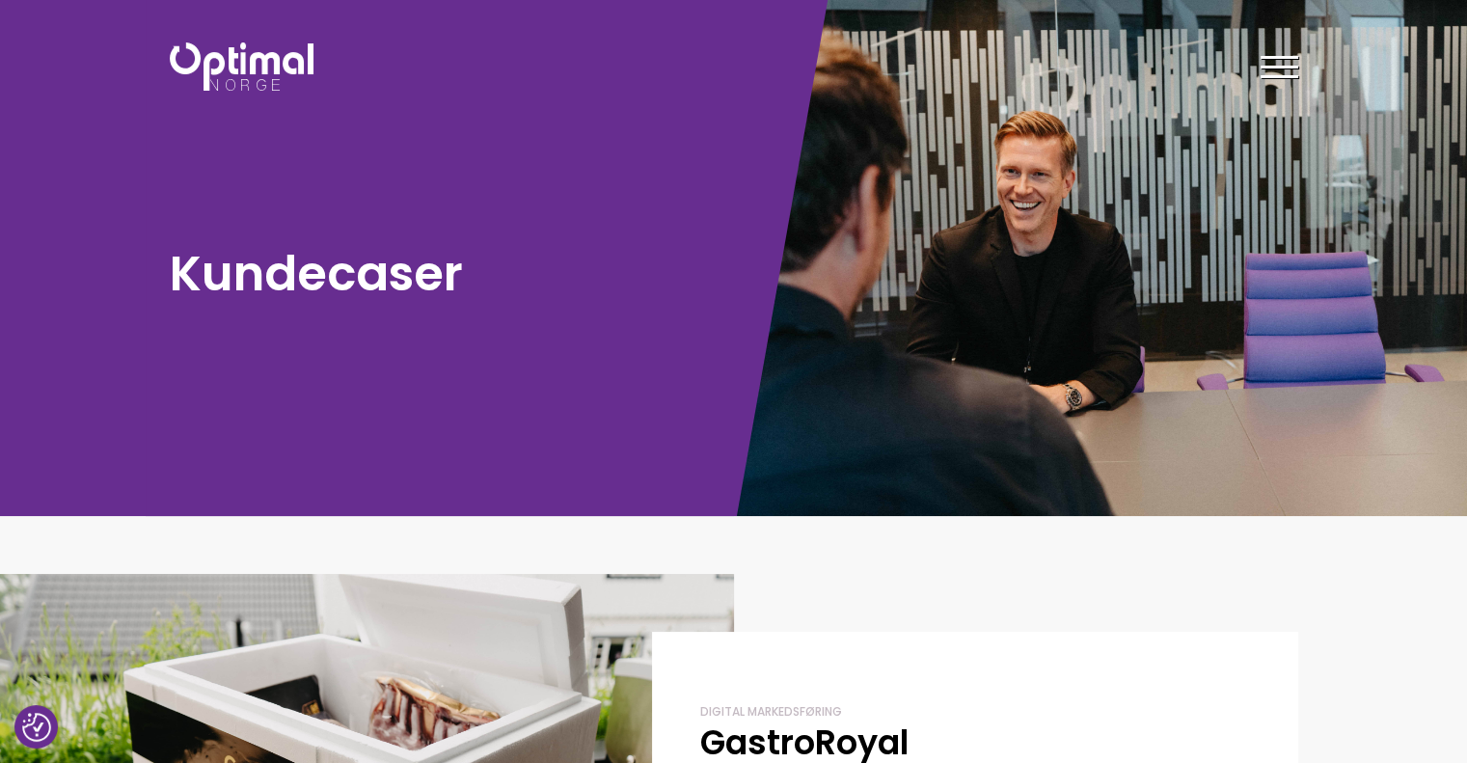
click at [224, 53] on img at bounding box center [242, 66] width 144 height 48
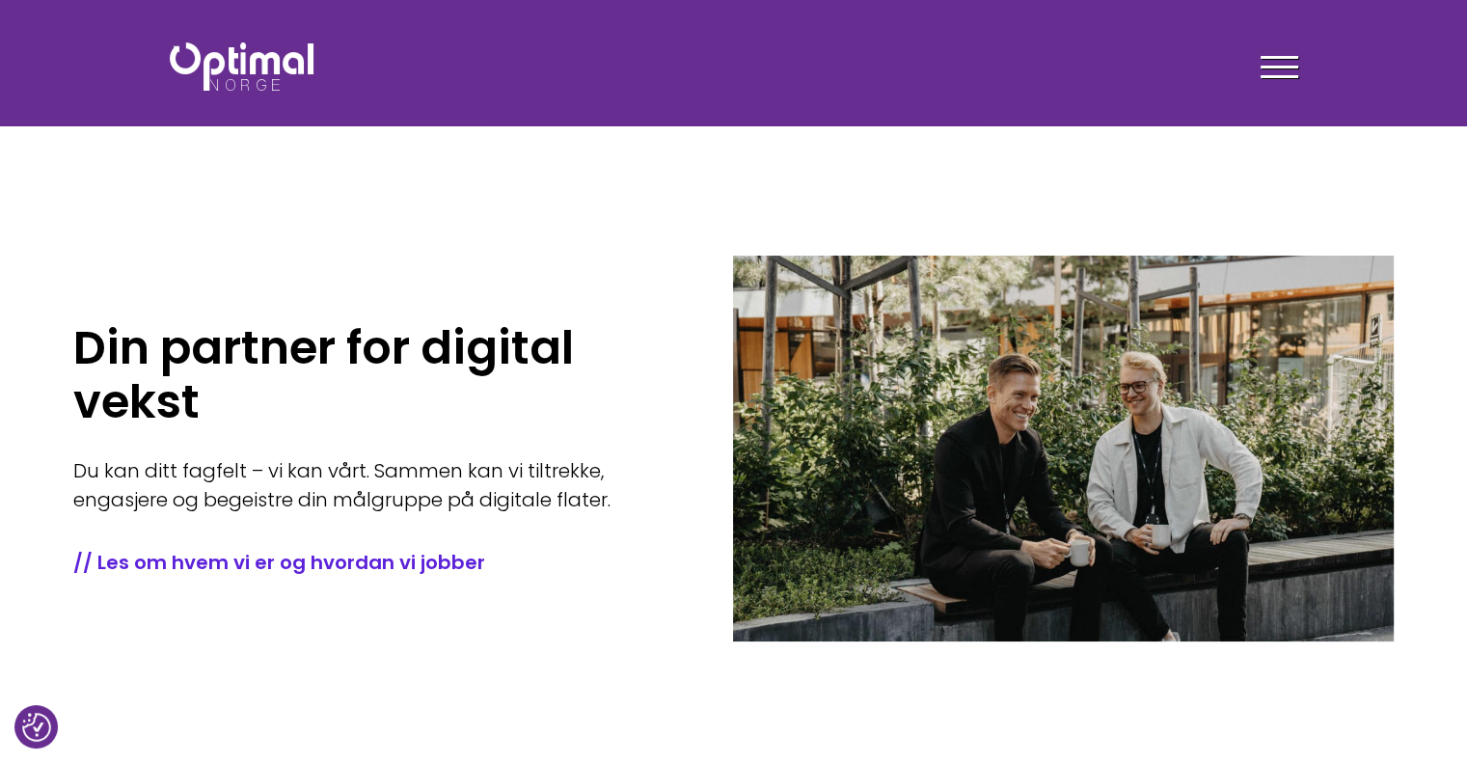
click at [1294, 76] on span at bounding box center [1280, 76] width 38 height 3
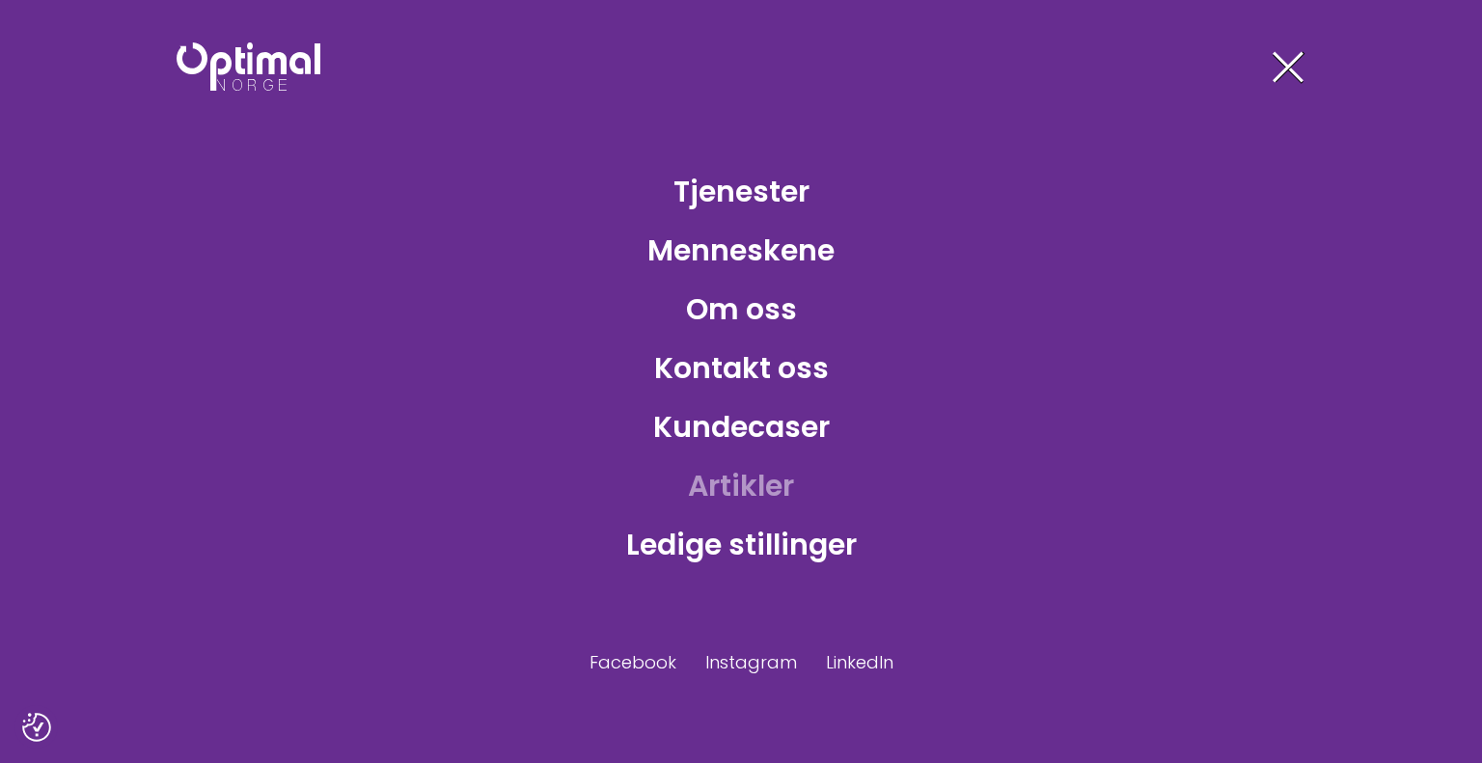
click at [737, 481] on link "Artikler" at bounding box center [740, 485] width 137 height 63
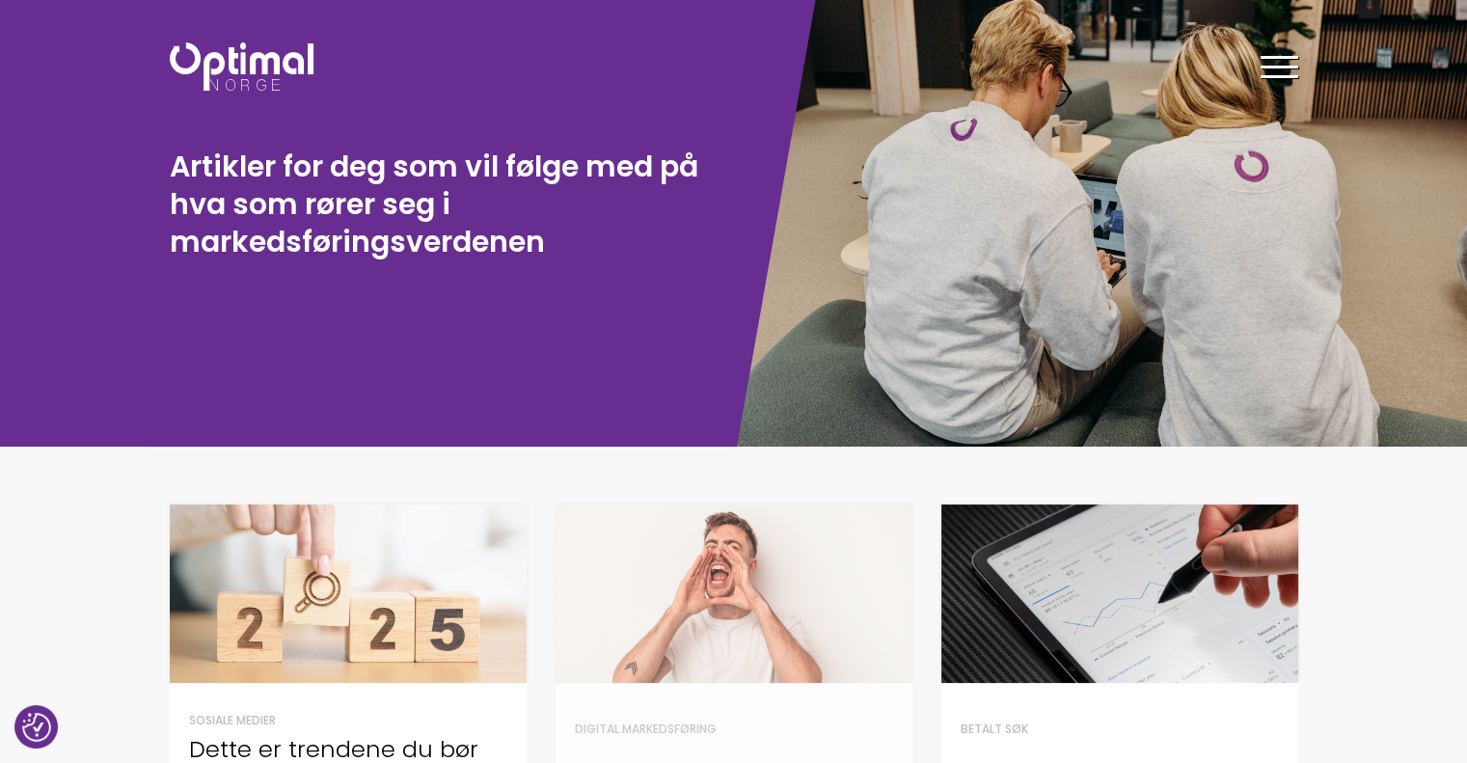
scroll to position [386, 0]
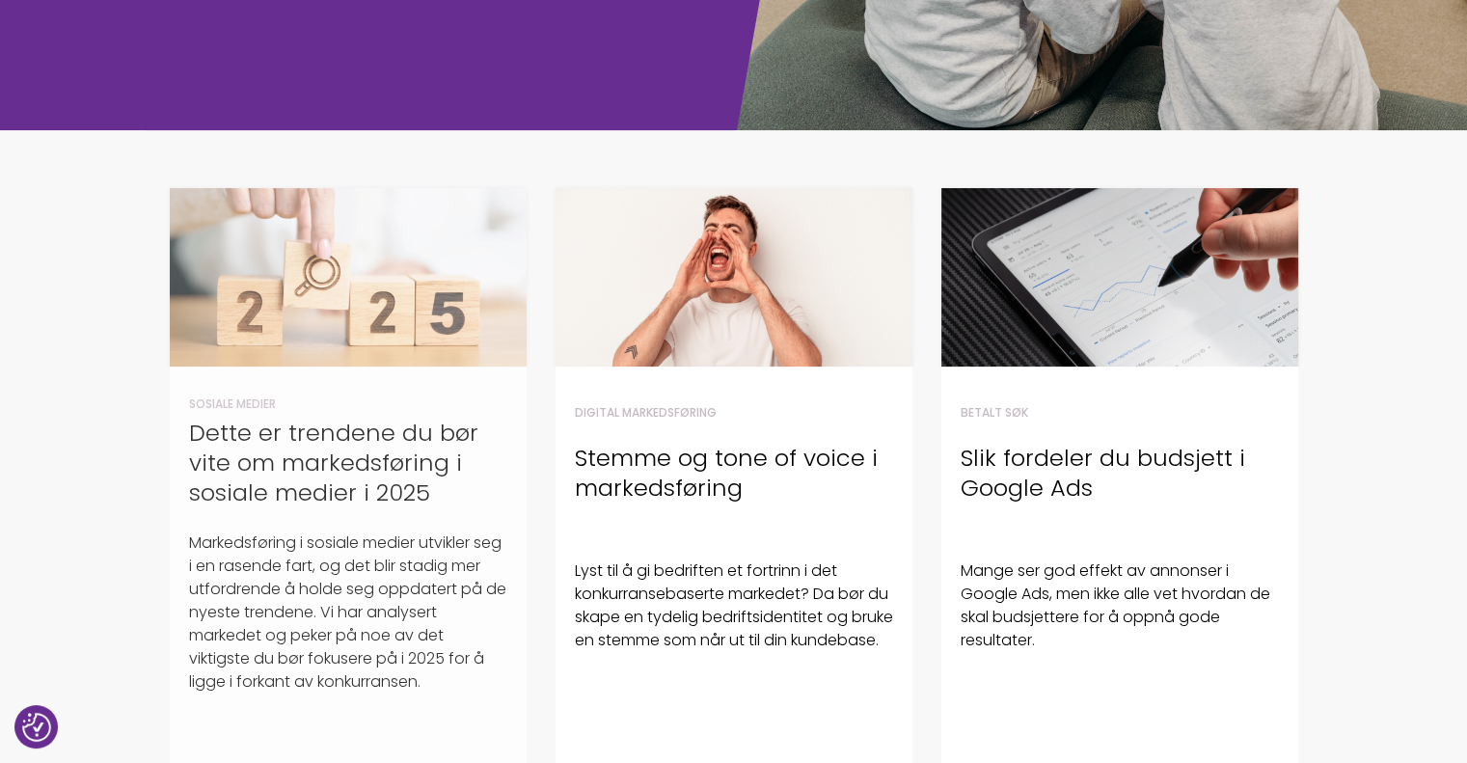
click at [400, 288] on img at bounding box center [348, 277] width 357 height 178
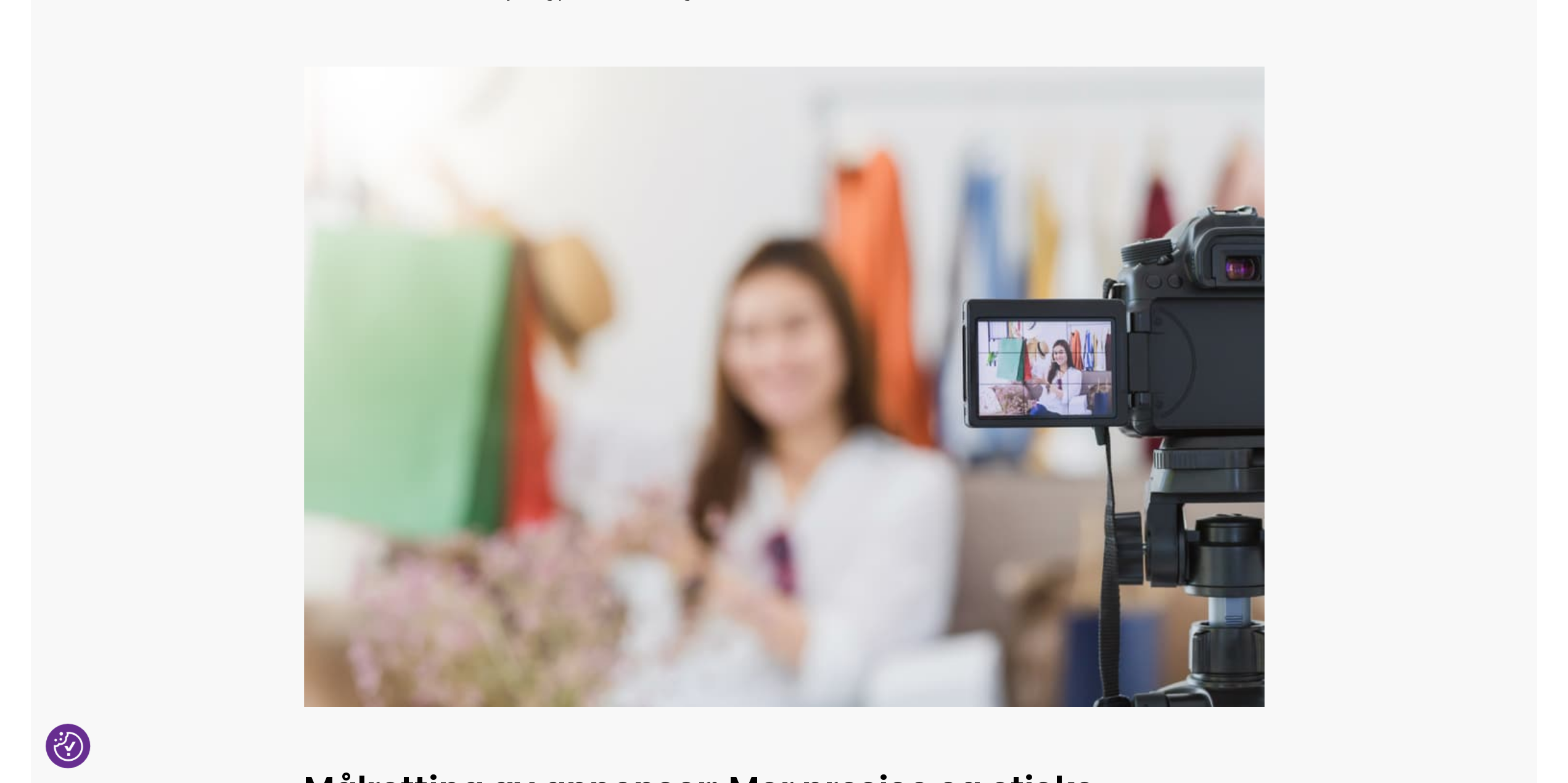
scroll to position [1480, 0]
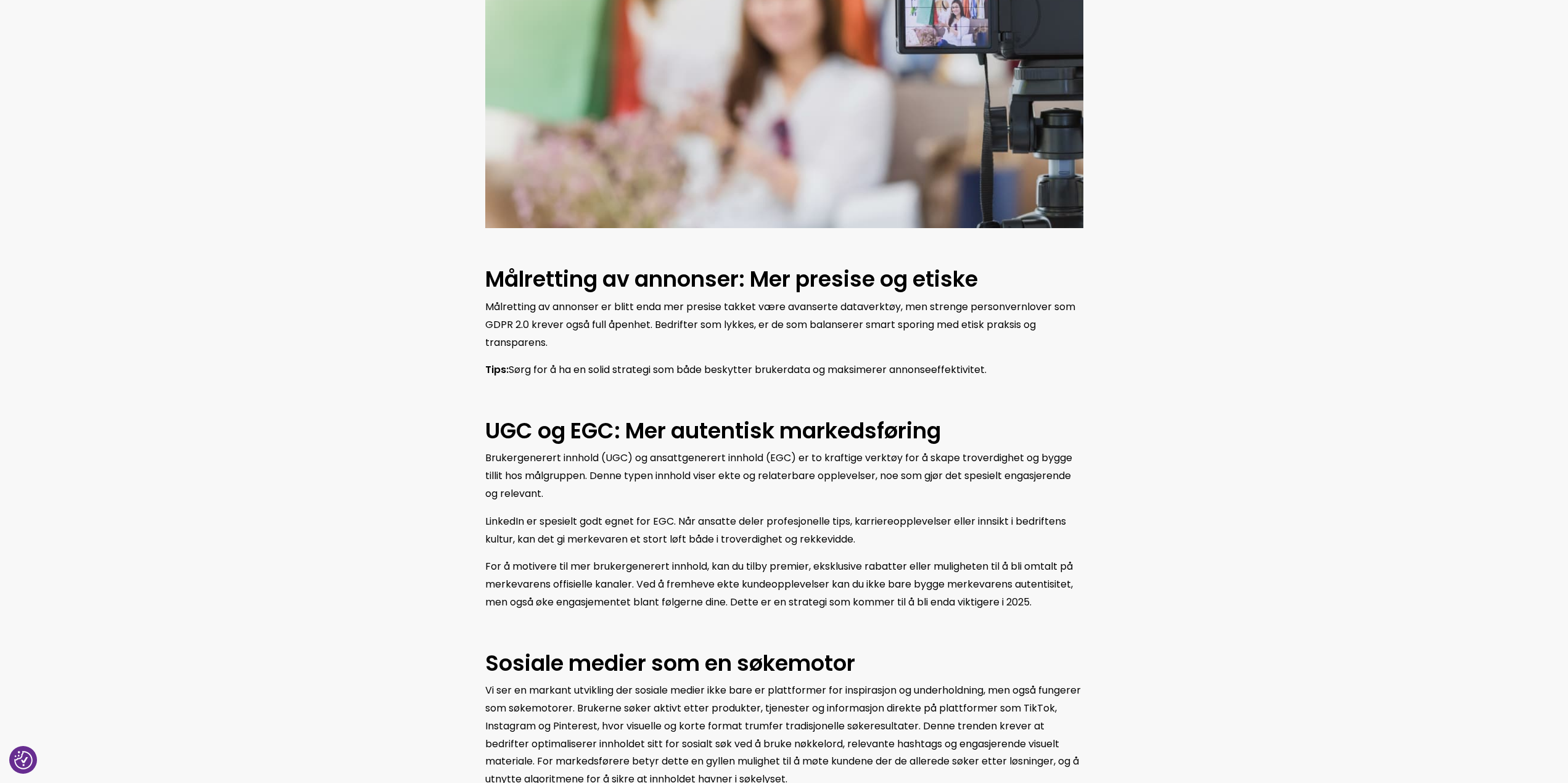
click at [937, 179] on section "Kunstig intelligens og personalisering på et helt nytt nivå I 2025 har kunstig …" at bounding box center [784, 296] width 1568 height 1964
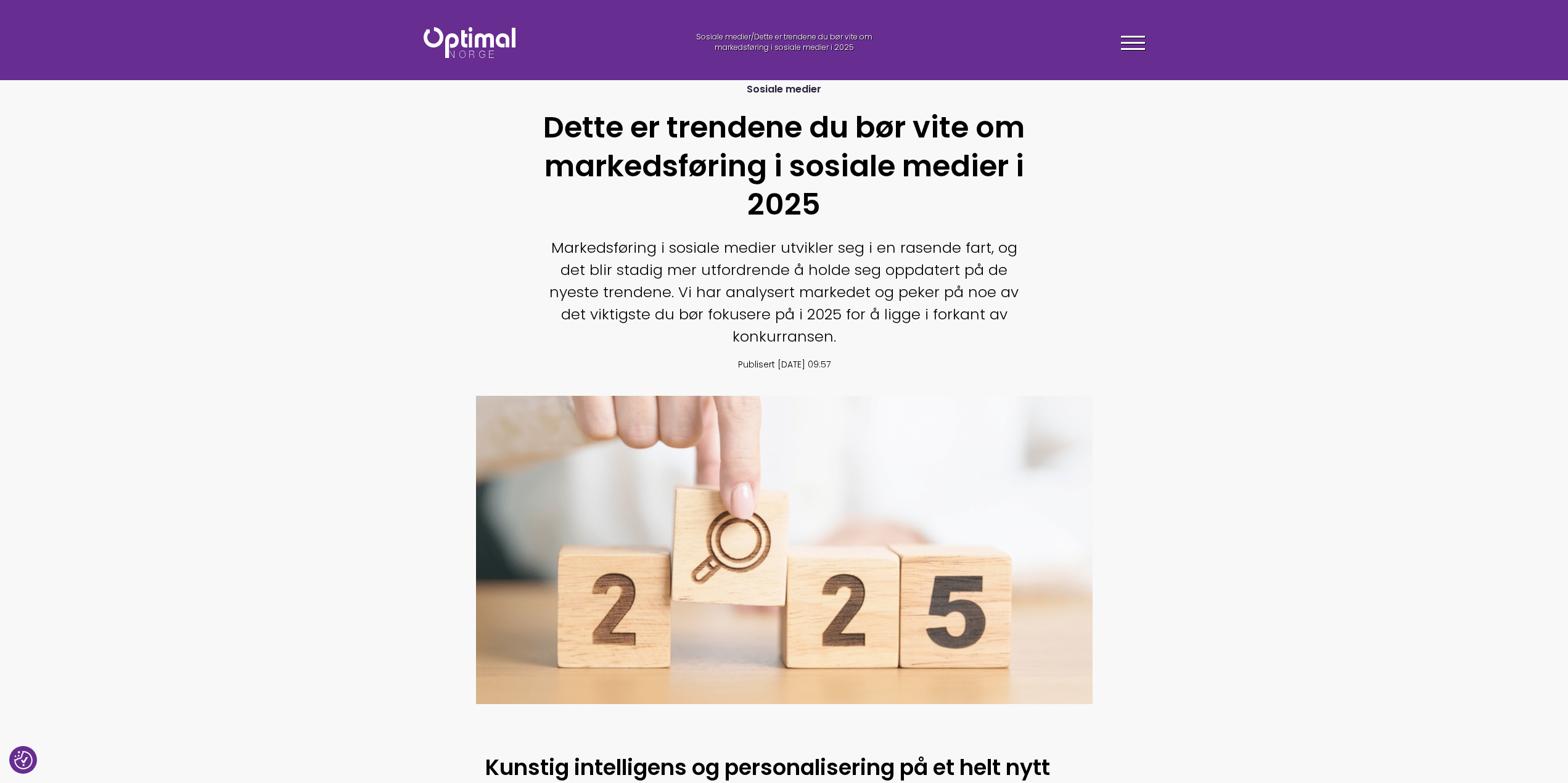
scroll to position [0, 0]
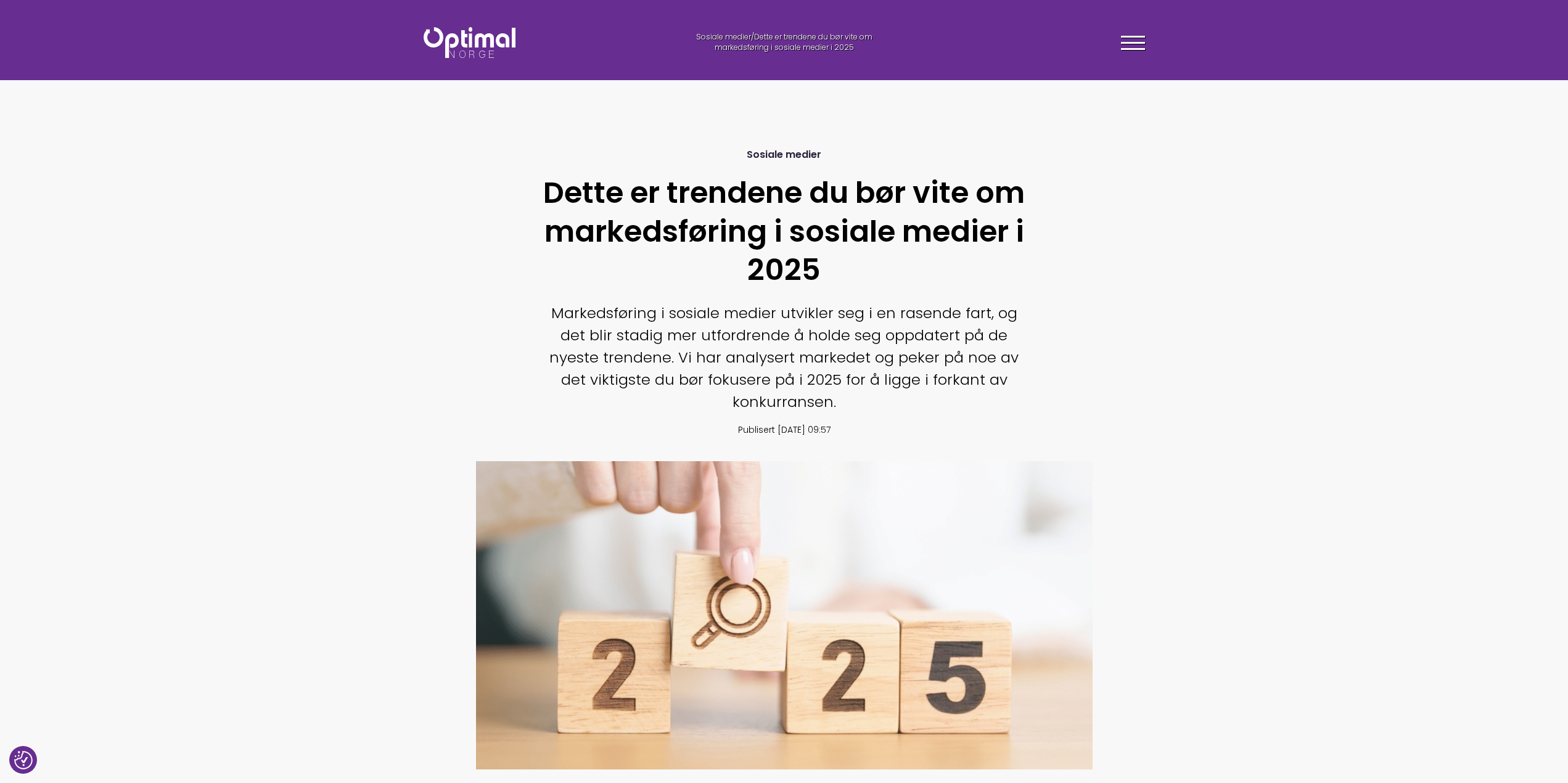
click at [789, 189] on h1 "Dette er trendene du bør vite om markedsføring i sosiale medier i 2025" at bounding box center [784, 231] width 487 height 115
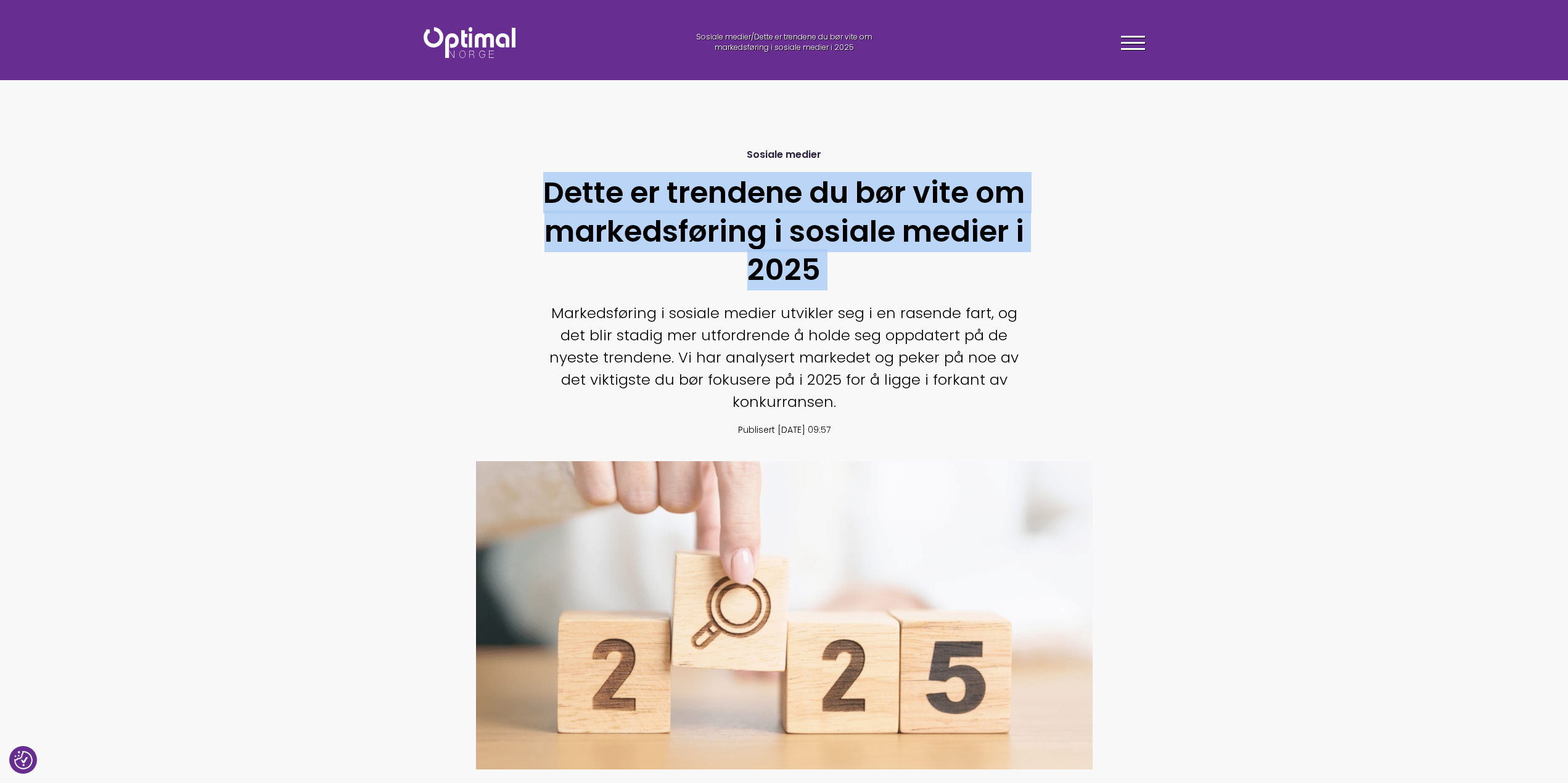
click at [789, 189] on h1 "Dette er trendene du bør vite om markedsføring i sosiale medier i 2025" at bounding box center [784, 231] width 487 height 115
click at [790, 220] on h1 "Dette er trendene du bør vite om markedsføring i sosiale medier i 2025" at bounding box center [784, 231] width 487 height 115
click at [454, 43] on img at bounding box center [470, 42] width 92 height 31
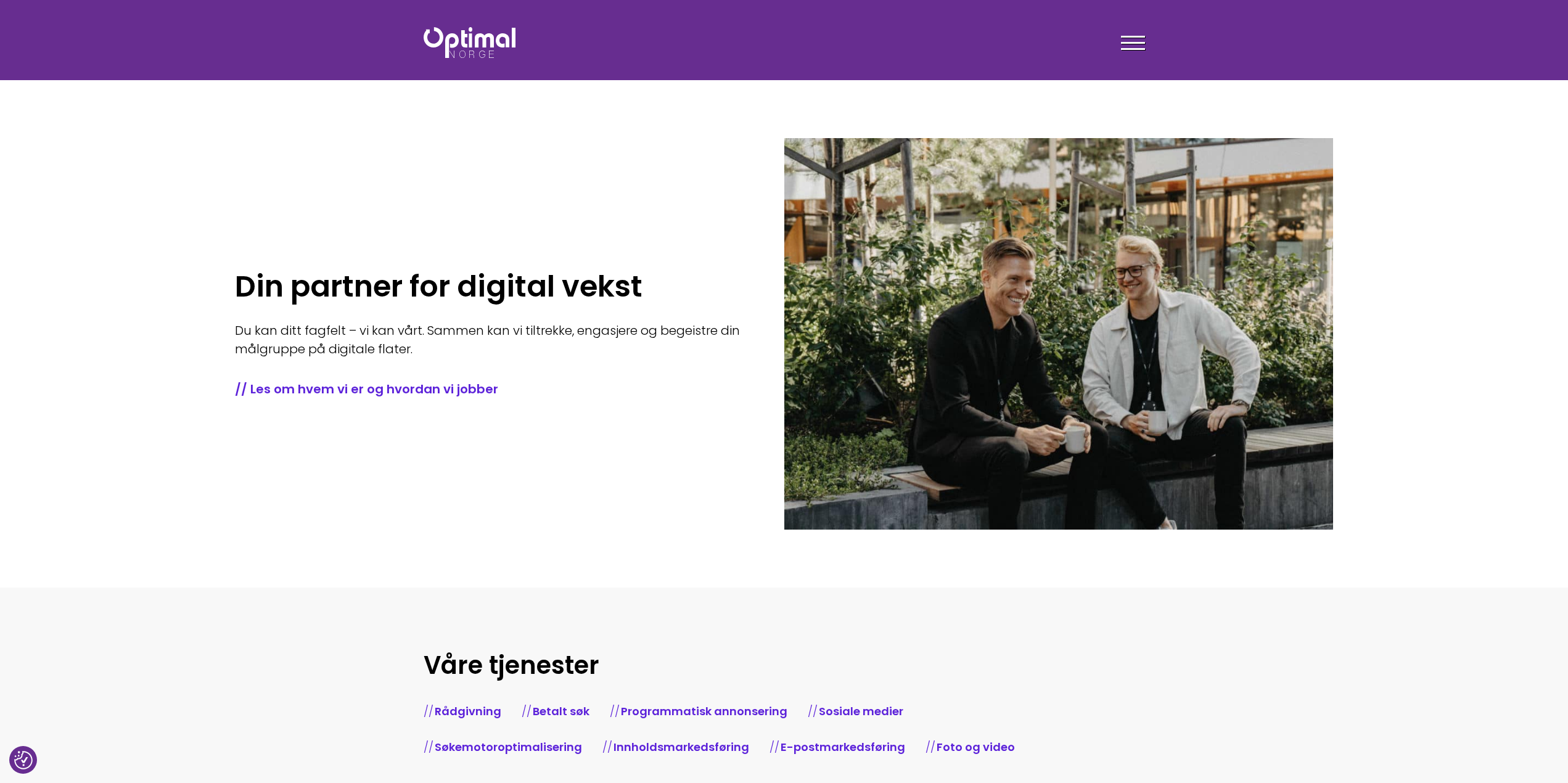
click at [1123, 40] on div at bounding box center [1133, 45] width 24 height 31
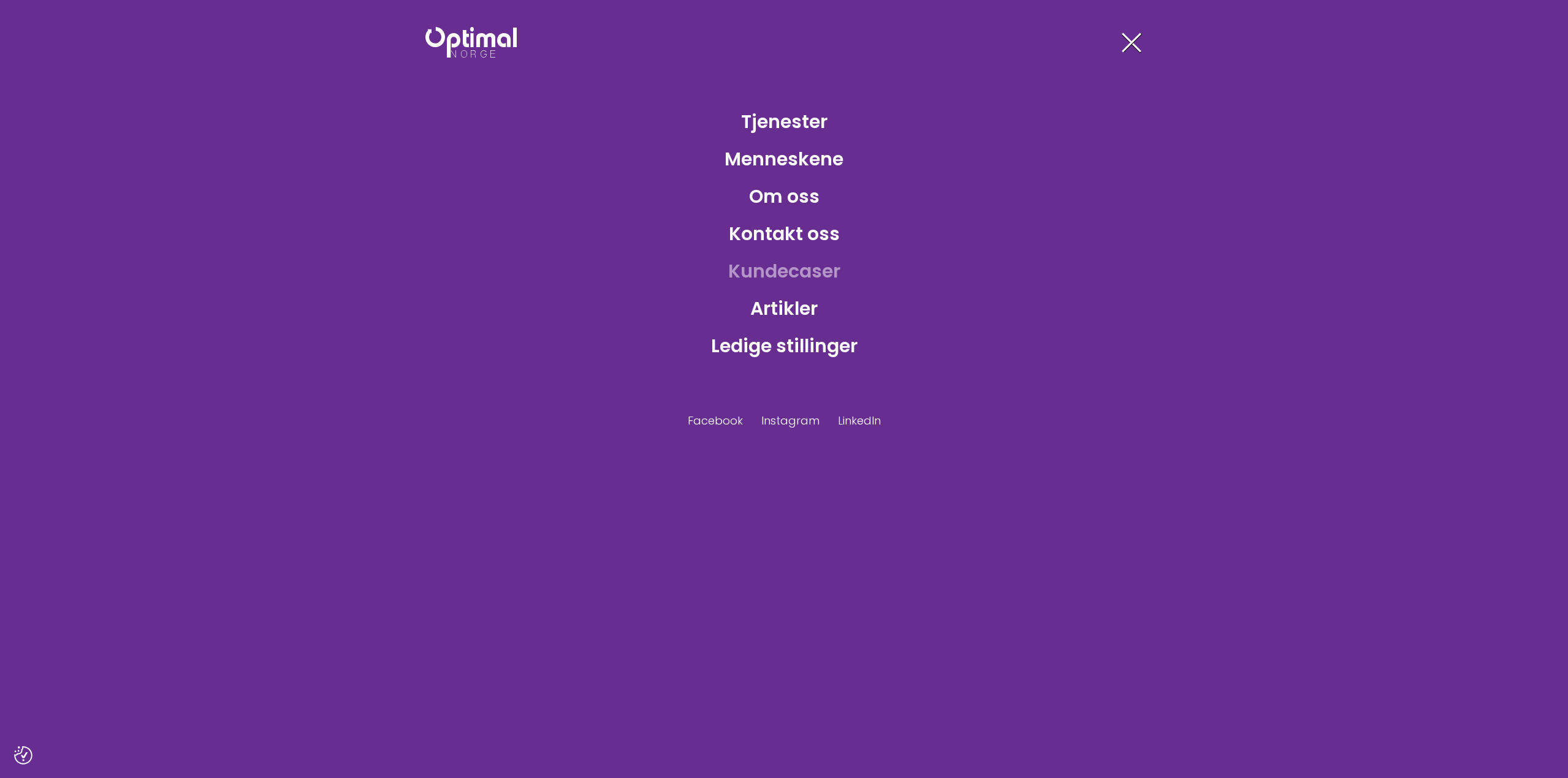
click at [774, 264] on link "Kundecaser" at bounding box center [784, 271] width 132 height 40
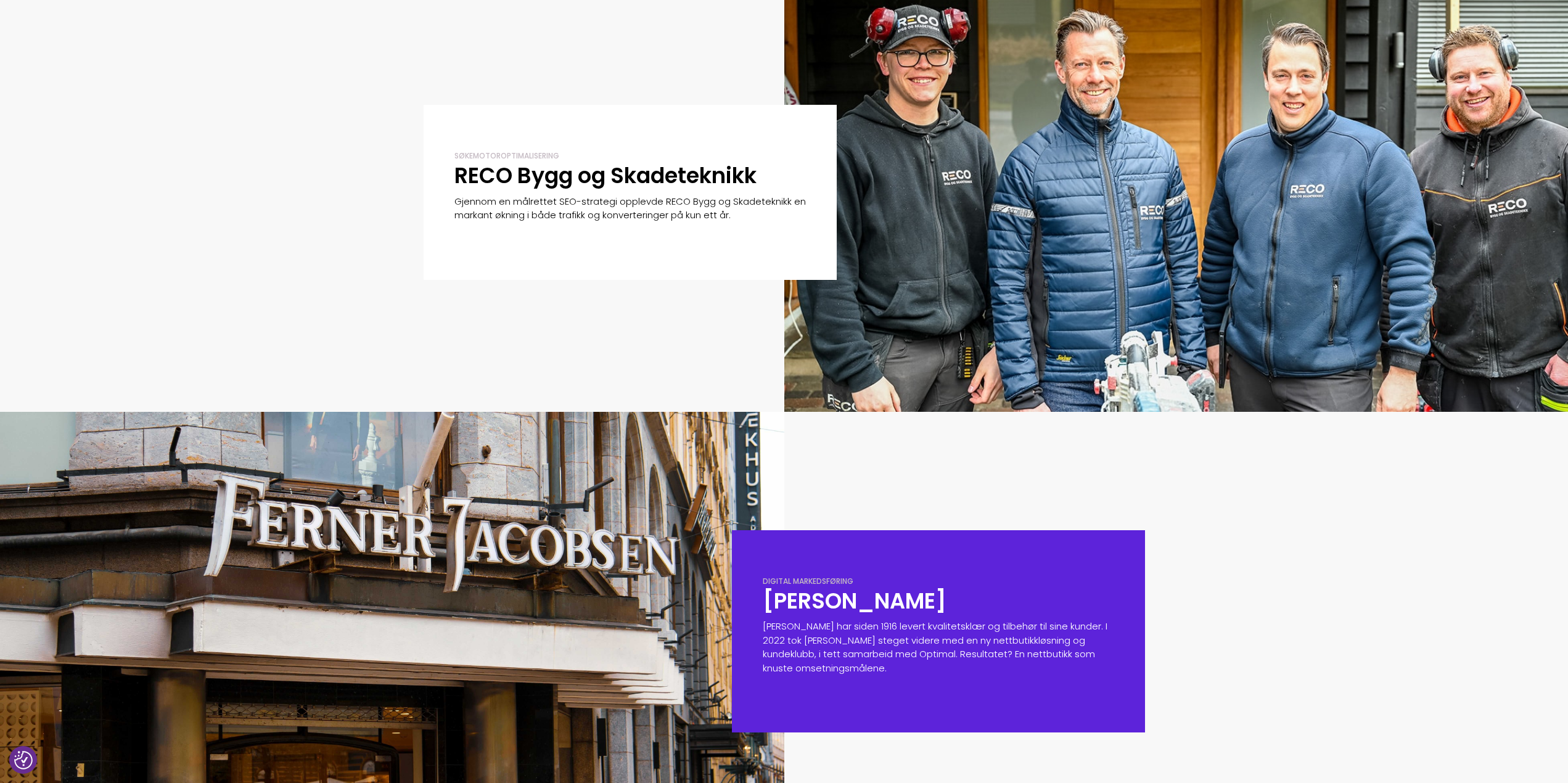
scroll to position [864, 0]
